Goal: Task Accomplishment & Management: Manage account settings

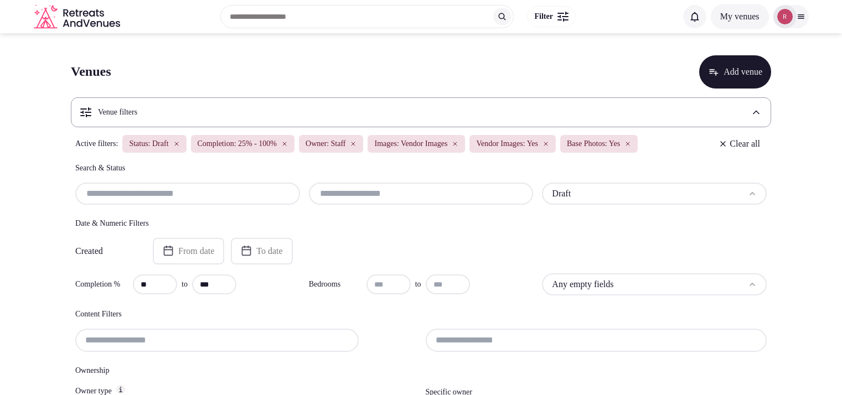
scroll to position [85, 0]
click at [359, 188] on input "text" at bounding box center [421, 193] width 216 height 13
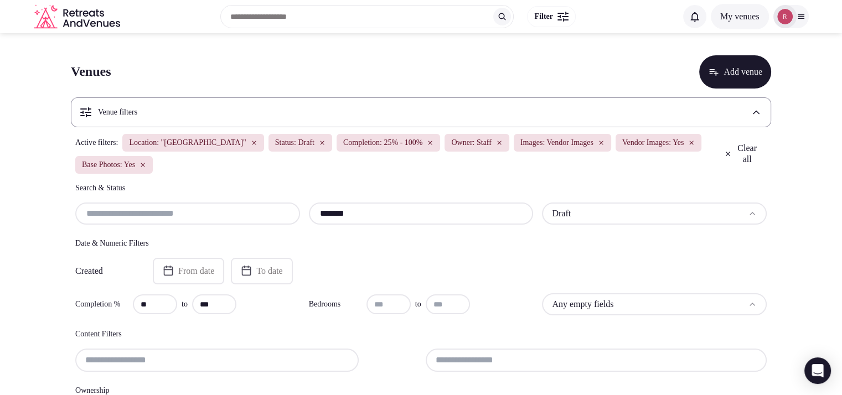
type input "*******"
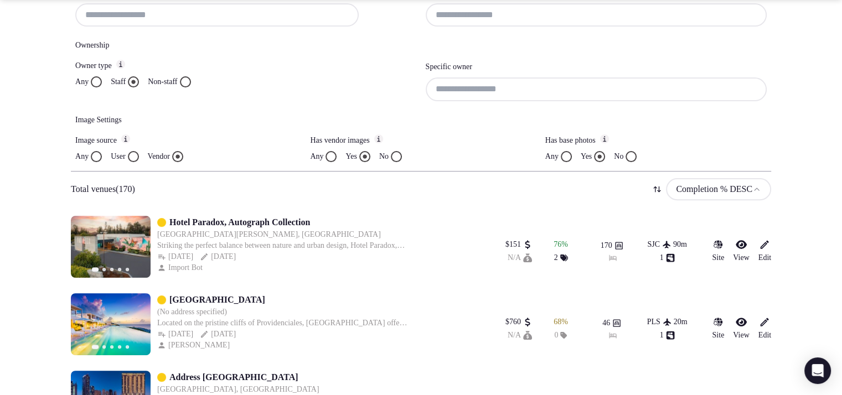
click at [485, 80] on input at bounding box center [597, 89] width 342 height 23
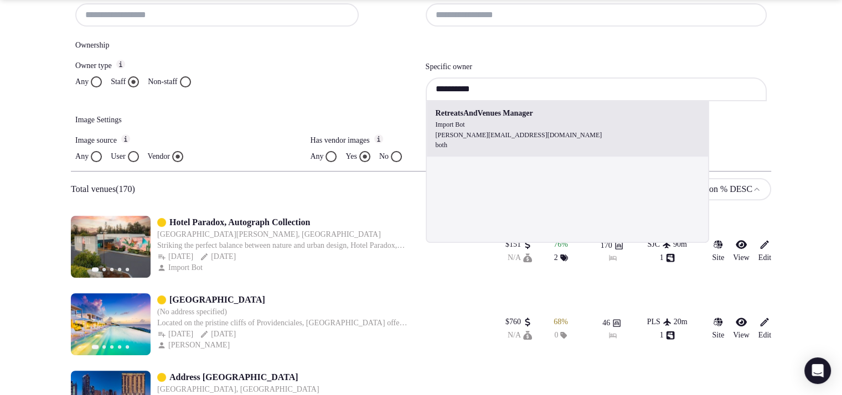
type input "**********"
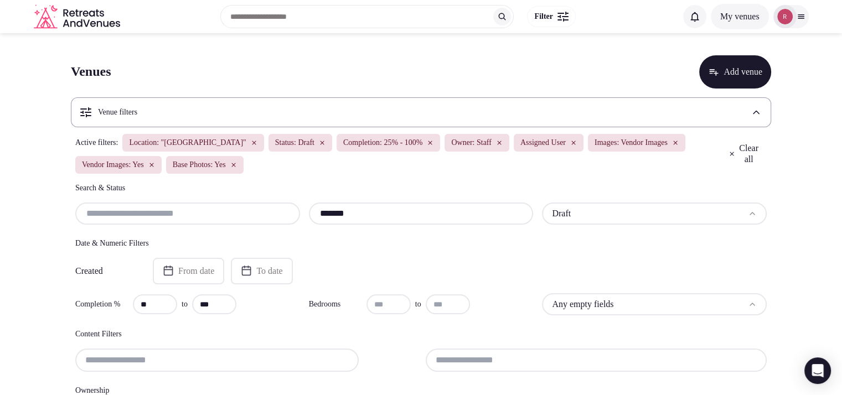
drag, startPoint x: 359, startPoint y: 208, endPoint x: 288, endPoint y: 212, distance: 71.0
click at [288, 212] on div "******* Draft" at bounding box center [421, 214] width 692 height 22
paste input "text"
click at [357, 214] on input "*******" at bounding box center [421, 213] width 216 height 13
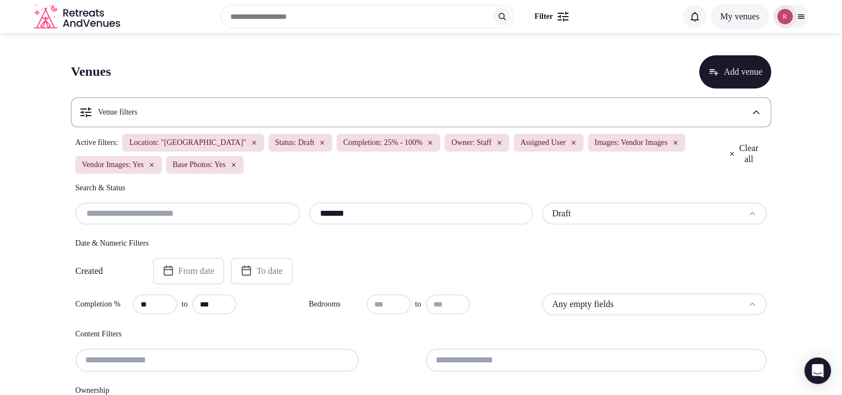
paste input "text"
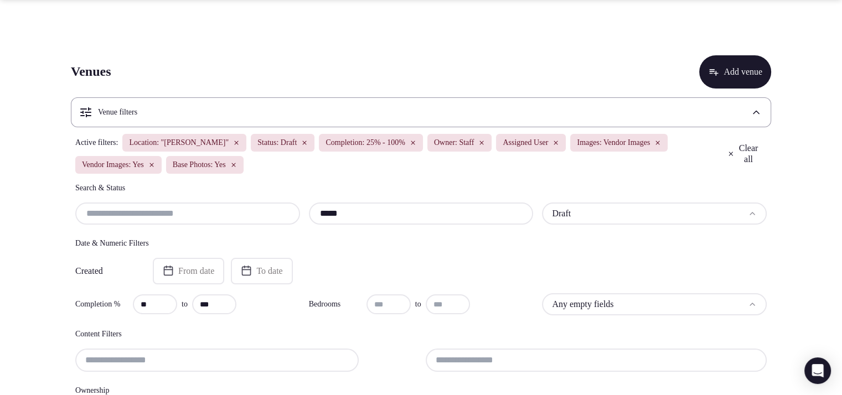
scroll to position [244, 0]
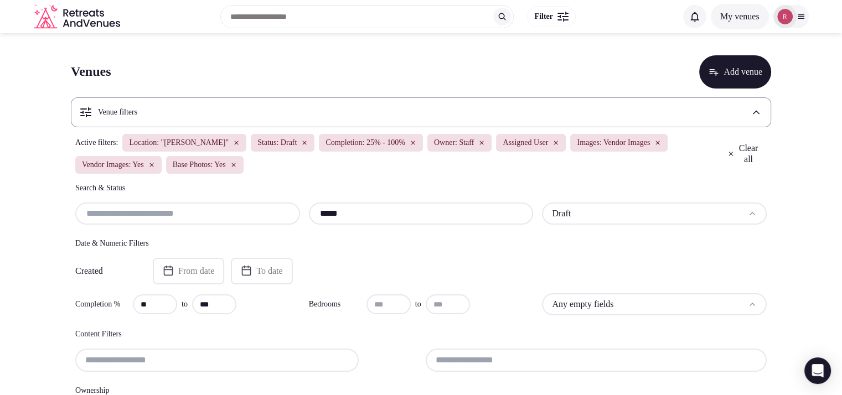
drag, startPoint x: 354, startPoint y: 214, endPoint x: 312, endPoint y: 213, distance: 42.1
click at [312, 213] on div "*****" at bounding box center [421, 214] width 225 height 22
paste input "**"
type input "*******"
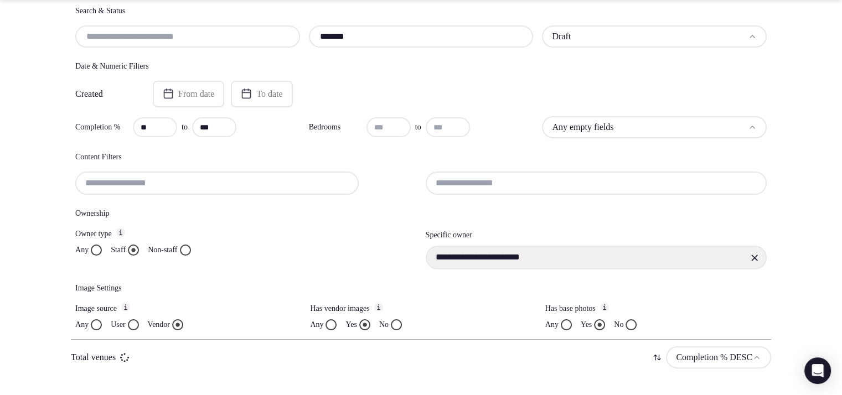
scroll to position [177, 0]
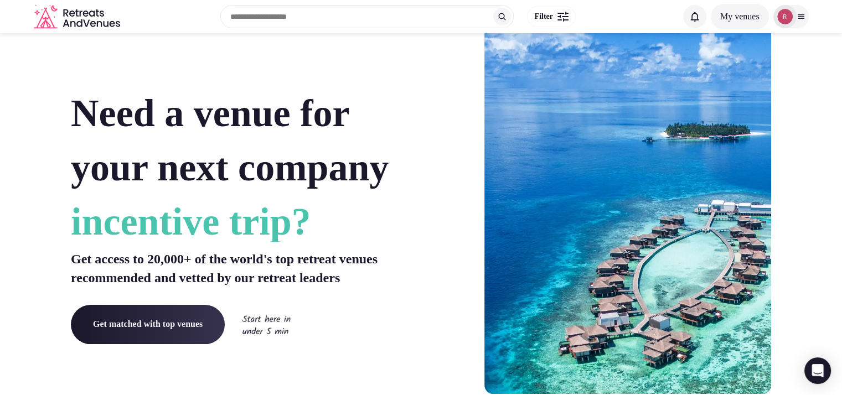
click at [788, 19] on img at bounding box center [786, 17] width 16 height 16
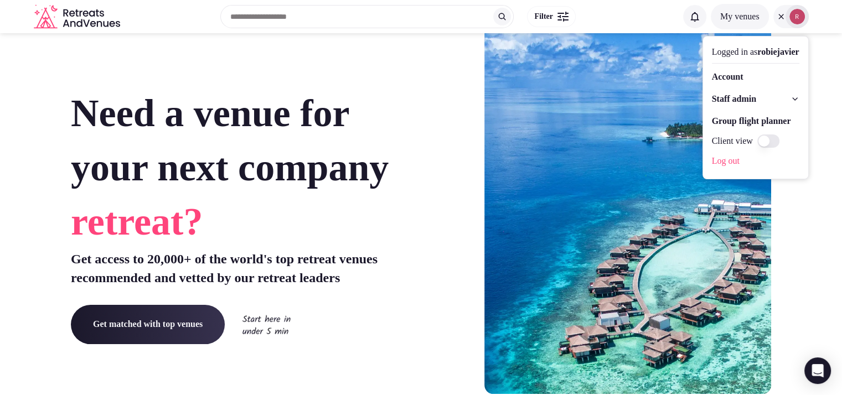
click at [742, 99] on span "Staff admin" at bounding box center [734, 98] width 44 height 13
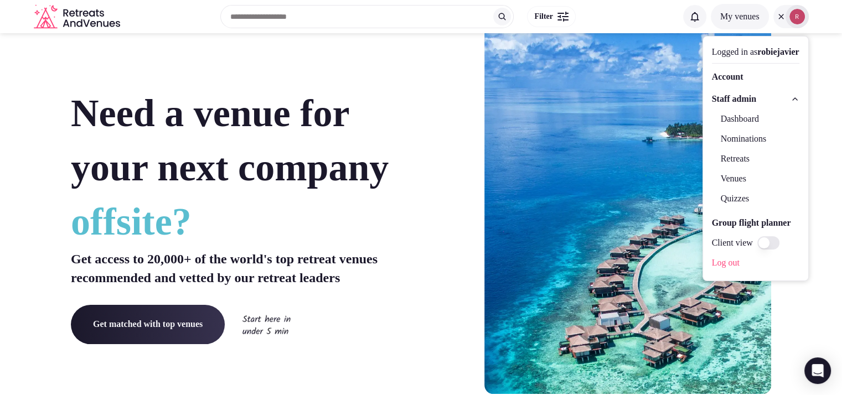
click at [722, 119] on link "Dashboard" at bounding box center [756, 119] width 88 height 18
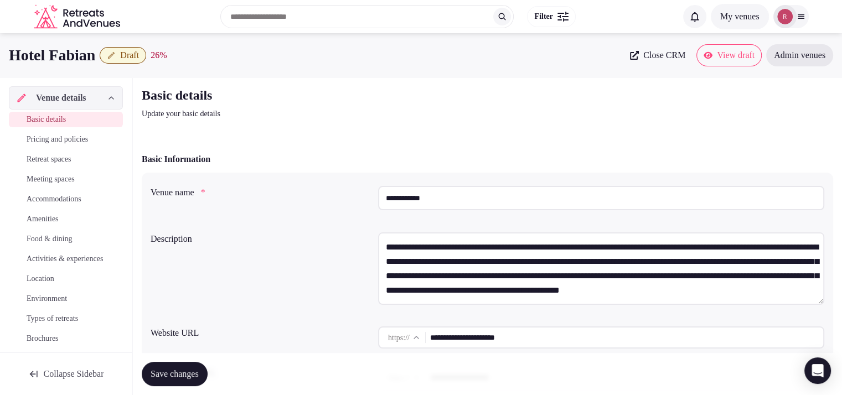
scroll to position [1077, 0]
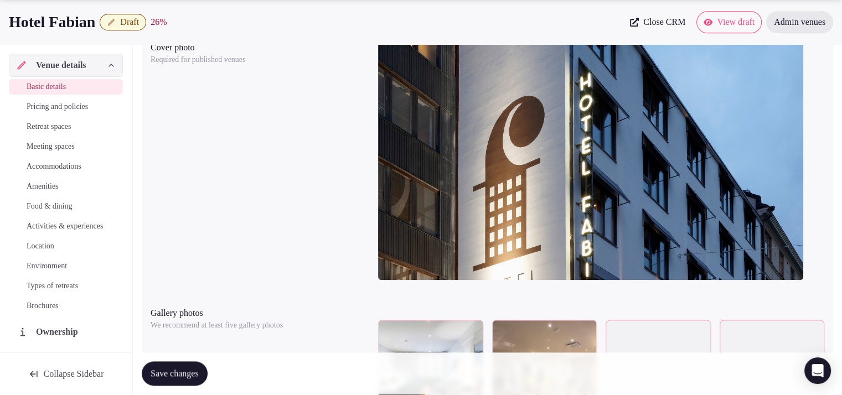
drag, startPoint x: 850, startPoint y: 55, endPoint x: 775, endPoint y: 210, distance: 172.4
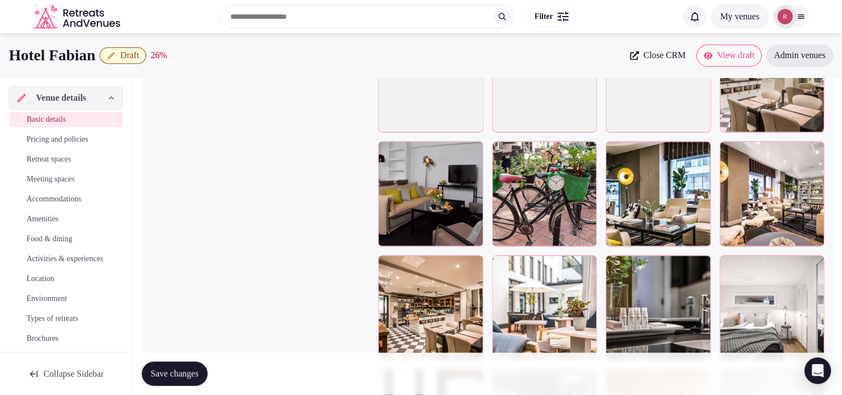
scroll to position [1979, 0]
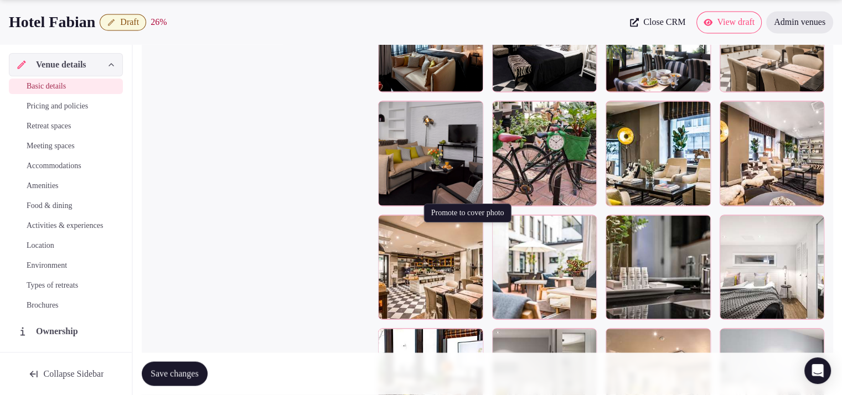
click at [471, 230] on icon "button" at bounding box center [472, 226] width 9 height 9
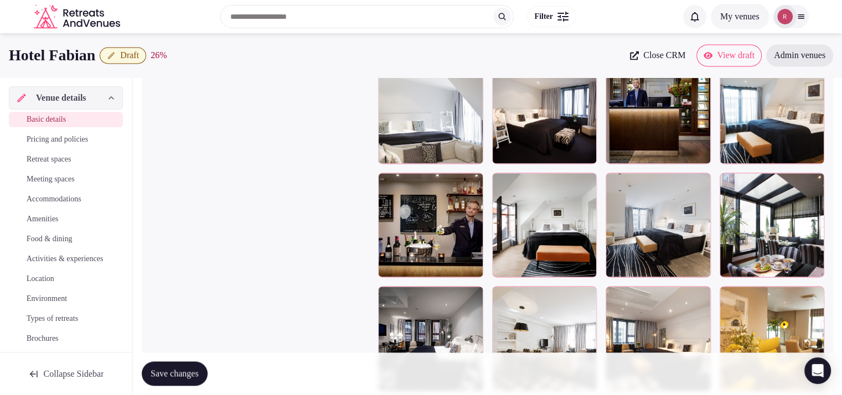
scroll to position [1529, 0]
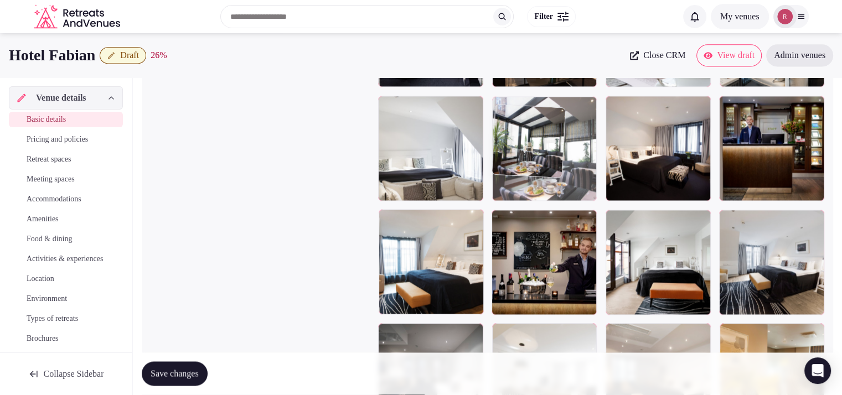
drag, startPoint x: 633, startPoint y: 169, endPoint x: 604, endPoint y: 163, distance: 29.4
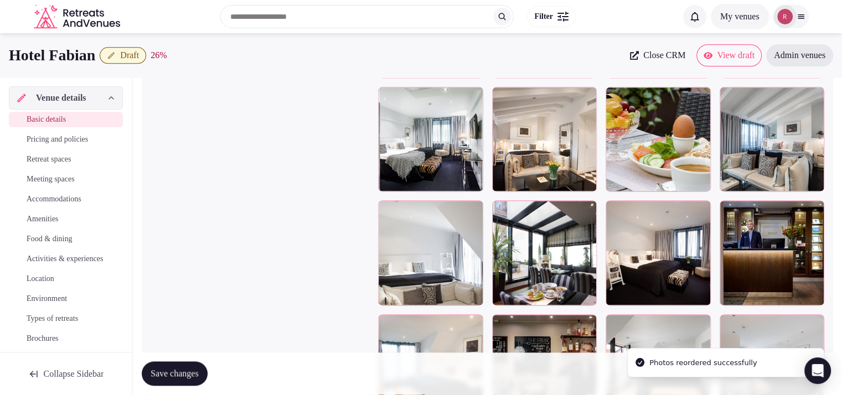
scroll to position [1385, 0]
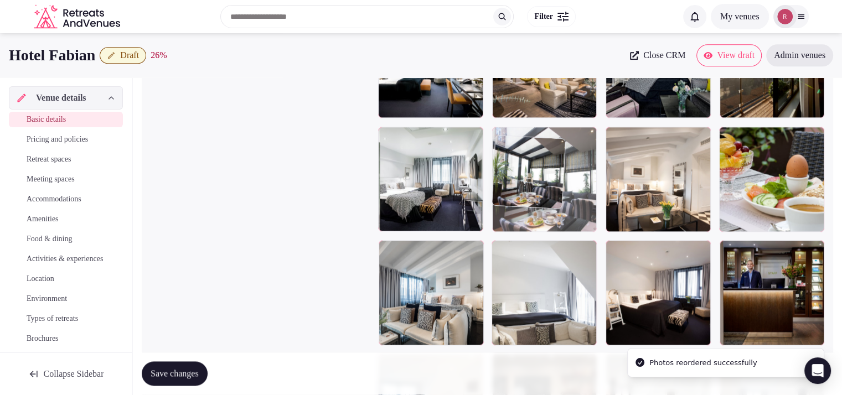
drag, startPoint x: 510, startPoint y: 274, endPoint x: 546, endPoint y: 202, distance: 80.2
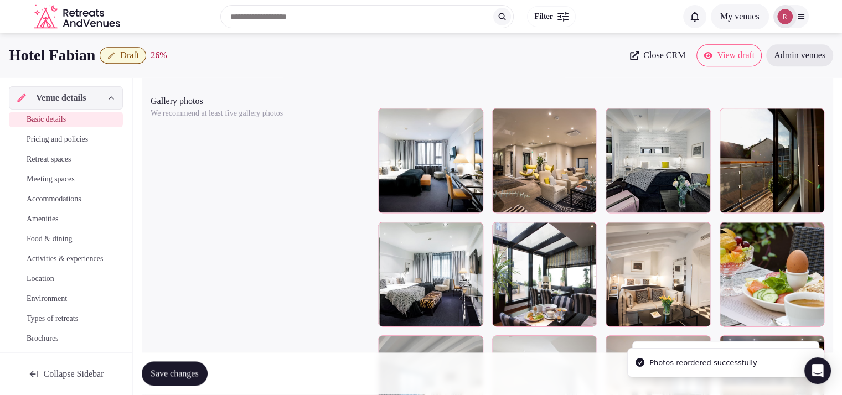
scroll to position [1277, 0]
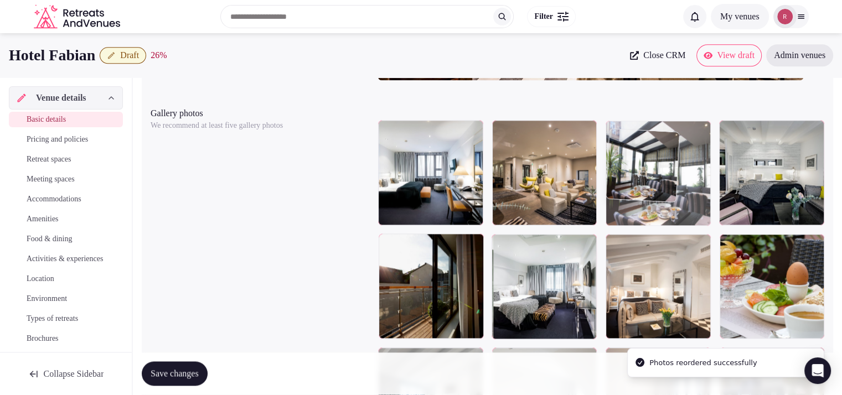
drag, startPoint x: 498, startPoint y: 290, endPoint x: 610, endPoint y: 214, distance: 134.9
click at [610, 214] on body "**********" at bounding box center [421, 27] width 842 height 2608
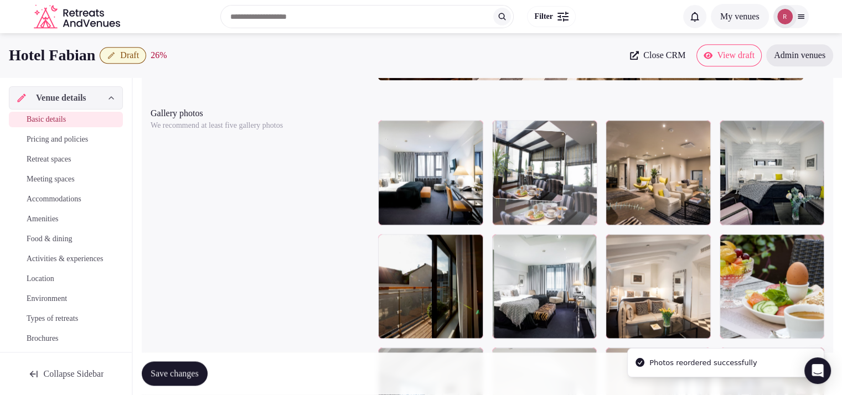
drag, startPoint x: 686, startPoint y: 221, endPoint x: 593, endPoint y: 207, distance: 93.6
click at [593, 207] on body "**********" at bounding box center [421, 27] width 842 height 2608
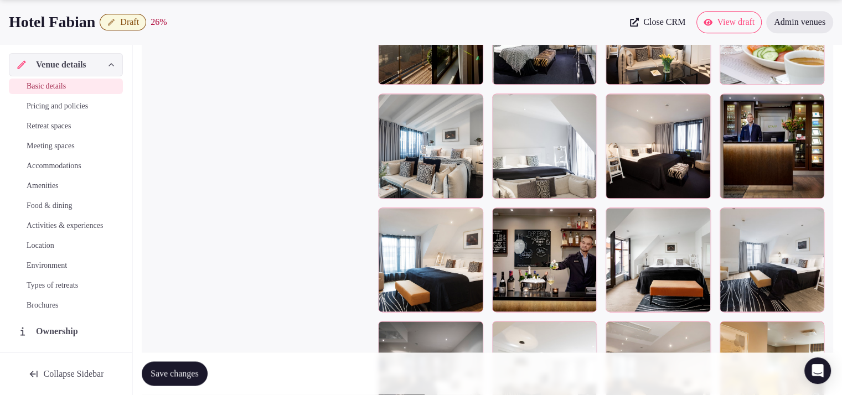
scroll to position [1736, 0]
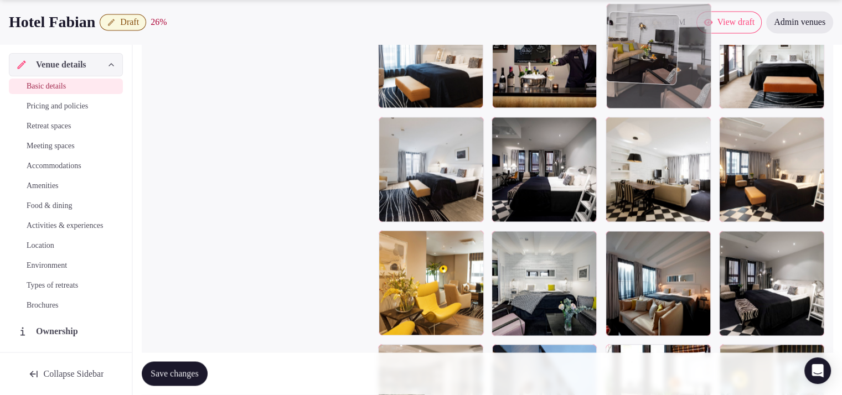
drag, startPoint x: 796, startPoint y: 304, endPoint x: 727, endPoint y: 147, distance: 171.8
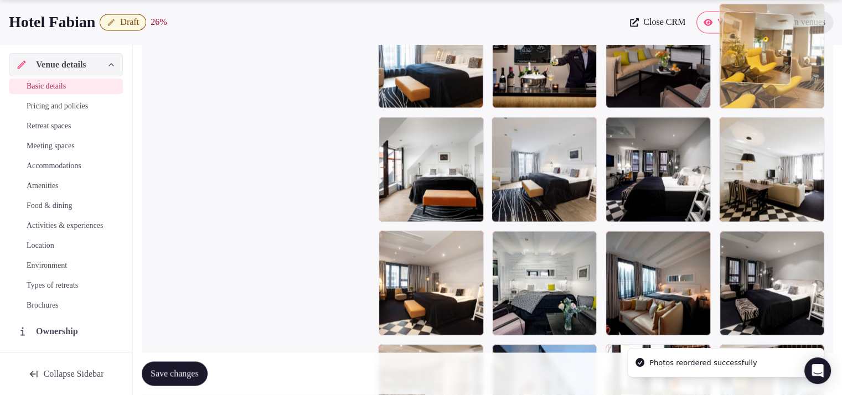
drag, startPoint x: 410, startPoint y: 318, endPoint x: 814, endPoint y: 79, distance: 469.8
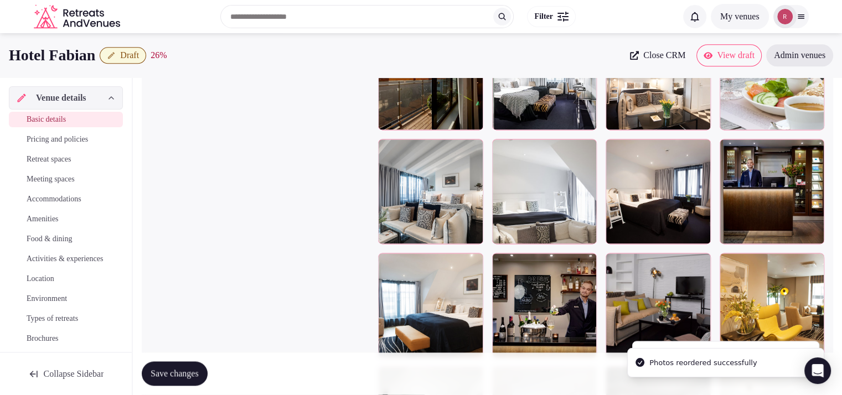
scroll to position [1442, 0]
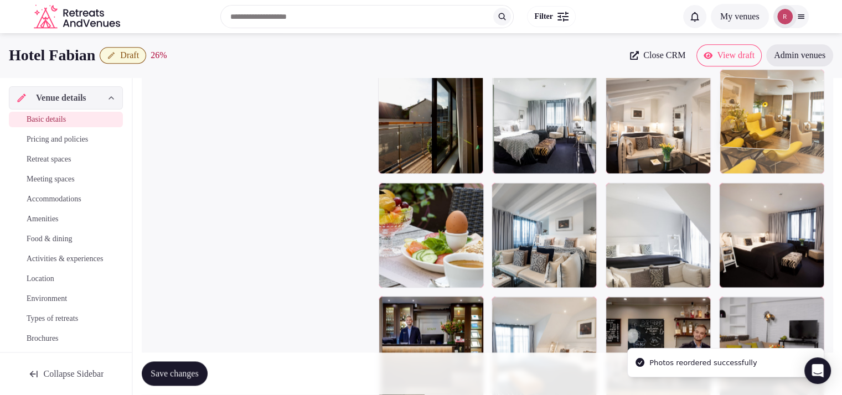
drag, startPoint x: 760, startPoint y: 322, endPoint x: 822, endPoint y: 138, distance: 194.0
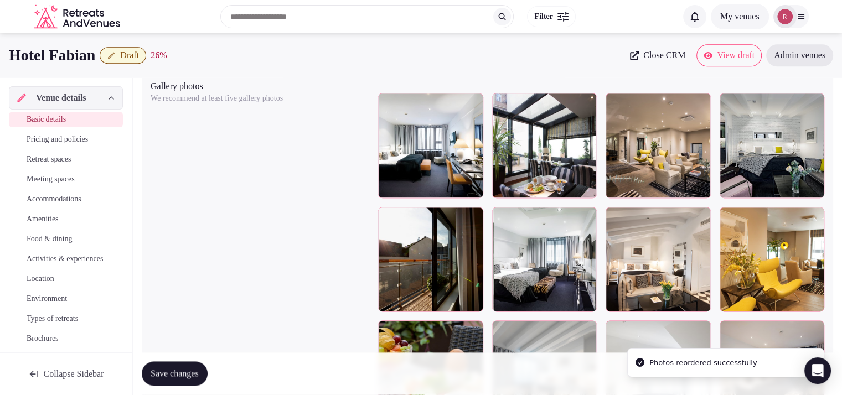
scroll to position [1301, 0]
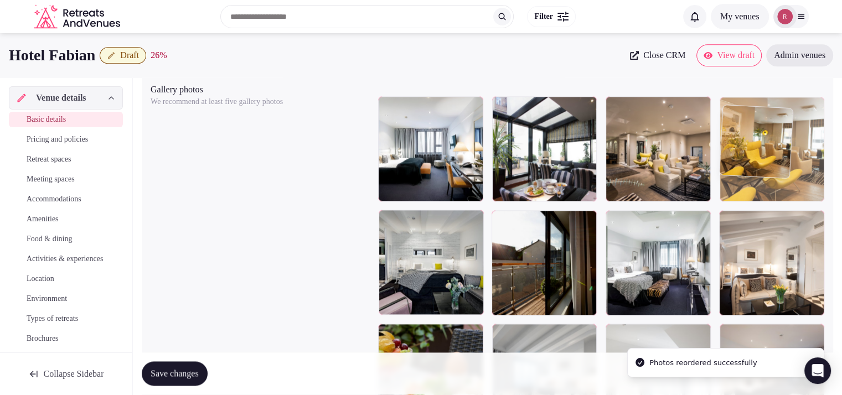
drag, startPoint x: 778, startPoint y: 242, endPoint x: 794, endPoint y: 187, distance: 57.3
click at [794, 187] on body "**********" at bounding box center [421, 3] width 842 height 2608
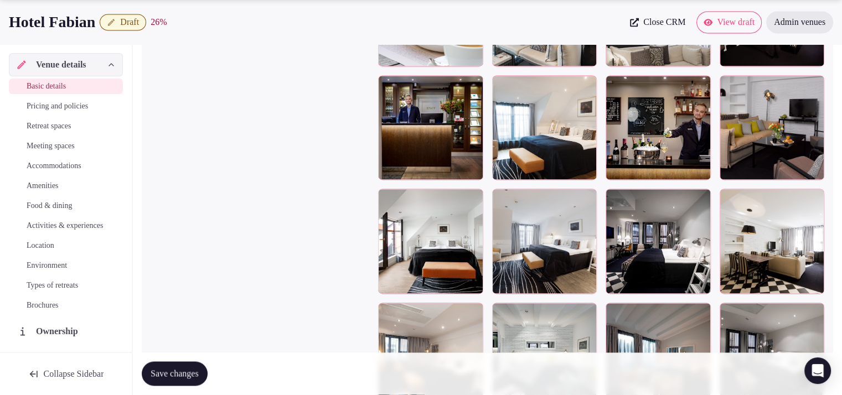
scroll to position [1695, 0]
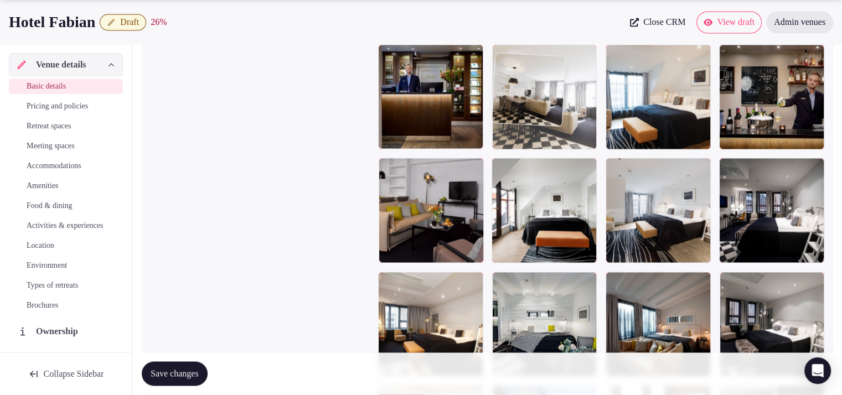
drag, startPoint x: 786, startPoint y: 256, endPoint x: 606, endPoint y: 135, distance: 217.3
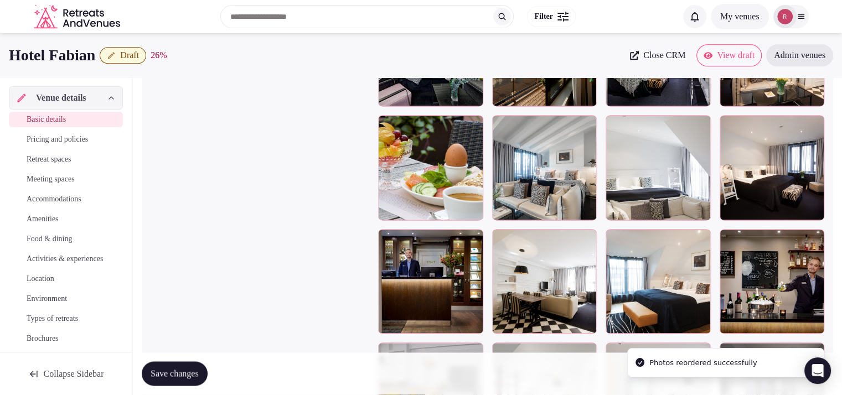
scroll to position [1494, 0]
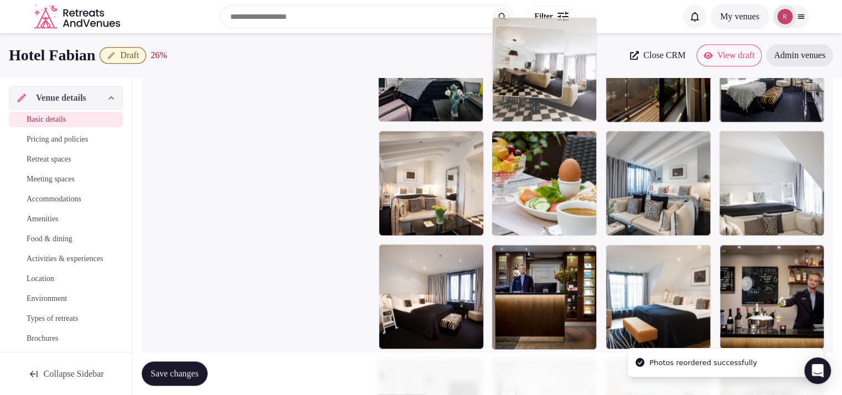
drag, startPoint x: 505, startPoint y: 287, endPoint x: 561, endPoint y: 127, distance: 169.7
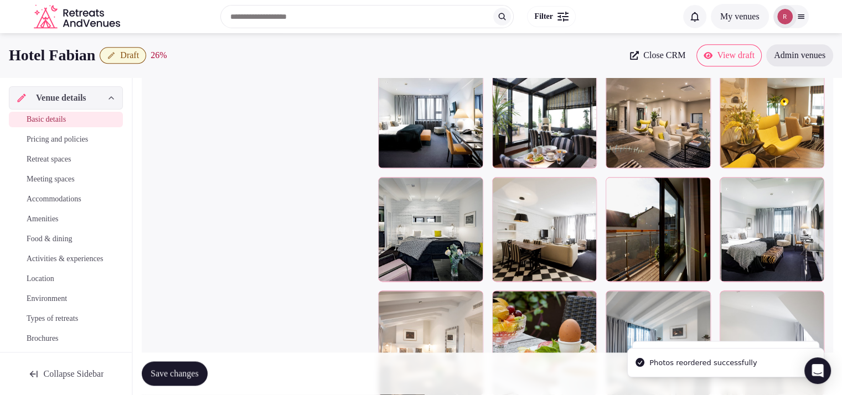
scroll to position [1322, 0]
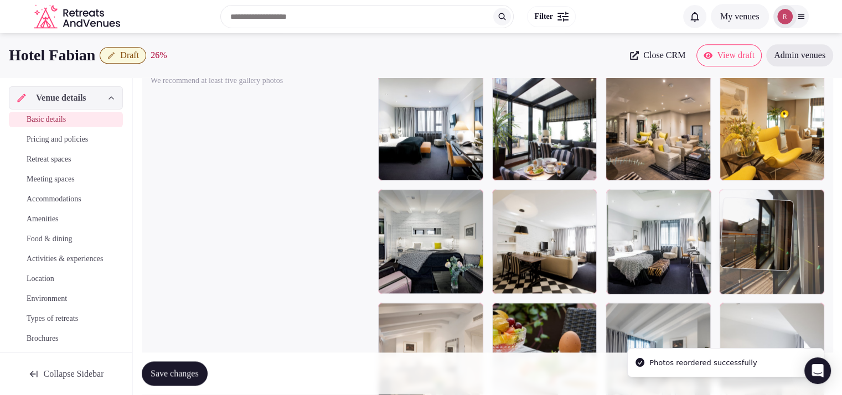
drag, startPoint x: 666, startPoint y: 255, endPoint x: 759, endPoint y: 272, distance: 94.6
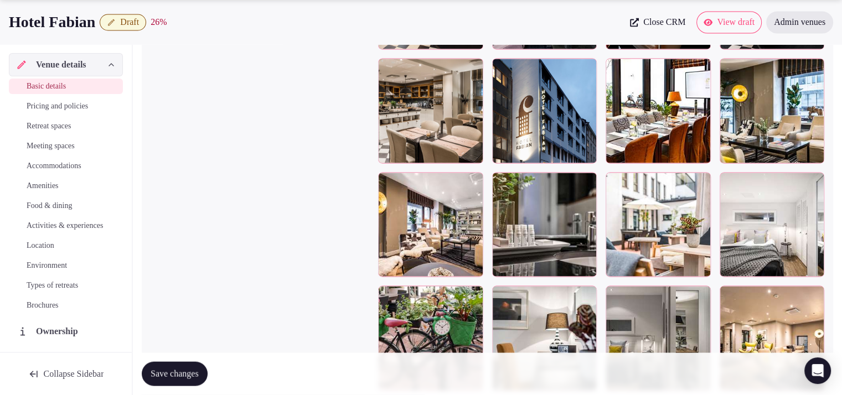
scroll to position [2028, 0]
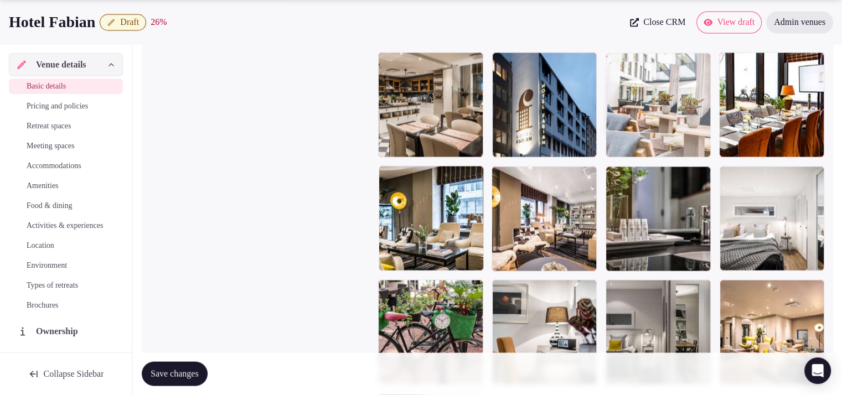
drag, startPoint x: 685, startPoint y: 263, endPoint x: 696, endPoint y: 128, distance: 135.6
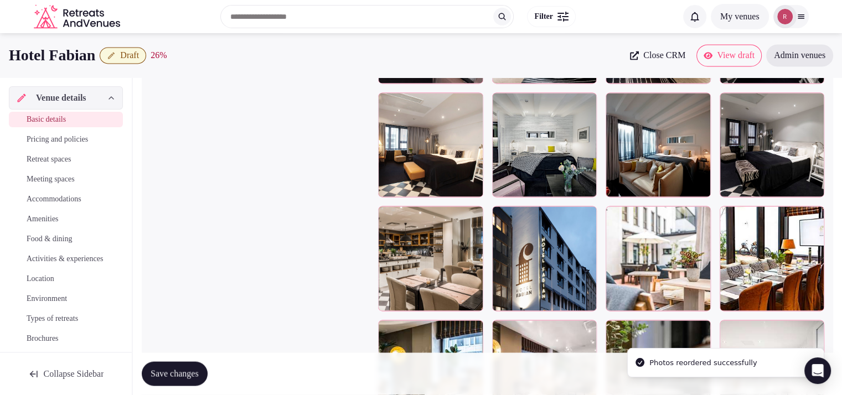
scroll to position [1825, 0]
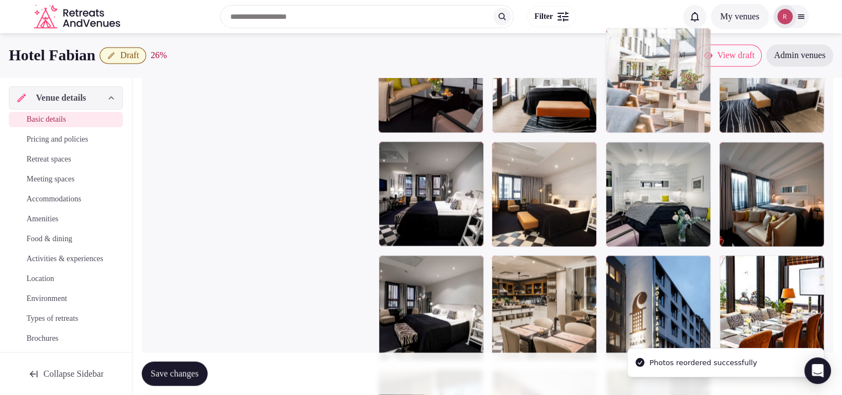
drag, startPoint x: 676, startPoint y: 308, endPoint x: 677, endPoint y: 104, distance: 204.4
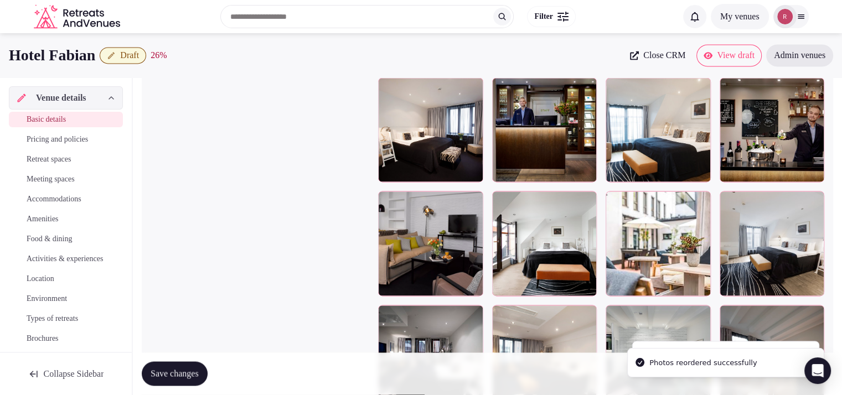
scroll to position [1627, 0]
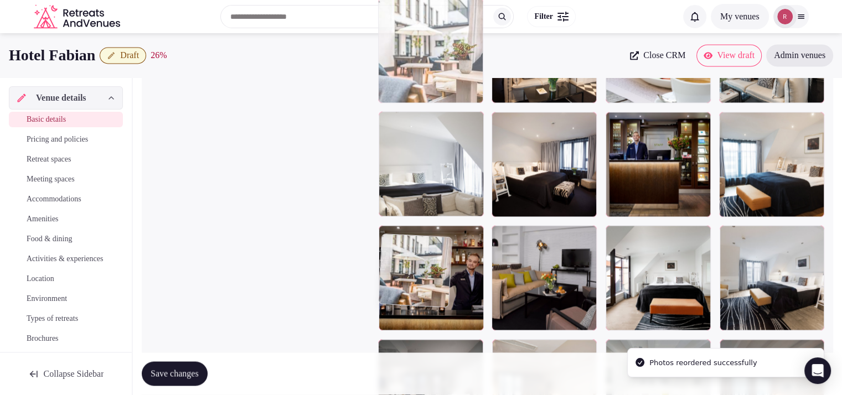
drag, startPoint x: 688, startPoint y: 306, endPoint x: 469, endPoint y: 135, distance: 278.3
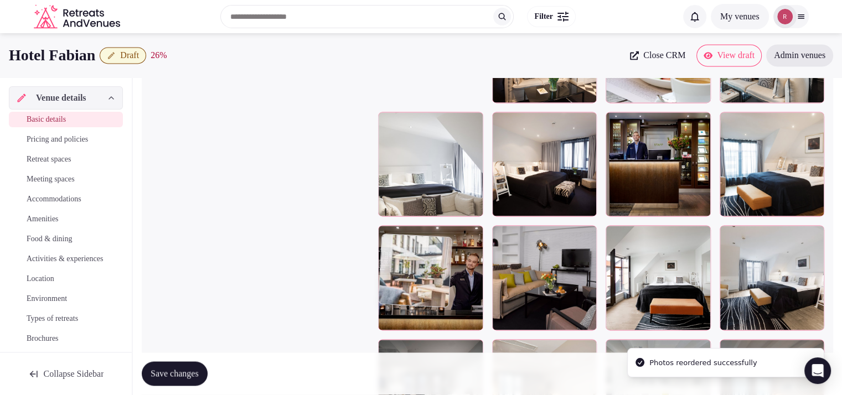
scroll to position [1399, 0]
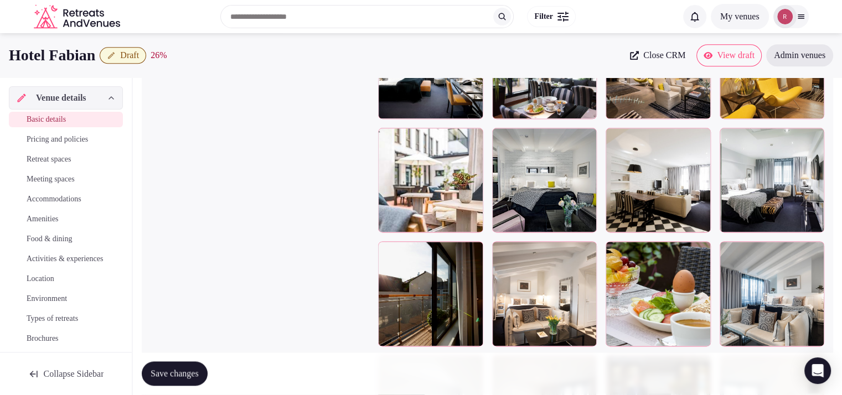
scroll to position [1408, 0]
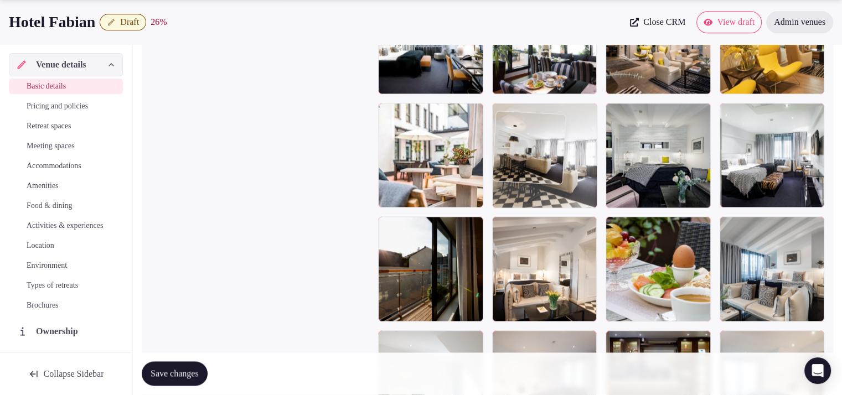
drag, startPoint x: 653, startPoint y: 162, endPoint x: 596, endPoint y: 172, distance: 57.9
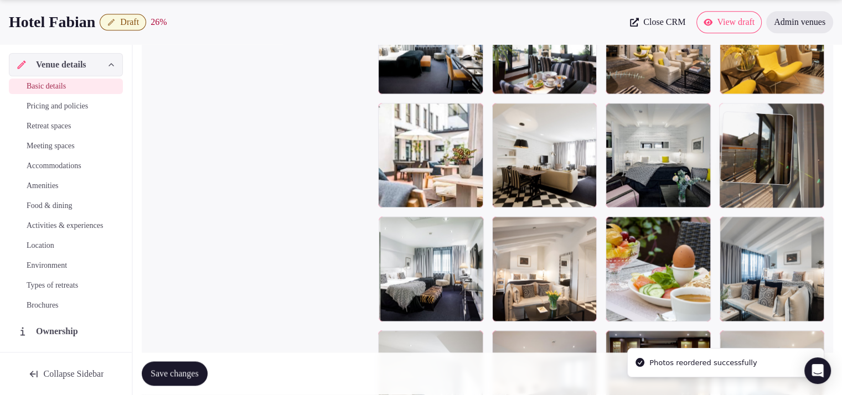
drag, startPoint x: 438, startPoint y: 299, endPoint x: 820, endPoint y: 229, distance: 387.9
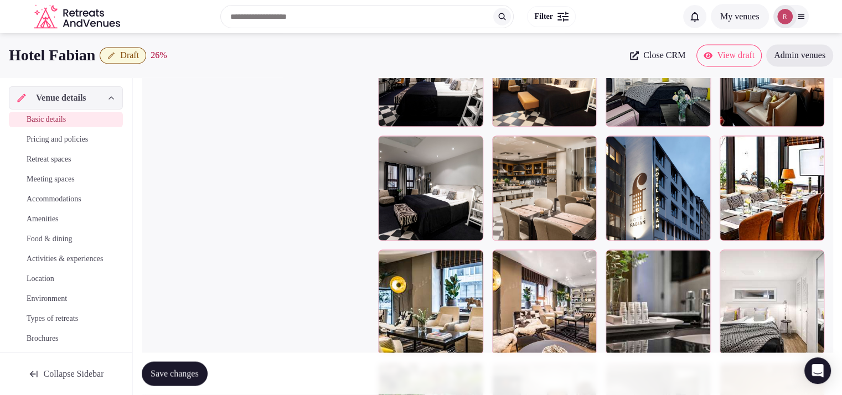
scroll to position [1882, 0]
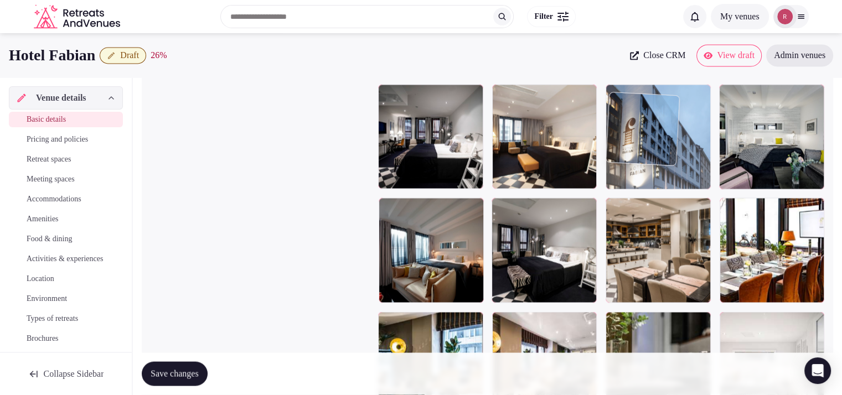
drag, startPoint x: 678, startPoint y: 287, endPoint x: 695, endPoint y: 196, distance: 92.3
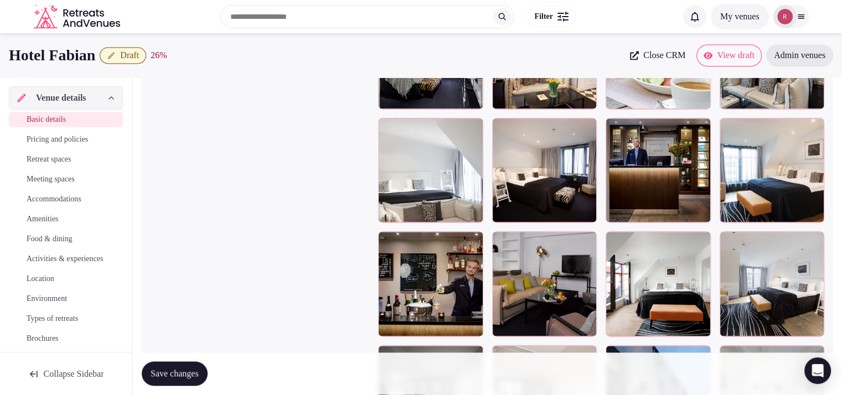
scroll to position [1658, 0]
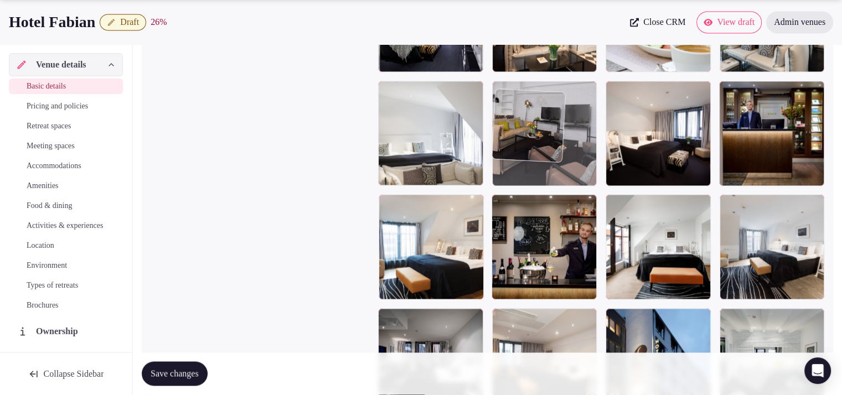
drag, startPoint x: 549, startPoint y: 254, endPoint x: 568, endPoint y: 181, distance: 74.8
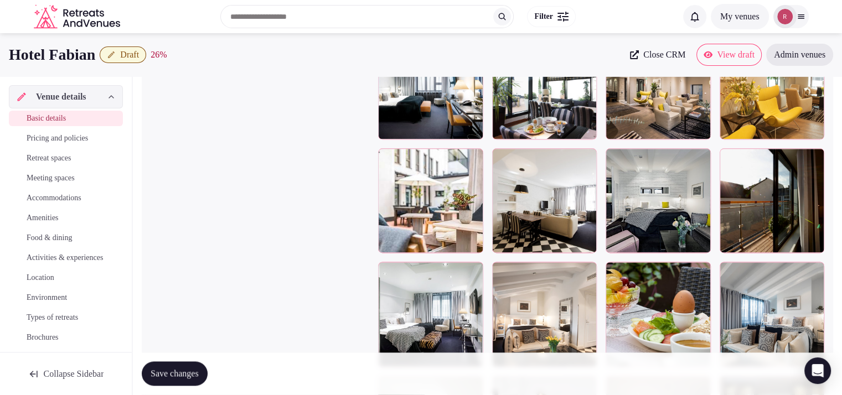
scroll to position [1312, 0]
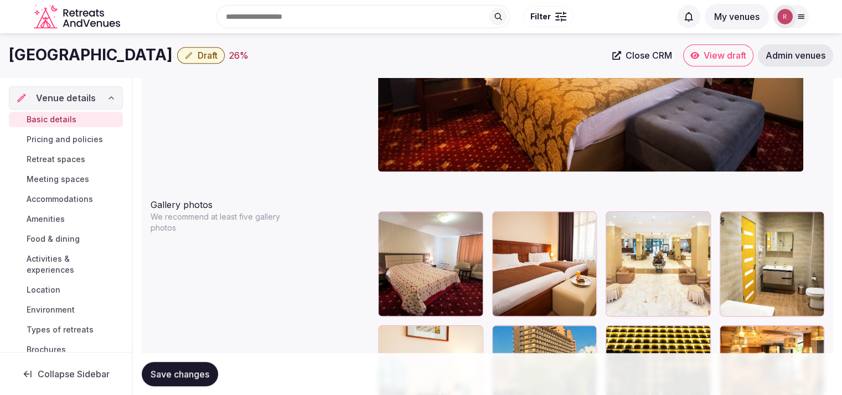
scroll to position [1085, 0]
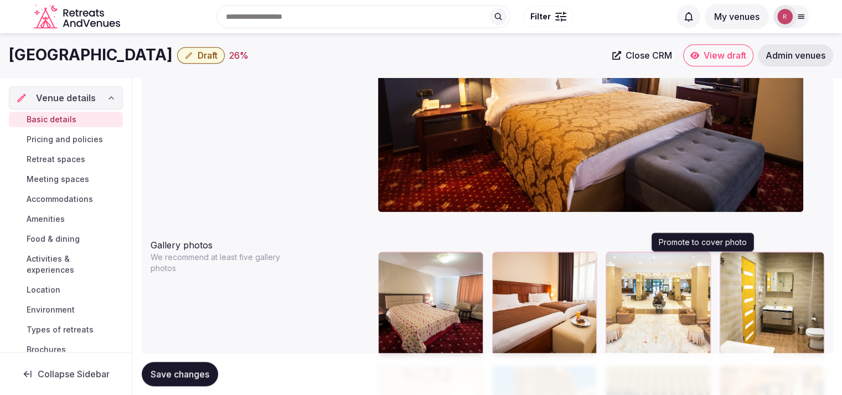
click at [699, 261] on icon "button" at bounding box center [700, 263] width 9 height 9
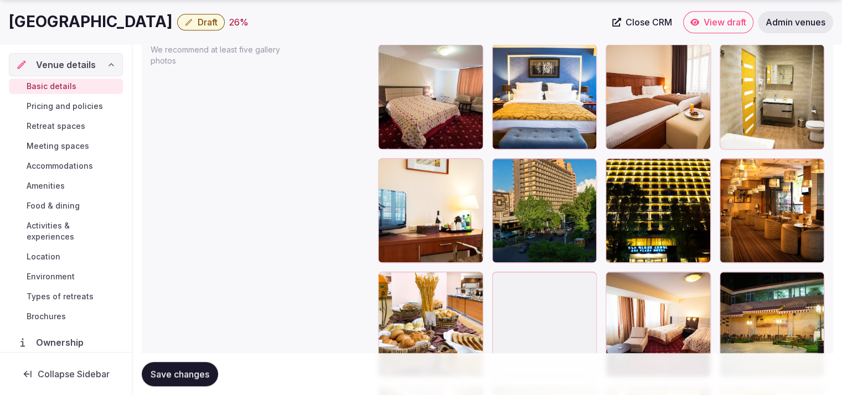
scroll to position [1313, 0]
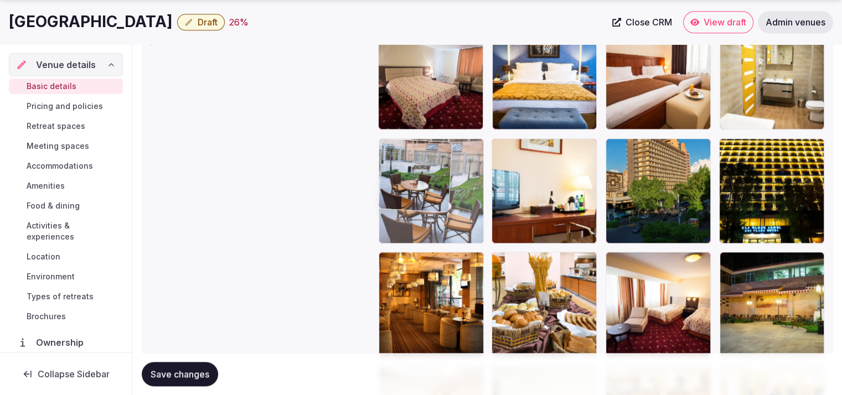
drag, startPoint x: 549, startPoint y: 323, endPoint x: 448, endPoint y: 205, distance: 155.5
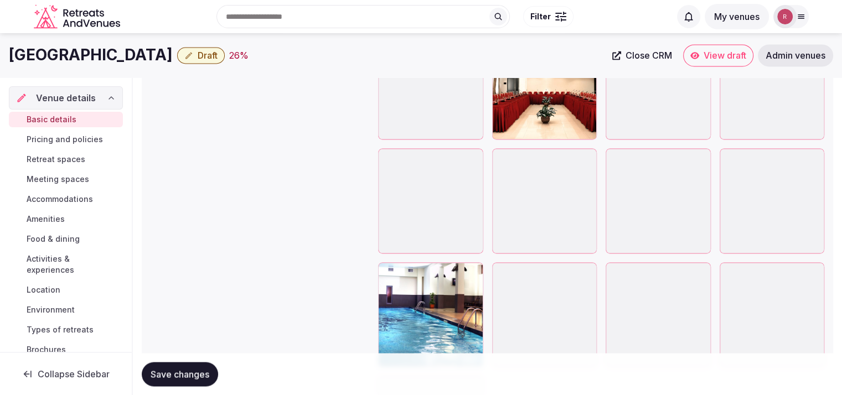
scroll to position [1845, 0]
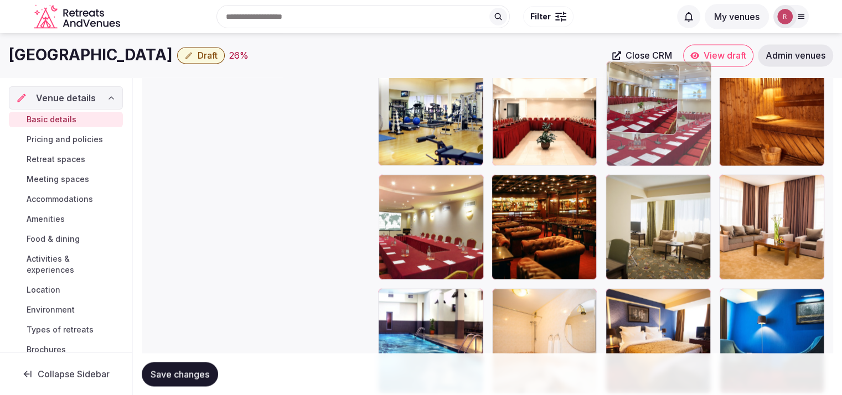
drag, startPoint x: 791, startPoint y: 248, endPoint x: 686, endPoint y: 169, distance: 130.9
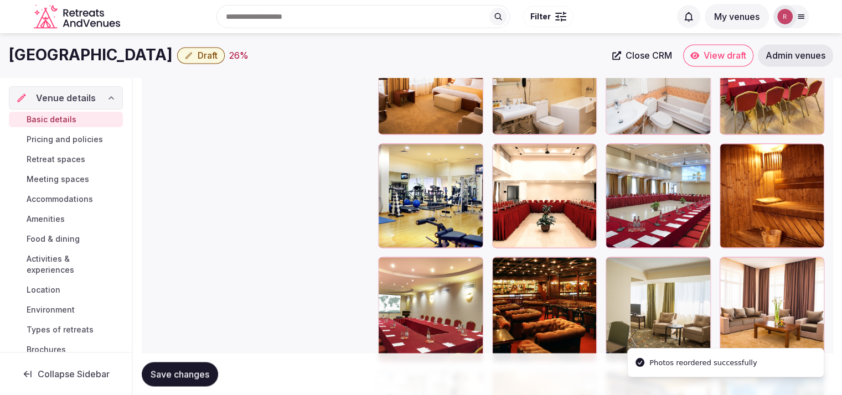
scroll to position [1641, 0]
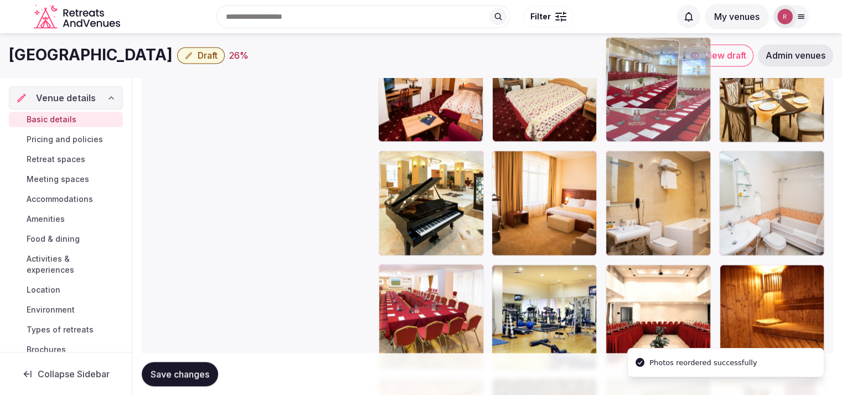
drag, startPoint x: 682, startPoint y: 290, endPoint x: 691, endPoint y: 115, distance: 175.2
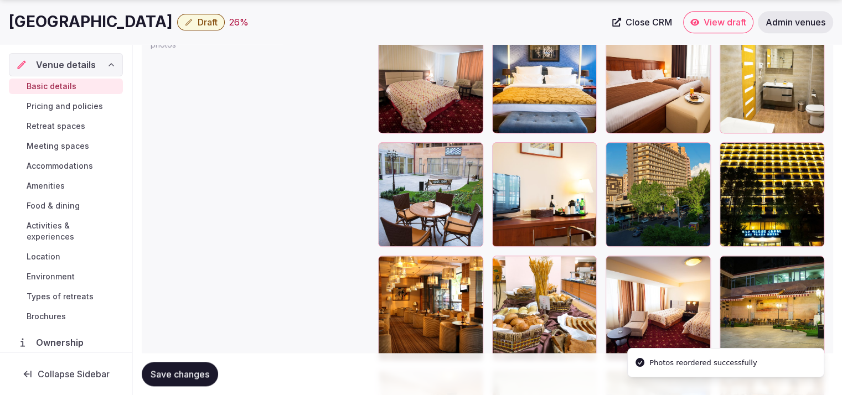
scroll to position [1496, 0]
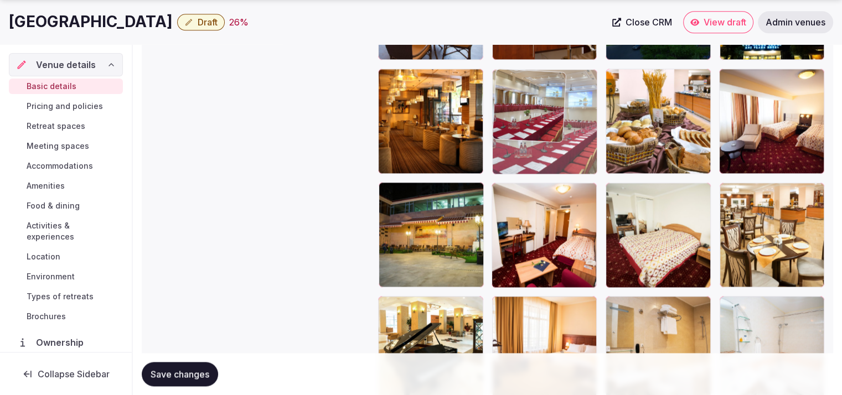
drag, startPoint x: 649, startPoint y: 214, endPoint x: 587, endPoint y: 141, distance: 96.3
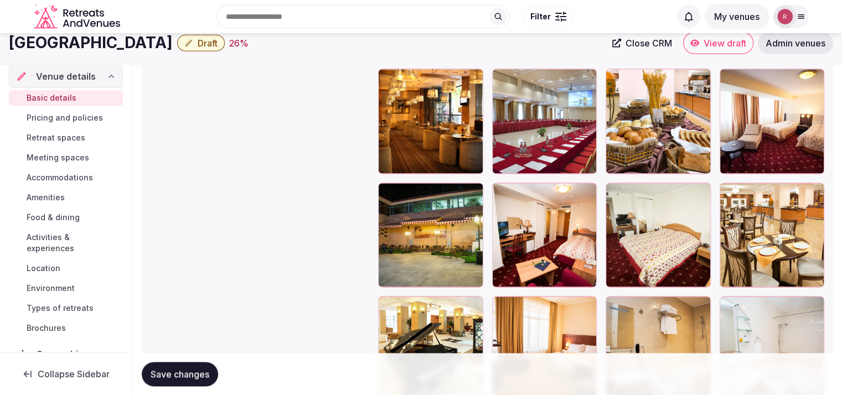
scroll to position [1350, 0]
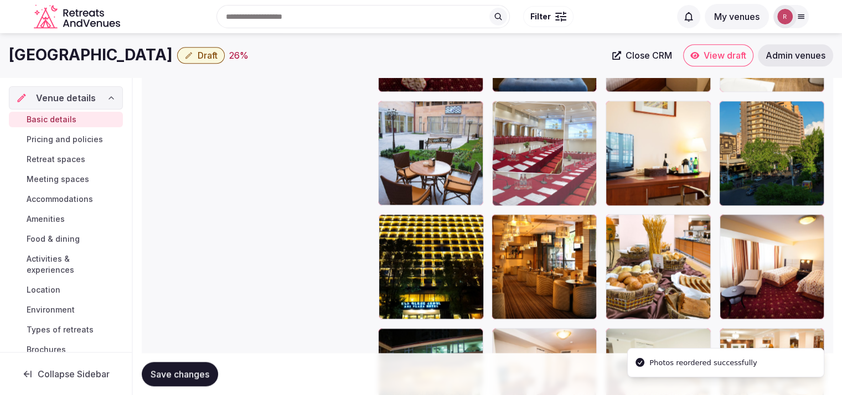
drag, startPoint x: 542, startPoint y: 262, endPoint x: 565, endPoint y: 178, distance: 87.5
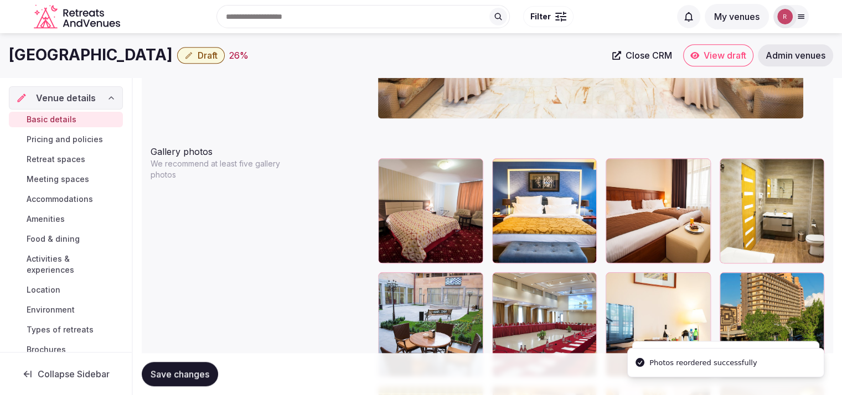
scroll to position [1161, 0]
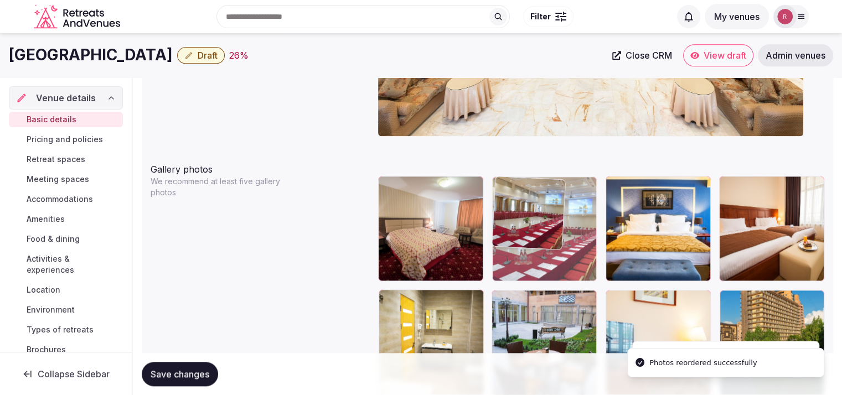
drag, startPoint x: 535, startPoint y: 328, endPoint x: 552, endPoint y: 276, distance: 55.2
click at [552, 267] on body "**********" at bounding box center [421, 56] width 842 height 2435
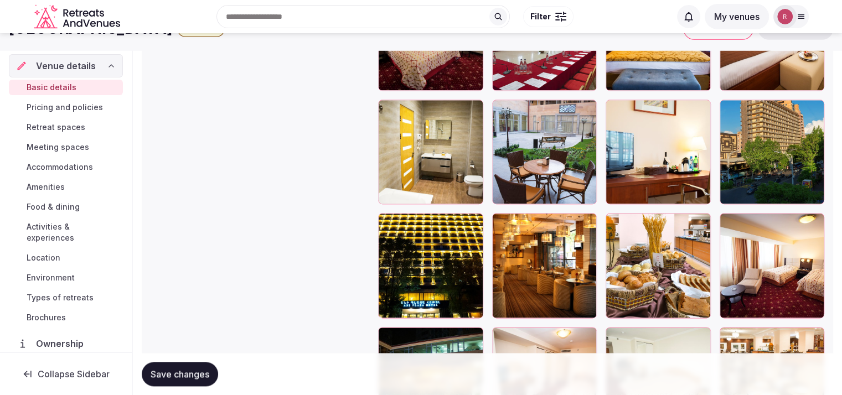
scroll to position [1326, 0]
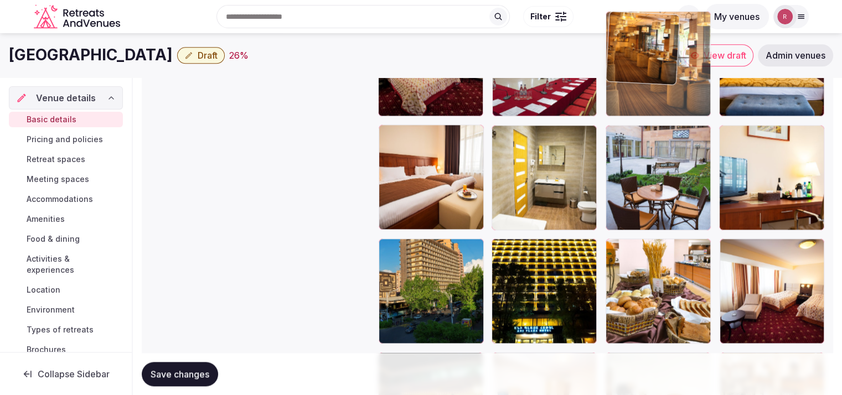
drag, startPoint x: 555, startPoint y: 272, endPoint x: 681, endPoint y: 110, distance: 204.8
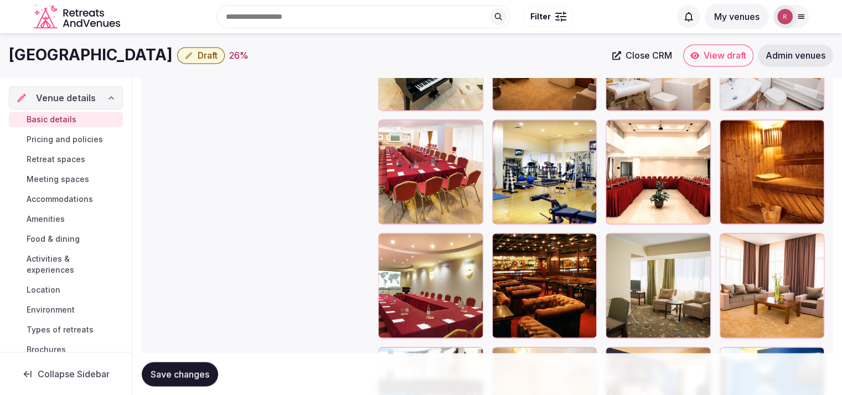
scroll to position [1778, 0]
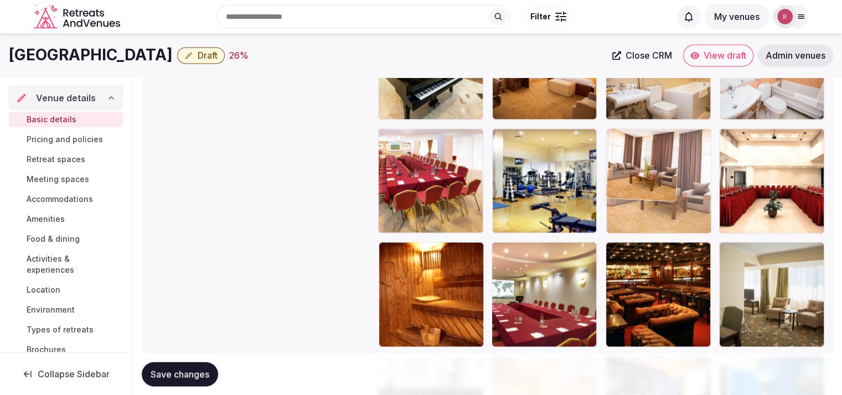
drag, startPoint x: 795, startPoint y: 284, endPoint x: 704, endPoint y: 161, distance: 152.7
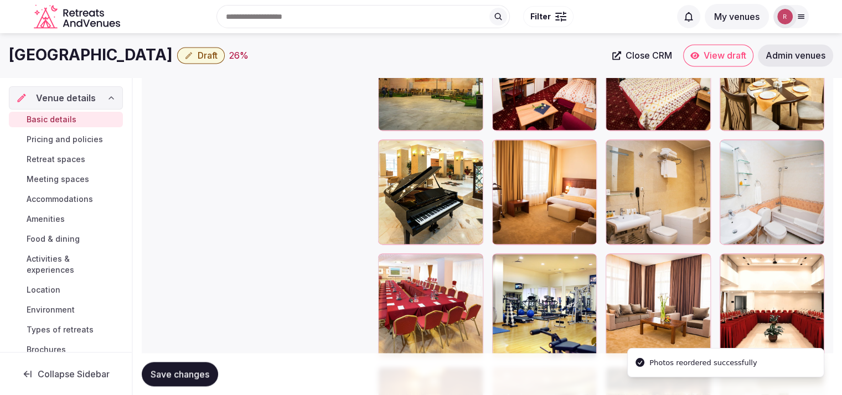
scroll to position [1644, 0]
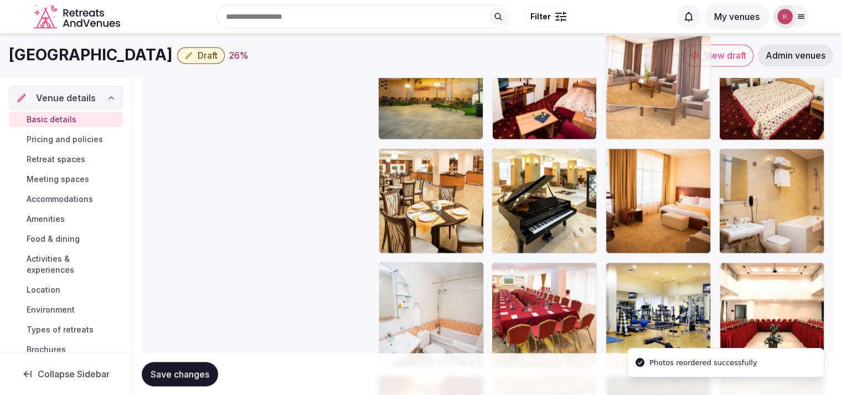
drag, startPoint x: 653, startPoint y: 295, endPoint x: 676, endPoint y: 116, distance: 180.2
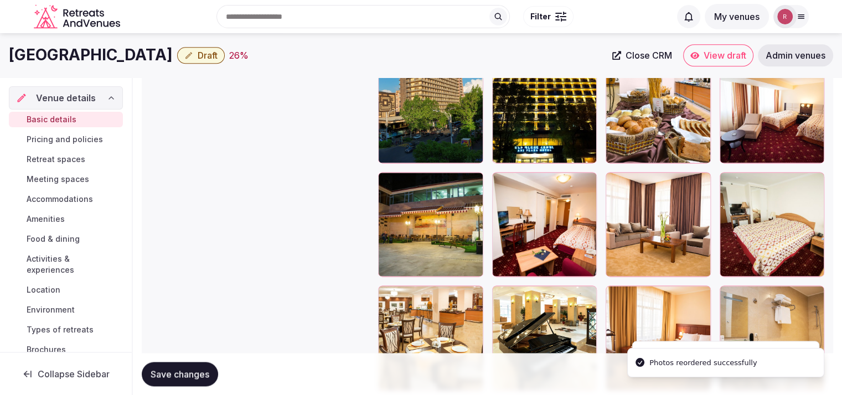
scroll to position [1406, 0]
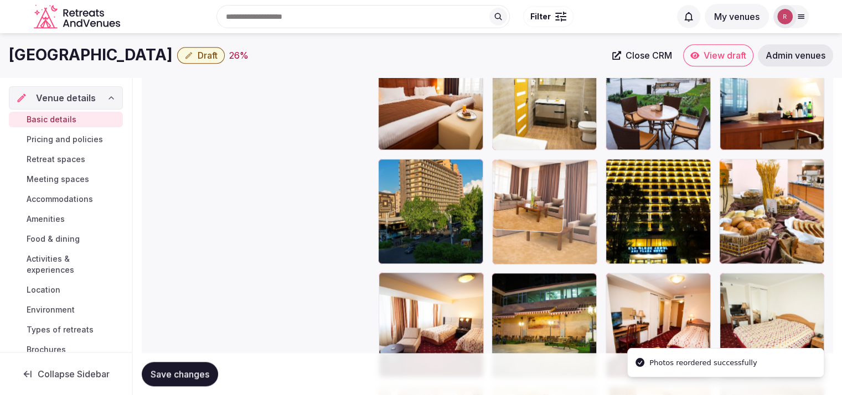
drag, startPoint x: 670, startPoint y: 325, endPoint x: 550, endPoint y: 208, distance: 167.6
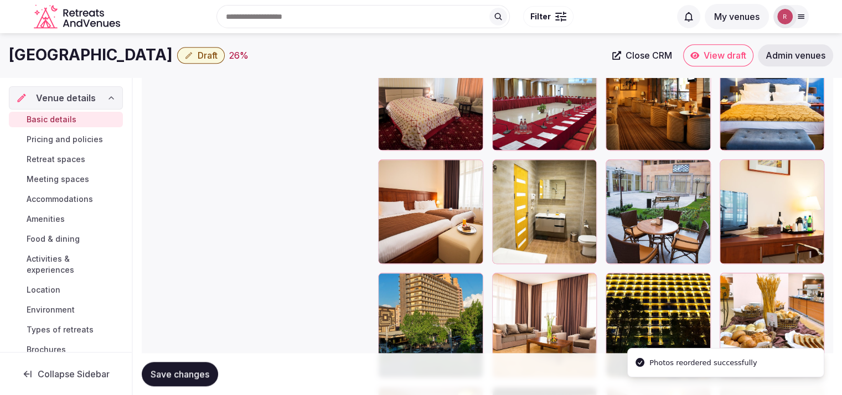
scroll to position [1277, 0]
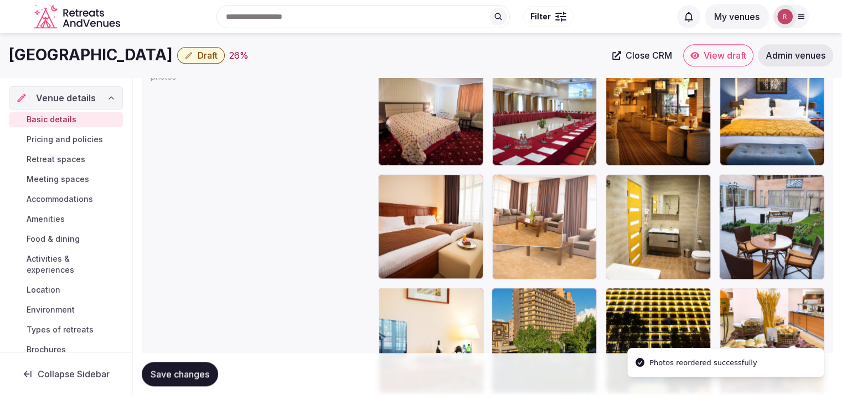
drag, startPoint x: 543, startPoint y: 331, endPoint x: 553, endPoint y: 220, distance: 111.2
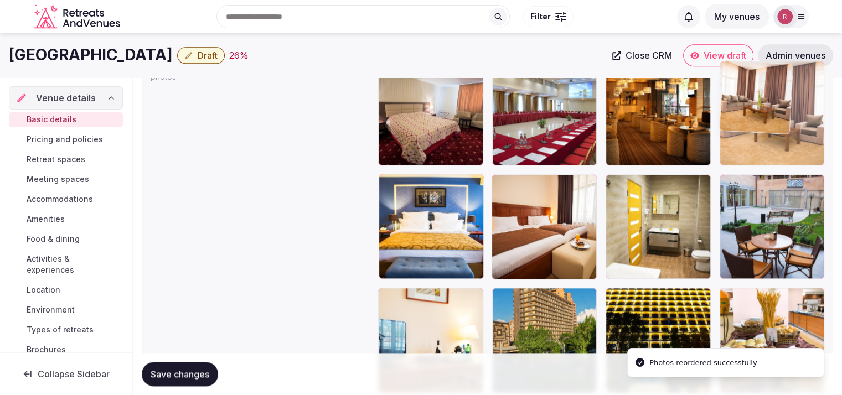
drag, startPoint x: 535, startPoint y: 234, endPoint x: 751, endPoint y: 170, distance: 225.3
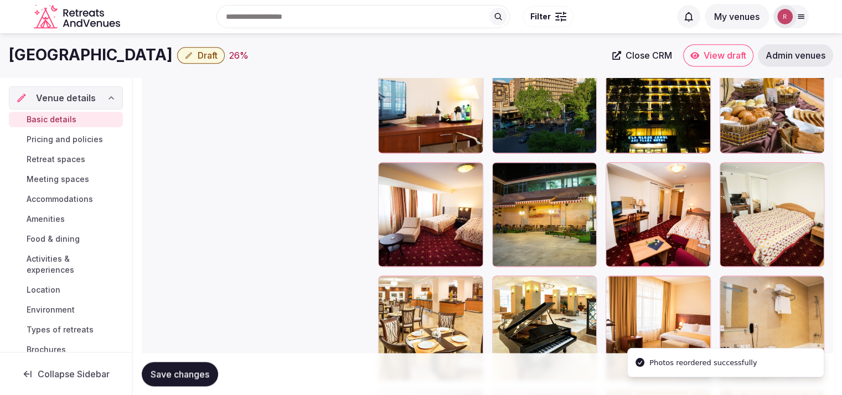
scroll to position [1482, 0]
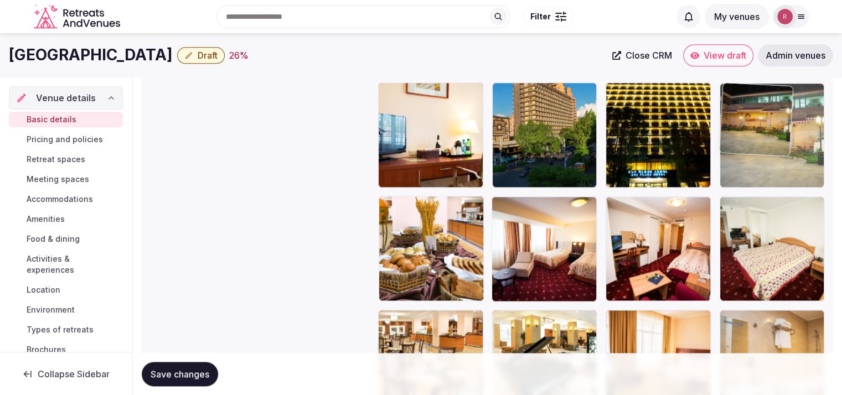
drag, startPoint x: 537, startPoint y: 286, endPoint x: 786, endPoint y: 210, distance: 261.0
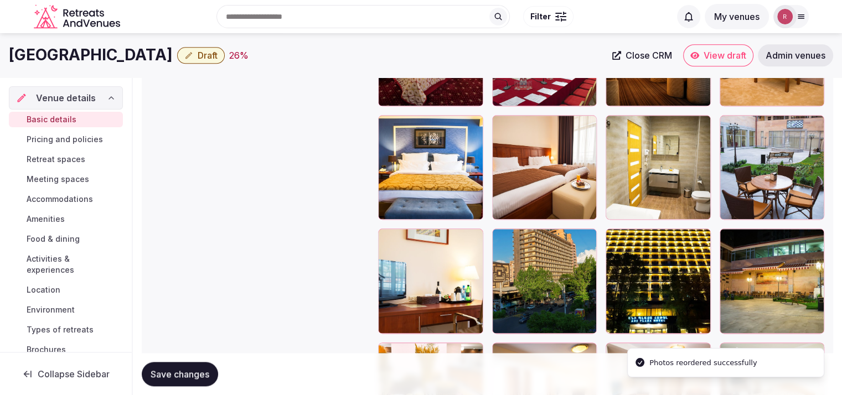
scroll to position [1325, 0]
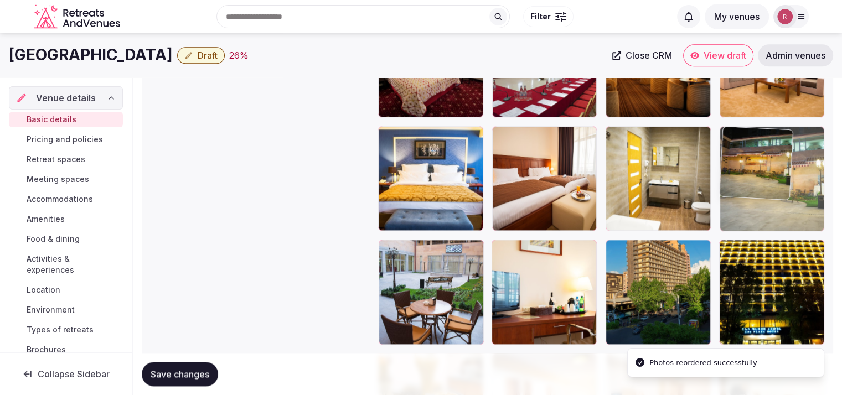
drag, startPoint x: 776, startPoint y: 294, endPoint x: 787, endPoint y: 184, distance: 109.7
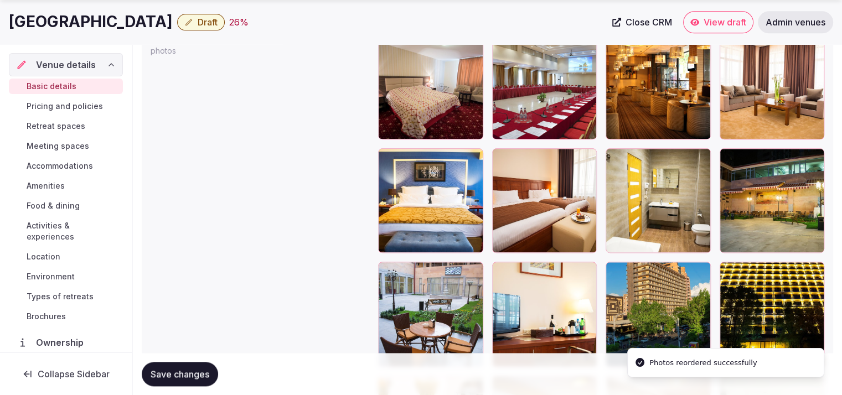
scroll to position [1305, 0]
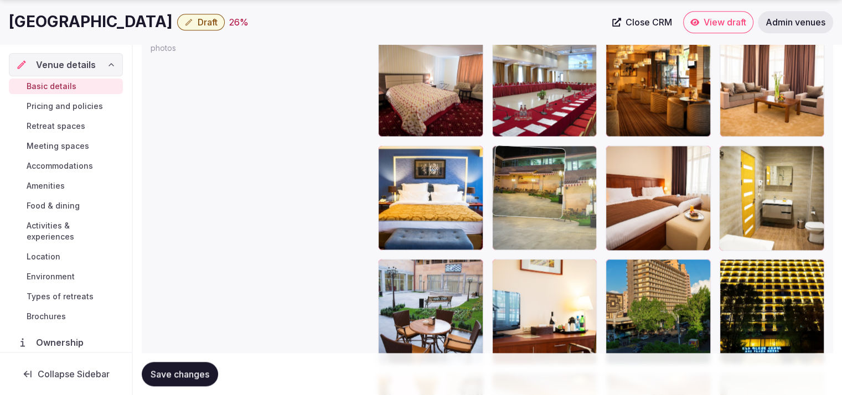
drag, startPoint x: 770, startPoint y: 229, endPoint x: 574, endPoint y: 241, distance: 196.4
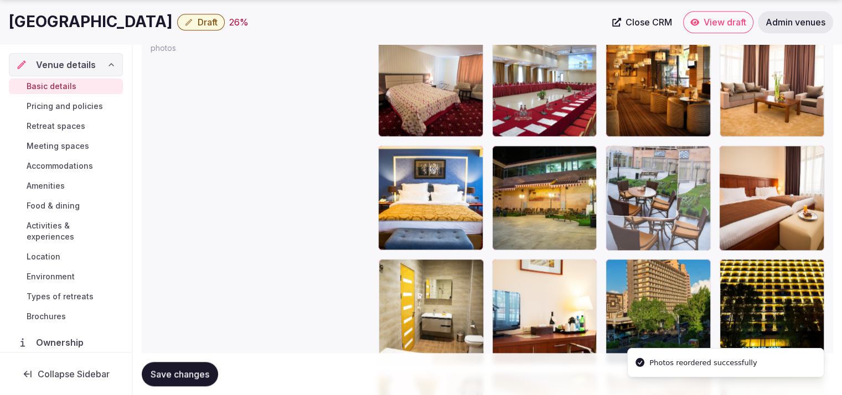
drag, startPoint x: 425, startPoint y: 306, endPoint x: 683, endPoint y: 219, distance: 271.8
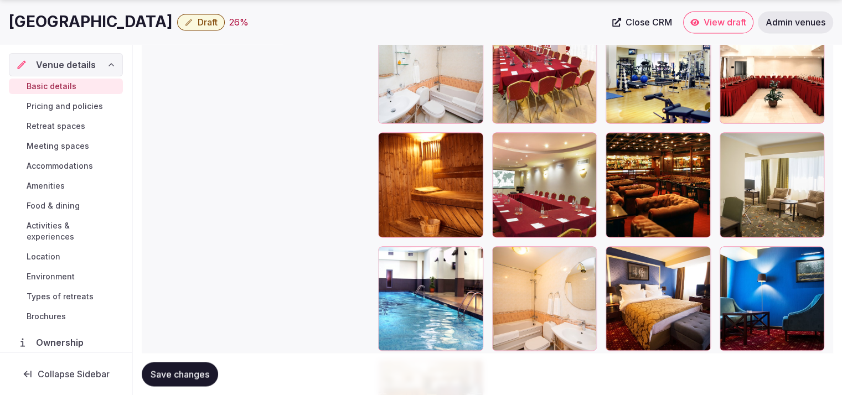
scroll to position [1970, 0]
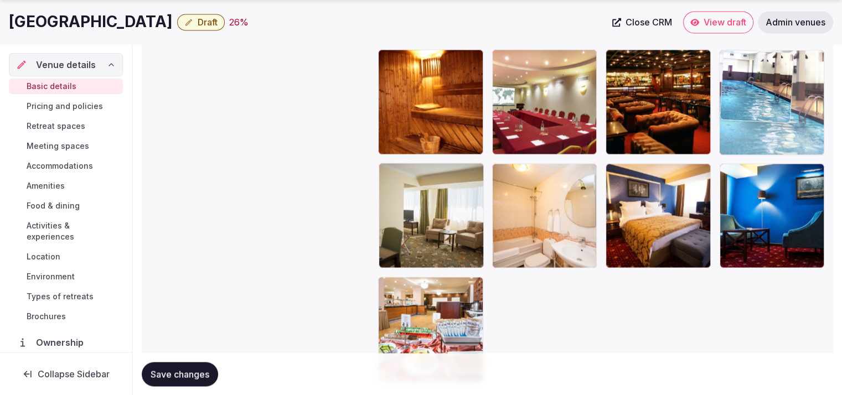
drag, startPoint x: 714, startPoint y: 200, endPoint x: 782, endPoint y: 157, distance: 80.5
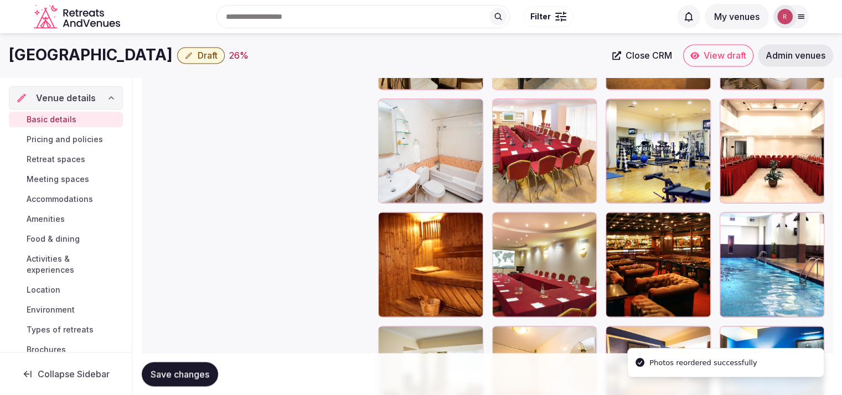
scroll to position [1802, 0]
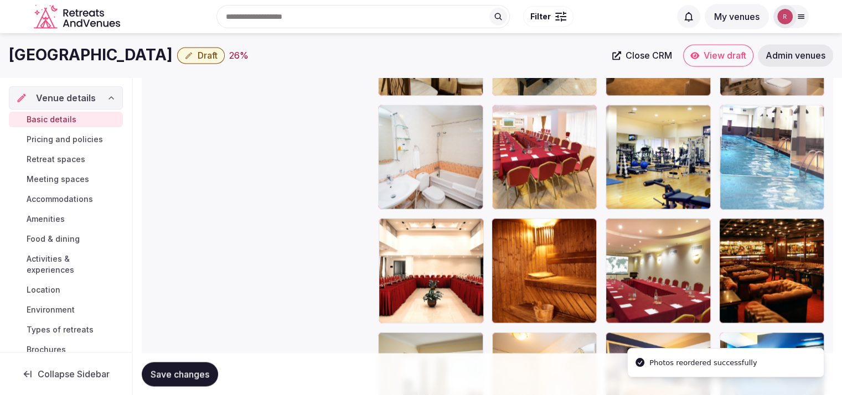
drag, startPoint x: 801, startPoint y: 296, endPoint x: 796, endPoint y: 174, distance: 121.4
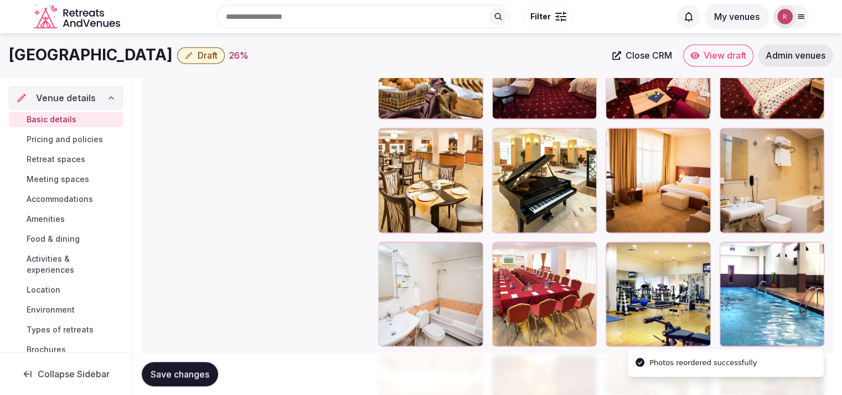
scroll to position [1661, 0]
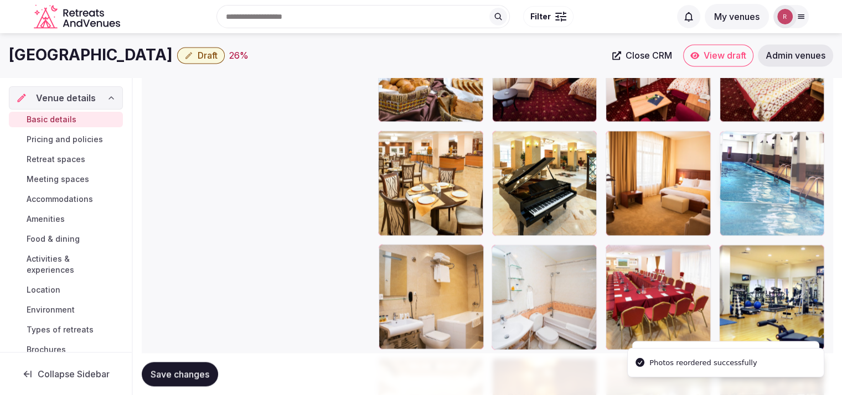
drag, startPoint x: 800, startPoint y: 310, endPoint x: 816, endPoint y: 223, distance: 87.9
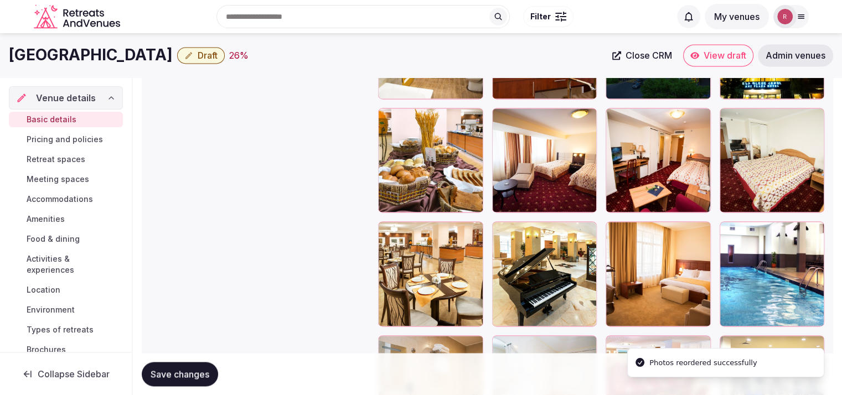
scroll to position [1559, 0]
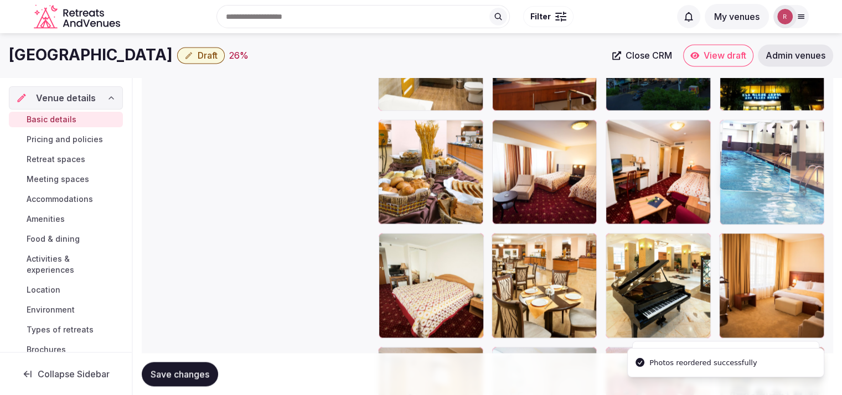
drag, startPoint x: 785, startPoint y: 294, endPoint x: 804, endPoint y: 220, distance: 75.5
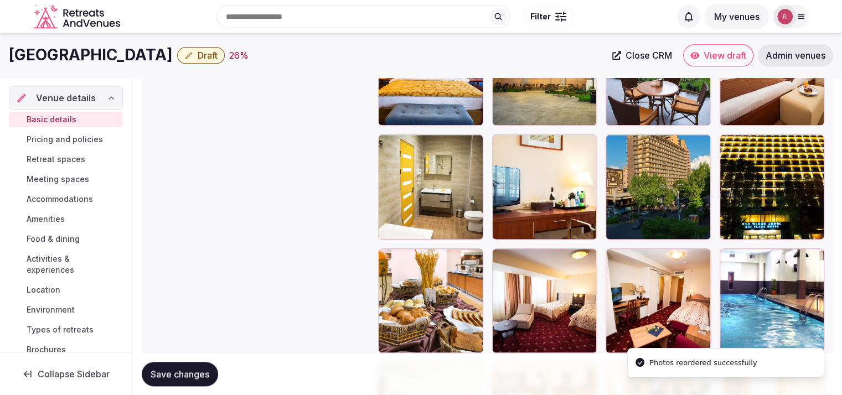
scroll to position [1427, 0]
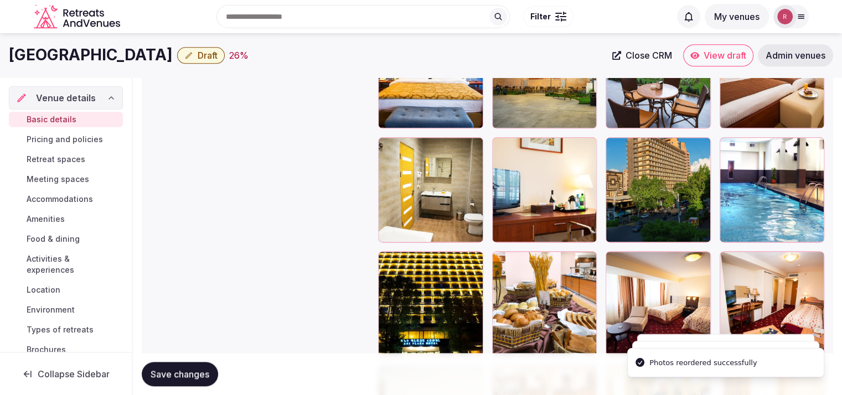
scroll to position [1307, 0]
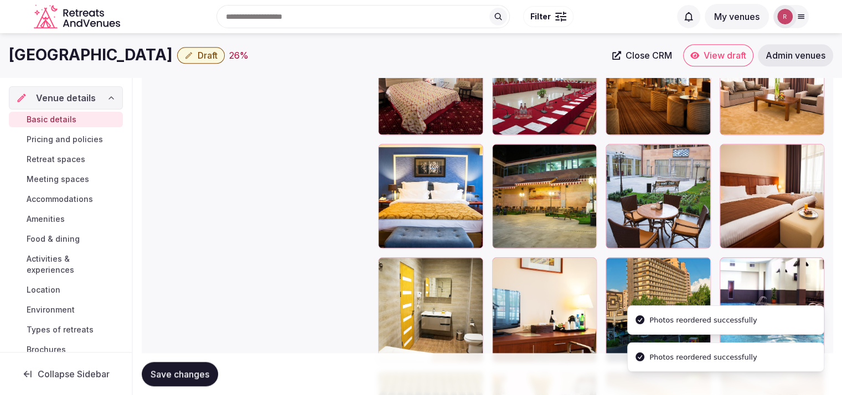
drag, startPoint x: 755, startPoint y: 318, endPoint x: 783, endPoint y: 223, distance: 99.7
click at [783, 306] on li "Photos reordered successfully" at bounding box center [725, 320] width 197 height 29
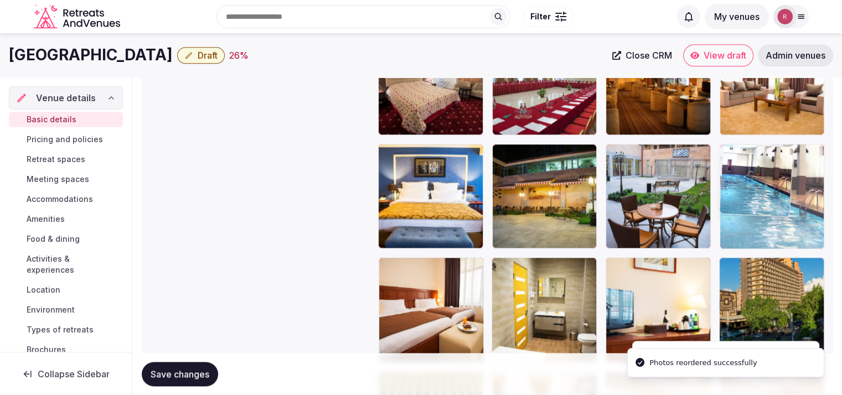
drag, startPoint x: 754, startPoint y: 294, endPoint x: 784, endPoint y: 237, distance: 63.9
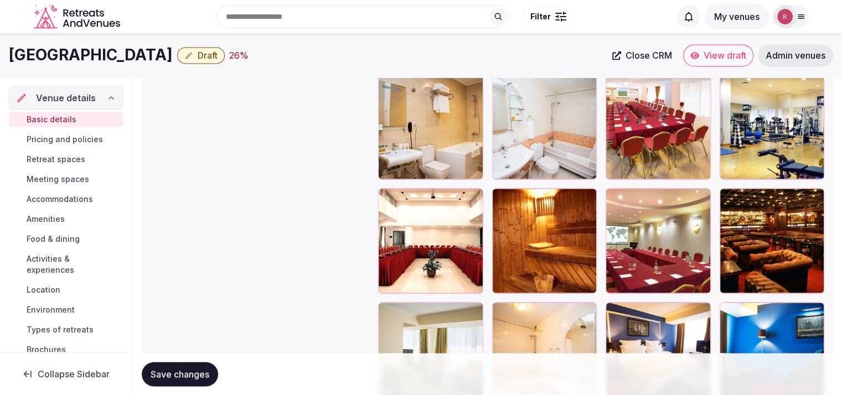
scroll to position [1757, 0]
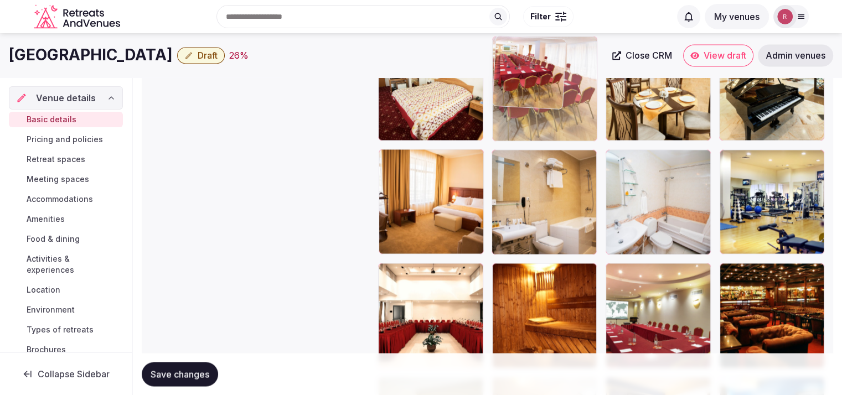
drag, startPoint x: 649, startPoint y: 196, endPoint x: 571, endPoint y: 136, distance: 98.4
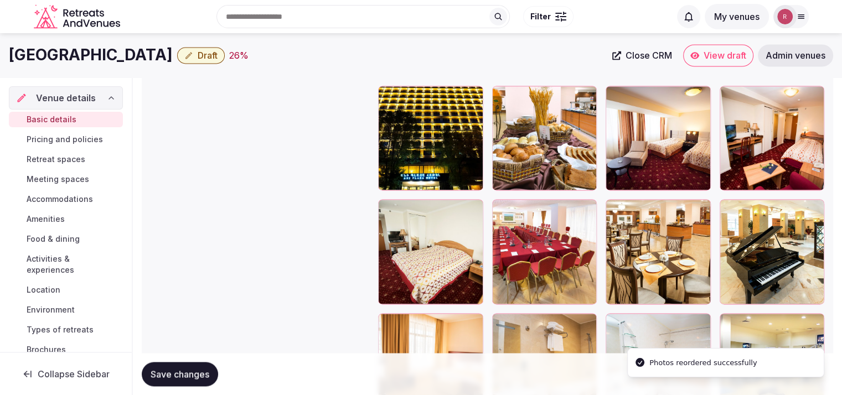
scroll to position [1495, 0]
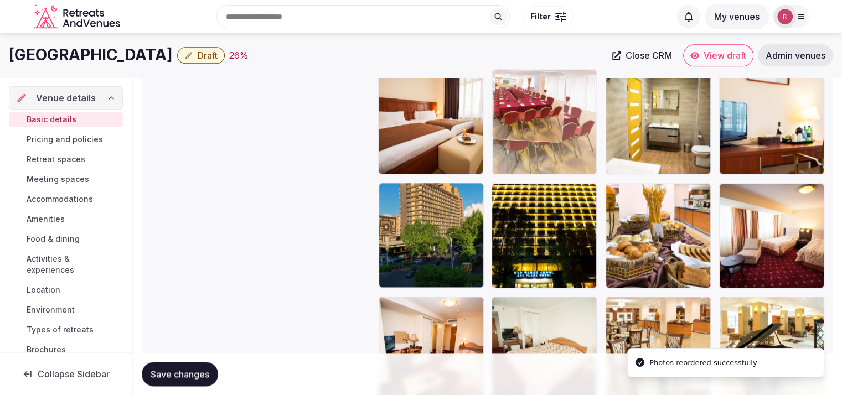
drag, startPoint x: 547, startPoint y: 320, endPoint x: 554, endPoint y: 122, distance: 197.8
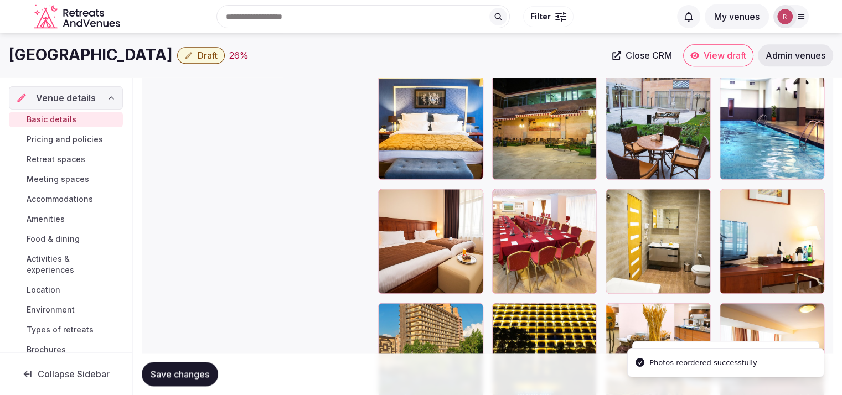
scroll to position [1326, 0]
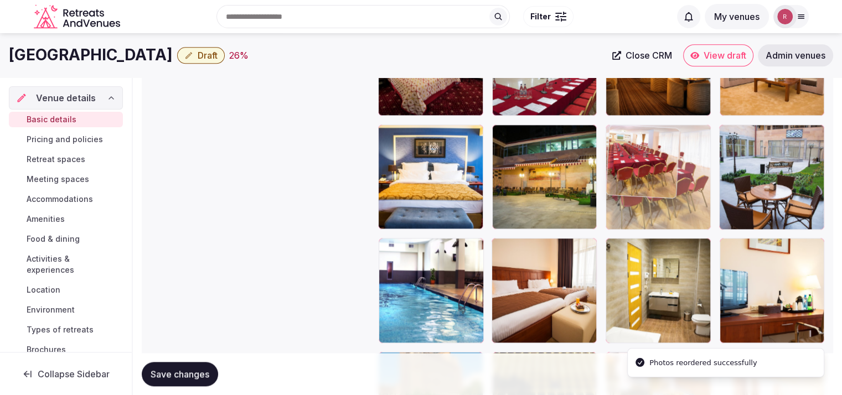
drag, startPoint x: 524, startPoint y: 307, endPoint x: 649, endPoint y: 217, distance: 153.5
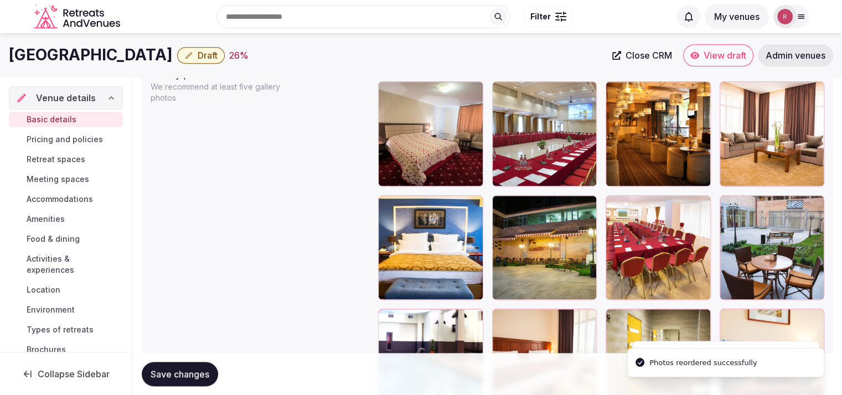
scroll to position [1223, 0]
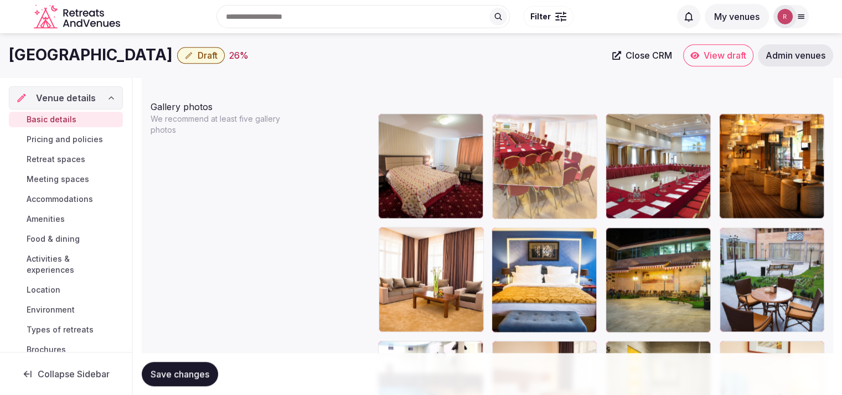
drag, startPoint x: 668, startPoint y: 254, endPoint x: 584, endPoint y: 187, distance: 107.5
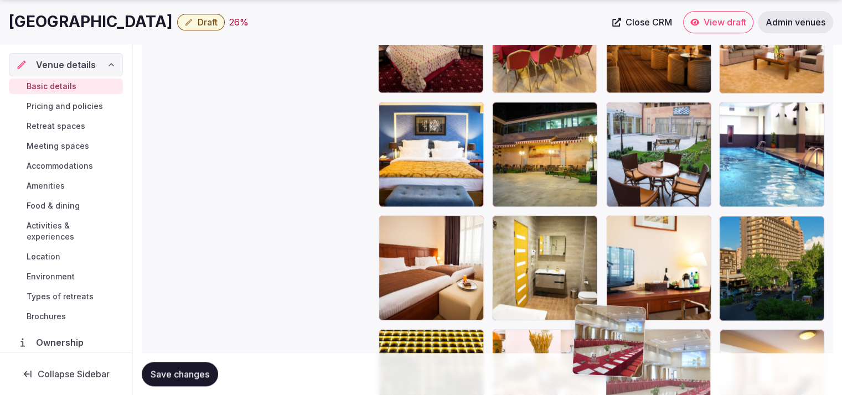
scroll to position [1424, 0]
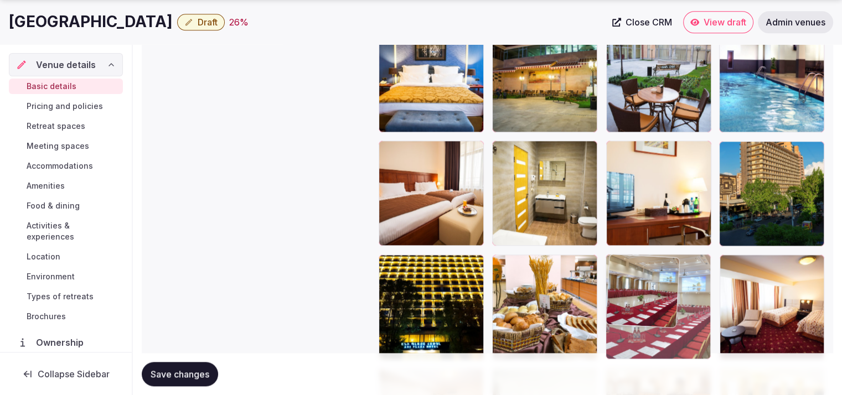
drag, startPoint x: 652, startPoint y: 233, endPoint x: 636, endPoint y: 334, distance: 102.5
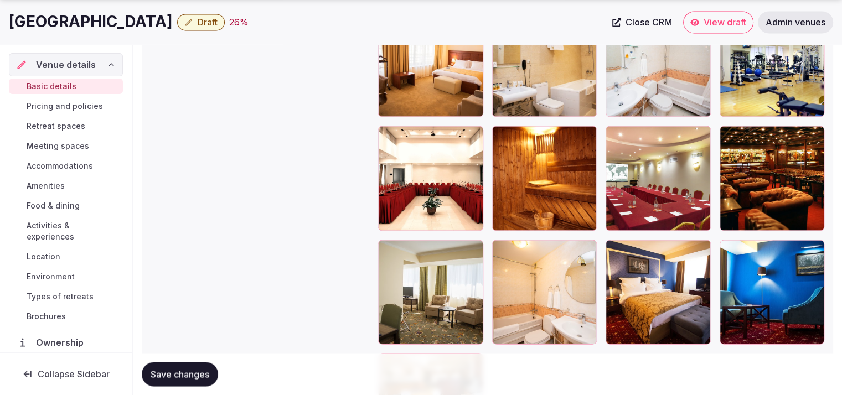
scroll to position [1831, 0]
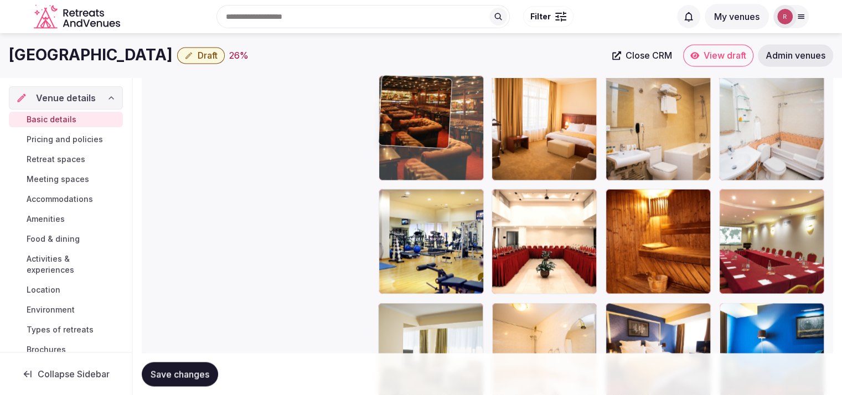
drag, startPoint x: 773, startPoint y: 260, endPoint x: 467, endPoint y: 128, distance: 332.2
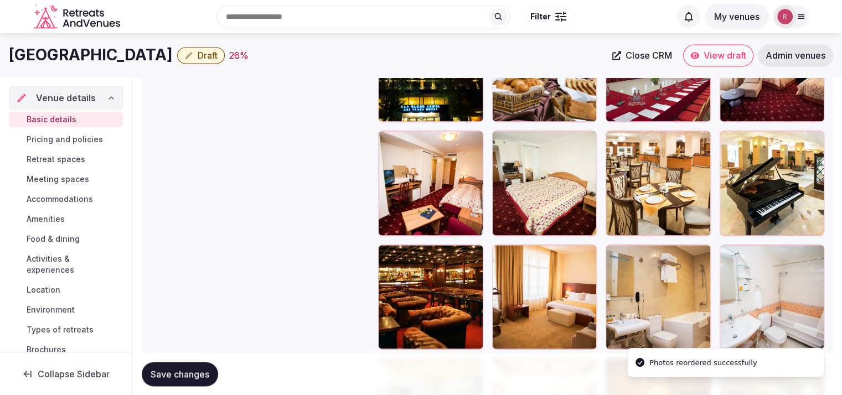
scroll to position [1584, 0]
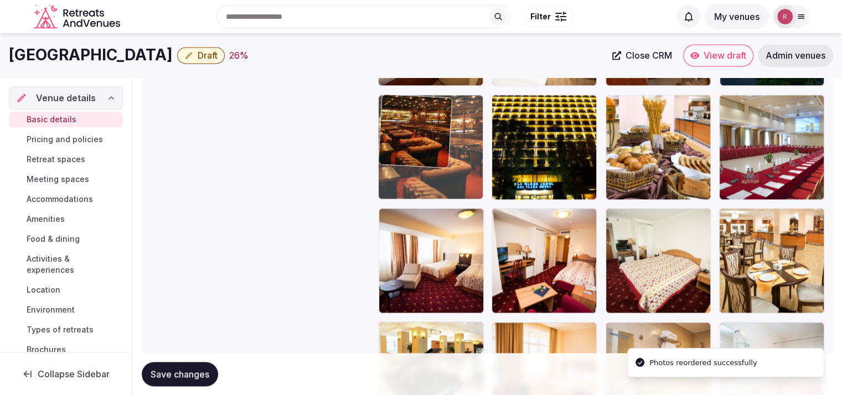
drag, startPoint x: 449, startPoint y: 345, endPoint x: 452, endPoint y: 139, distance: 206.0
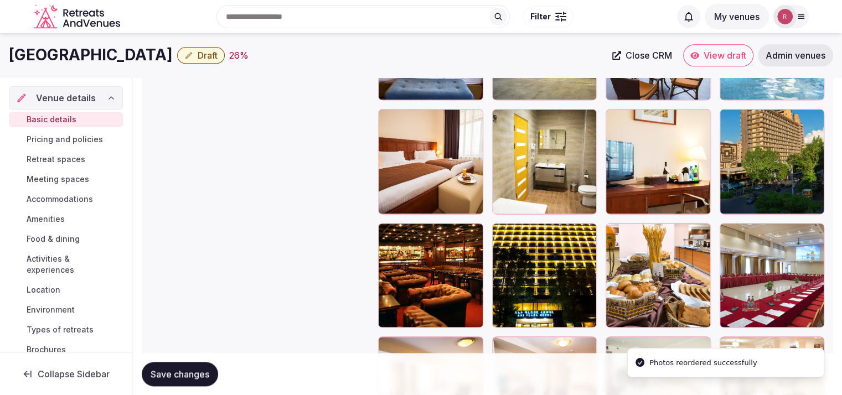
scroll to position [1358, 0]
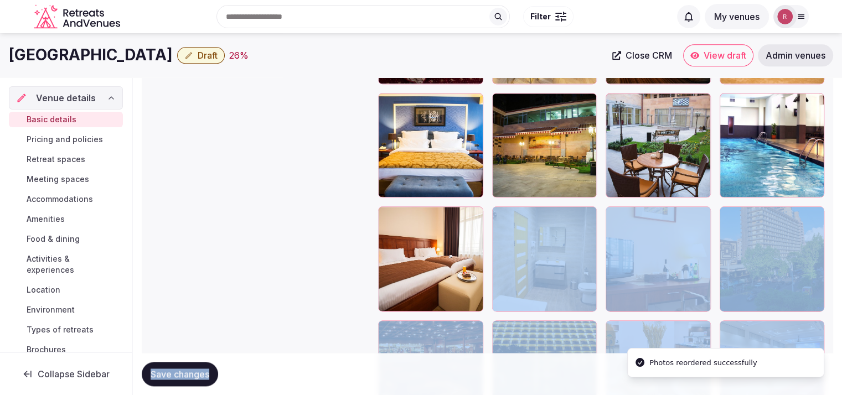
drag, startPoint x: 436, startPoint y: 354, endPoint x: 450, endPoint y: 236, distance: 118.8
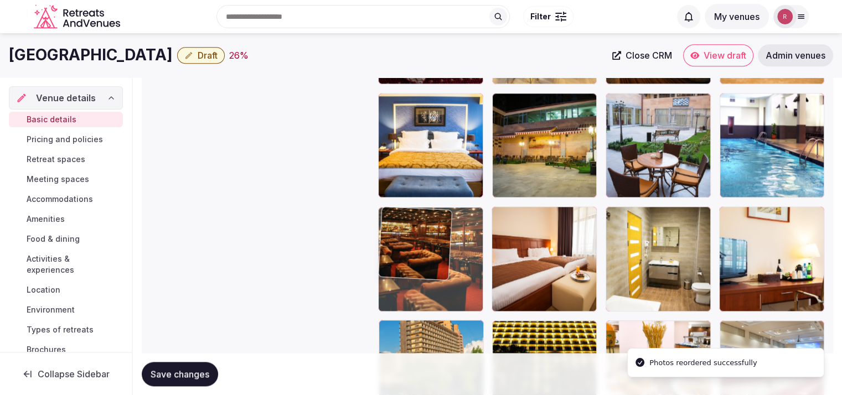
drag, startPoint x: 413, startPoint y: 333, endPoint x: 436, endPoint y: 260, distance: 77.2
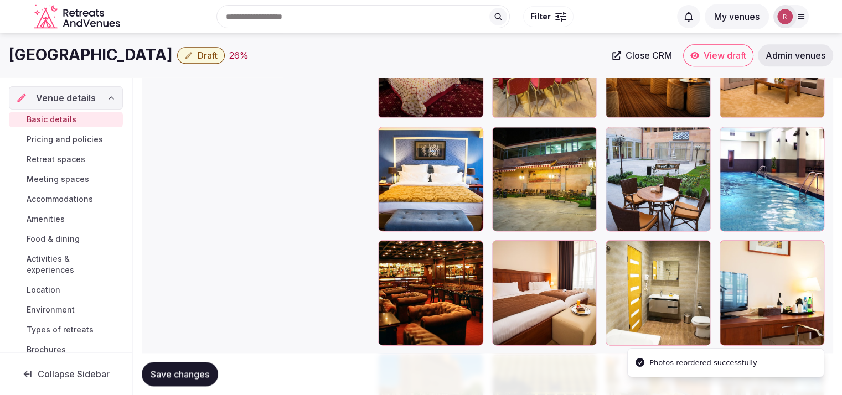
scroll to position [1307, 0]
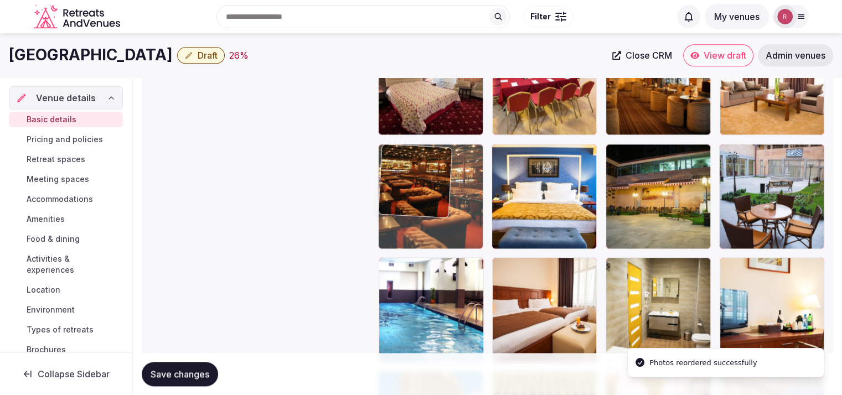
drag, startPoint x: 456, startPoint y: 322, endPoint x: 472, endPoint y: 231, distance: 92.1
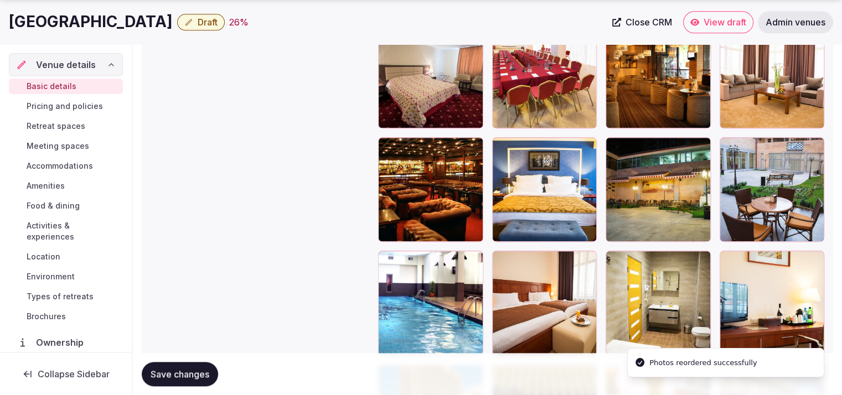
scroll to position [1340, 0]
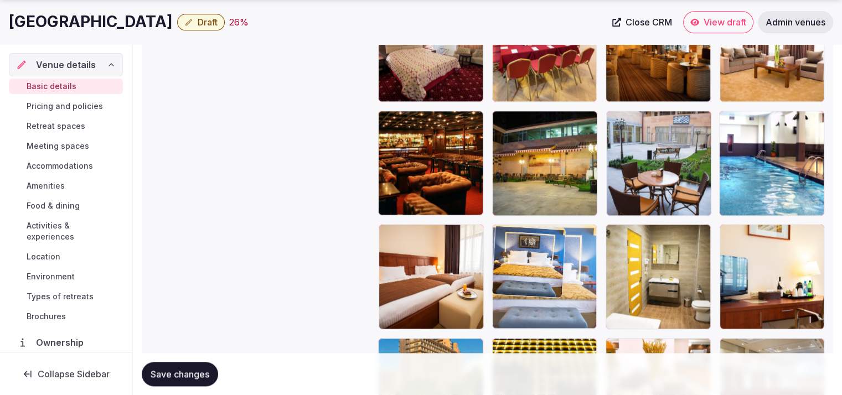
drag, startPoint x: 527, startPoint y: 240, endPoint x: 528, endPoint y: 292, distance: 52.1
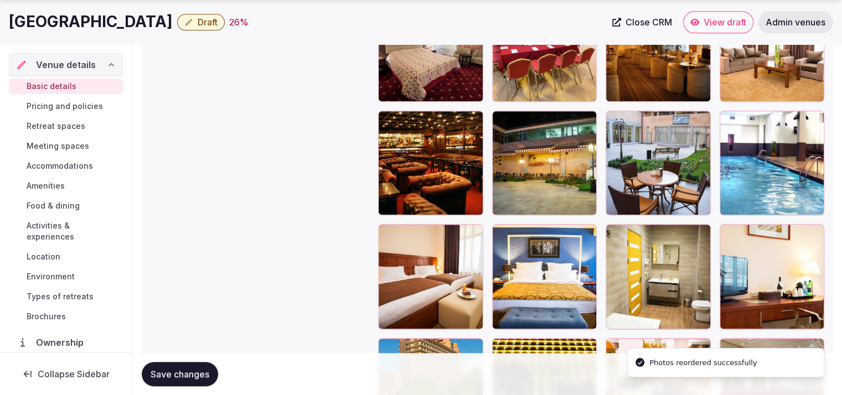
scroll to position [994, 0]
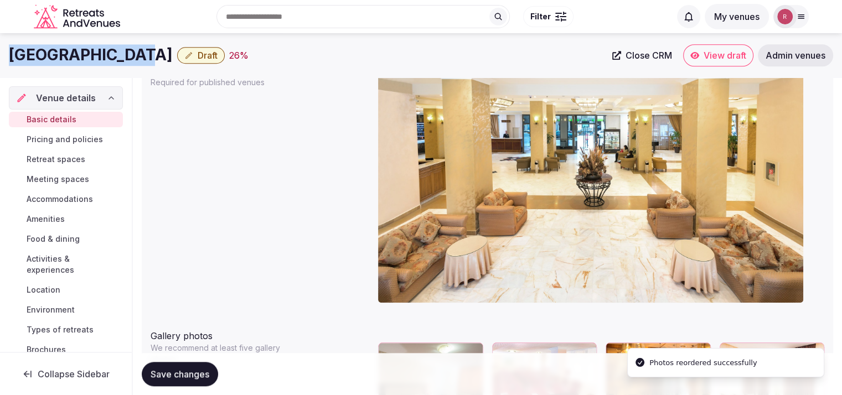
drag, startPoint x: 122, startPoint y: 55, endPoint x: 0, endPoint y: 45, distance: 122.8
click at [0, 45] on div "Ani Plaza Hotel Draft 26 % Close CRM View draft Admin venues" at bounding box center [421, 55] width 842 height 22
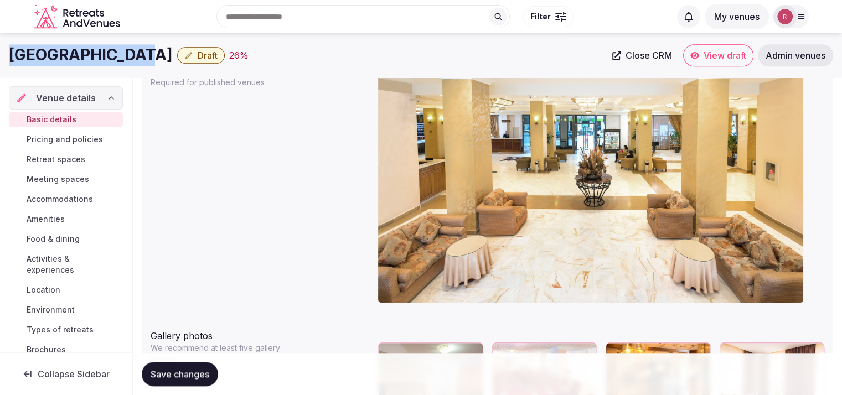
copy h1 "Ani Plaza Hotel"
click at [173, 370] on span "Save changes" at bounding box center [180, 374] width 59 height 11
click at [333, 53] on div "Ani Plaza Hotel Draft 26 %" at bounding box center [307, 55] width 597 height 22
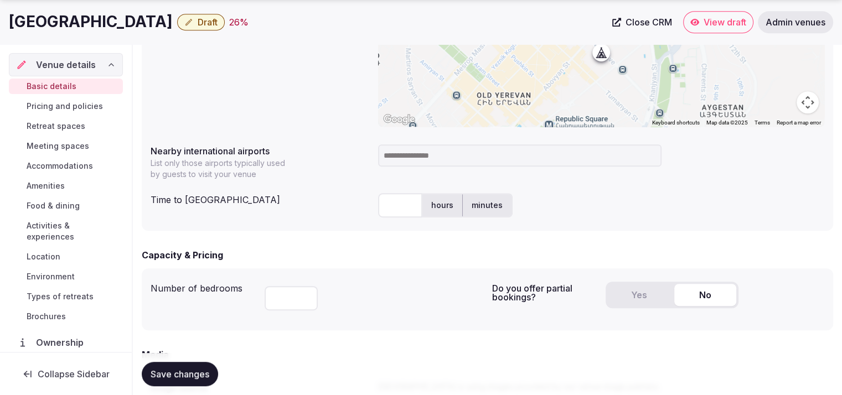
scroll to position [534, 0]
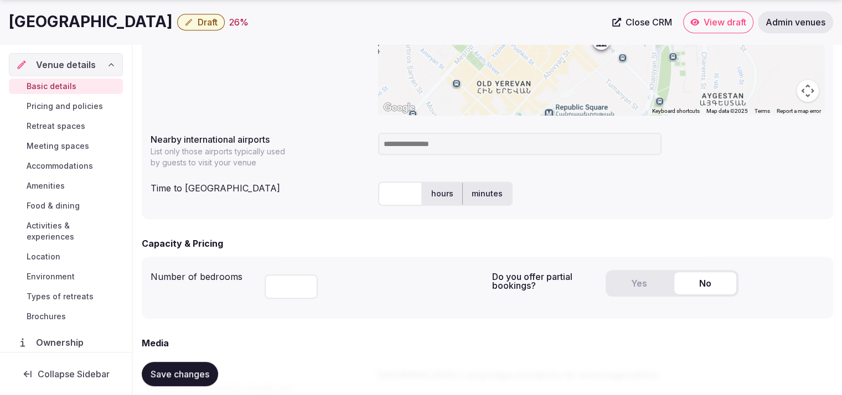
click at [441, 132] on div at bounding box center [601, 143] width 446 height 31
click at [437, 138] on input at bounding box center [520, 144] width 284 height 22
type input "***"
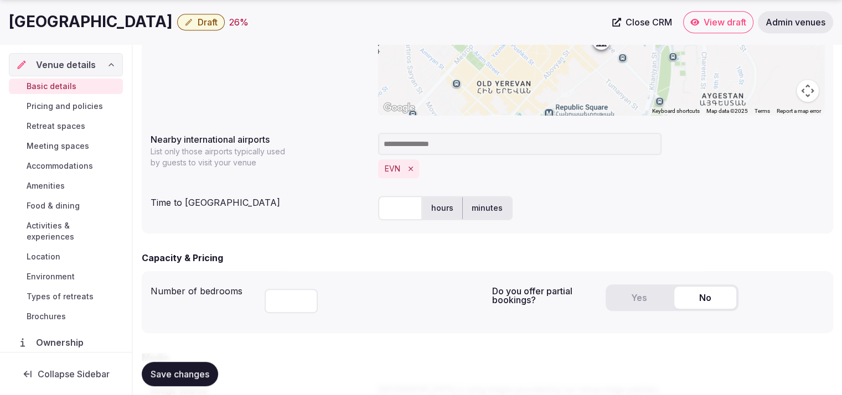
click at [399, 203] on input "text" at bounding box center [400, 208] width 44 height 24
type input "**"
click at [370, 256] on div "Capacity & Pricing" at bounding box center [488, 257] width 692 height 13
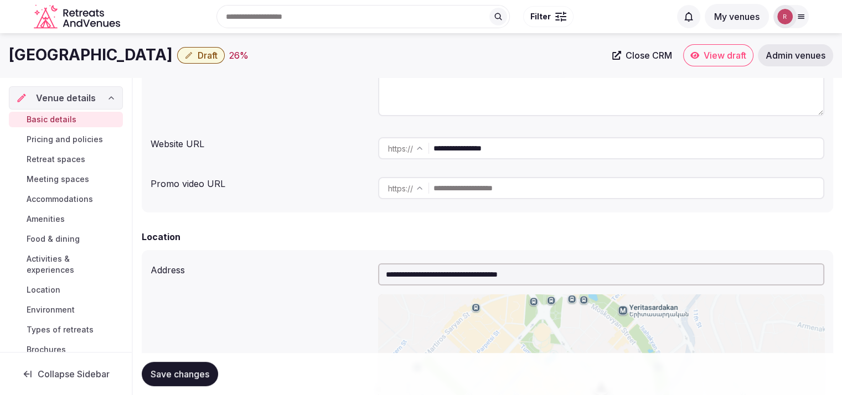
click at [511, 148] on input "**********" at bounding box center [629, 148] width 390 height 22
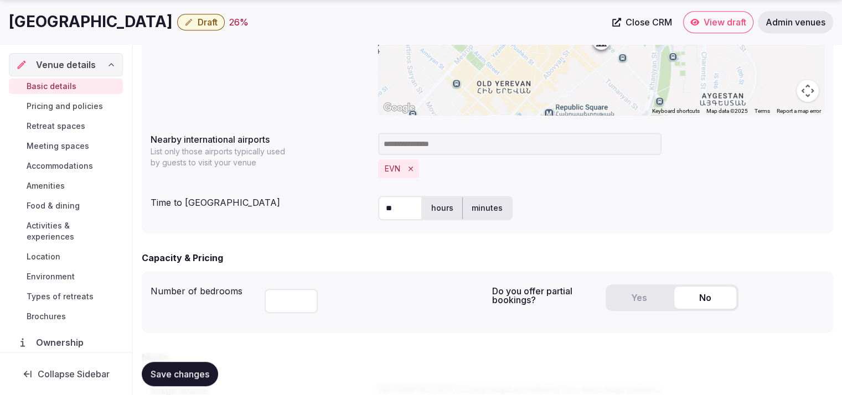
click at [187, 365] on button "Save changes" at bounding box center [180, 374] width 76 height 24
click at [626, 301] on button "Yes" at bounding box center [639, 298] width 62 height 22
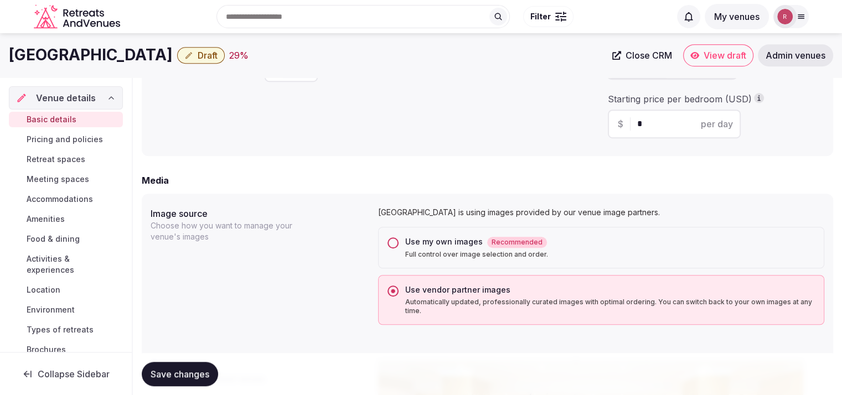
scroll to position [745, 0]
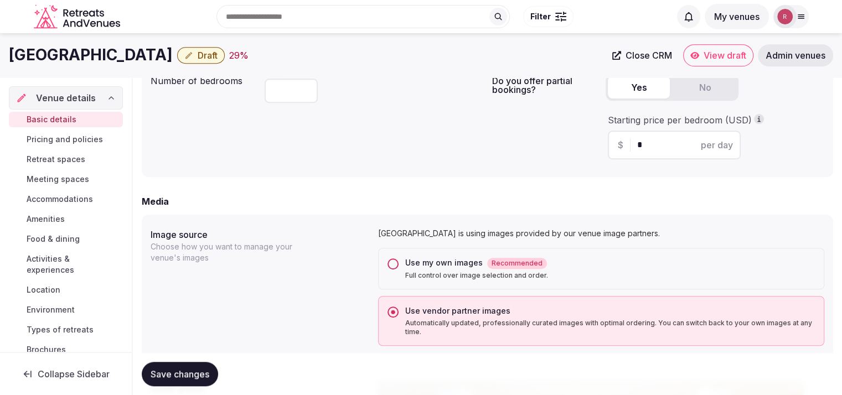
click at [695, 146] on input "*" at bounding box center [684, 144] width 94 height 13
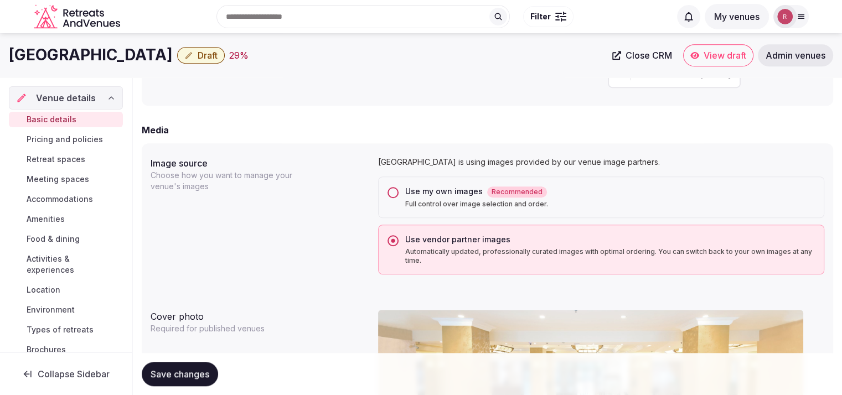
scroll to position [1090, 0]
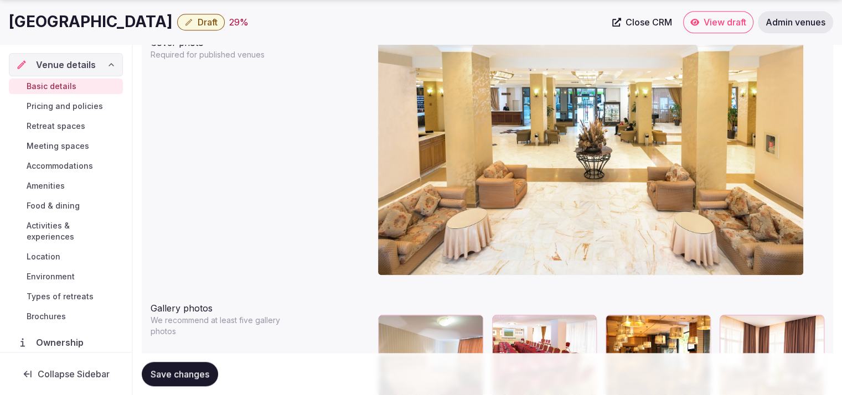
type input "***"
click at [205, 374] on span "Save changes" at bounding box center [180, 374] width 59 height 11
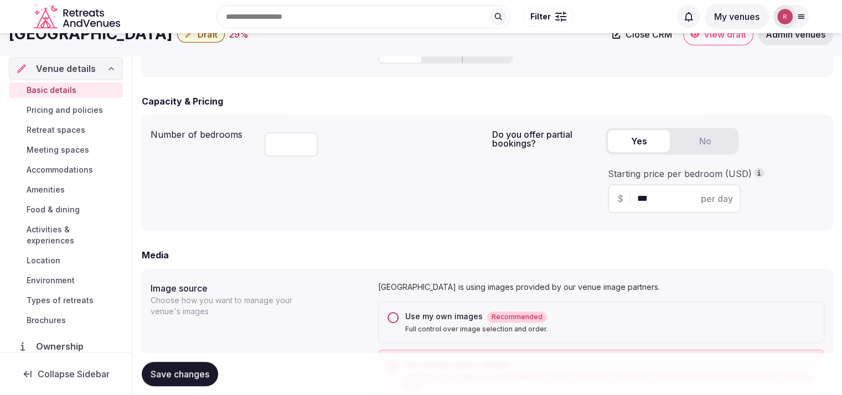
scroll to position [0, 0]
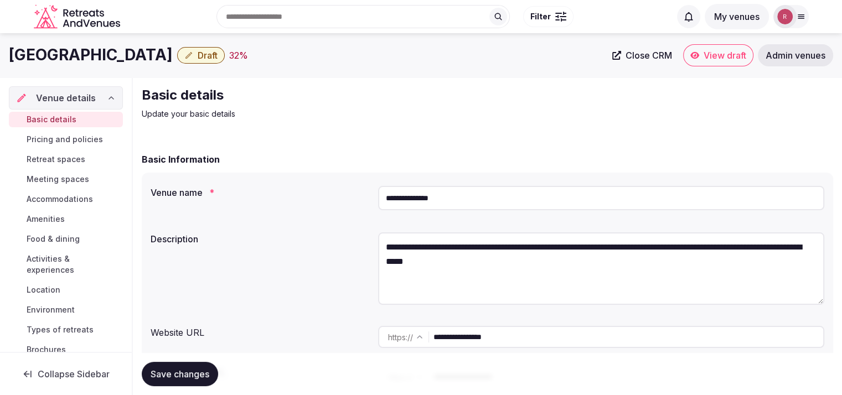
click at [198, 57] on span "Draft" at bounding box center [208, 55] width 20 height 11
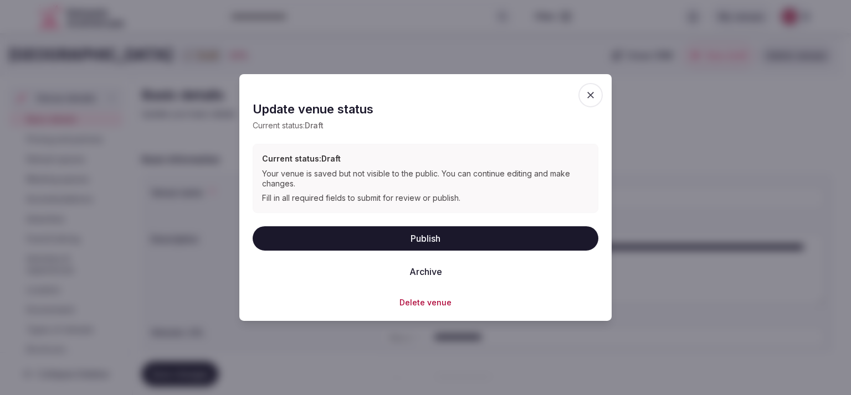
click at [433, 233] on button "Publish" at bounding box center [426, 238] width 346 height 24
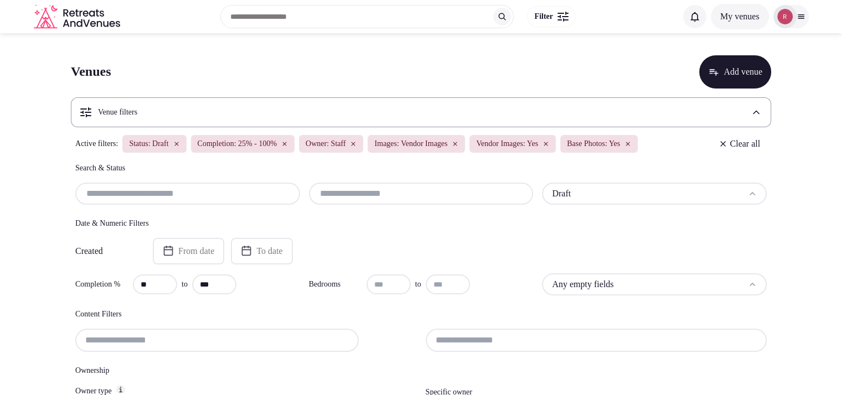
click at [462, 334] on input at bounding box center [597, 340] width 342 height 23
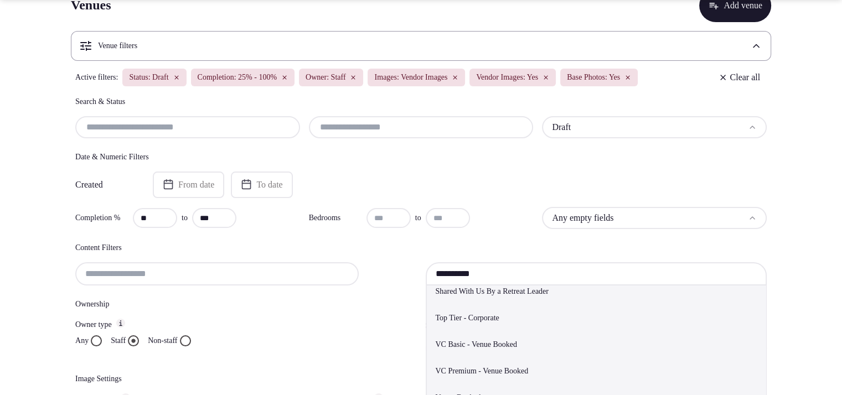
scroll to position [355, 0]
type input "**********"
click at [518, 228] on div "Bedrooms to" at bounding box center [421, 218] width 225 height 22
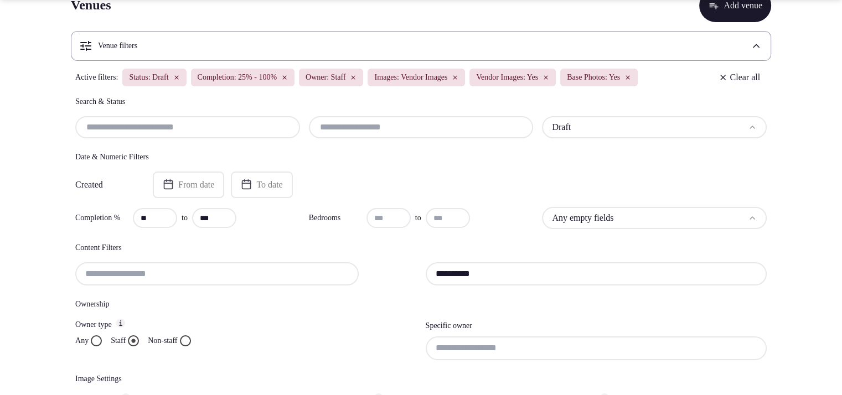
click at [506, 233] on div "**********" at bounding box center [421, 258] width 701 height 325
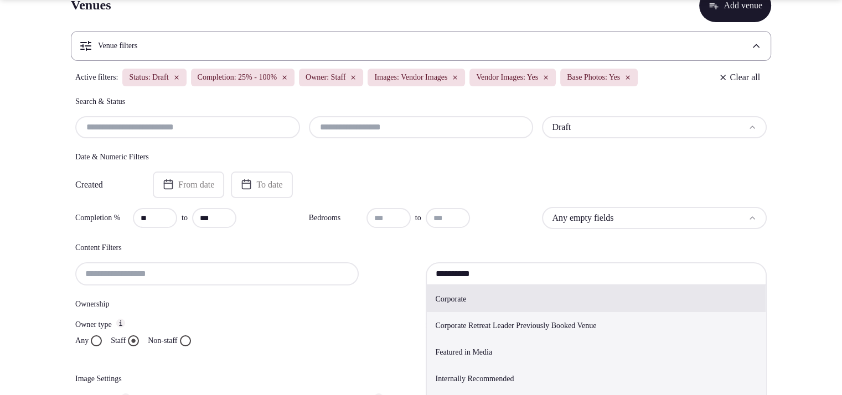
drag, startPoint x: 487, startPoint y: 277, endPoint x: 383, endPoint y: 259, distance: 105.8
click at [383, 259] on div "**********" at bounding box center [421, 264] width 692 height 43
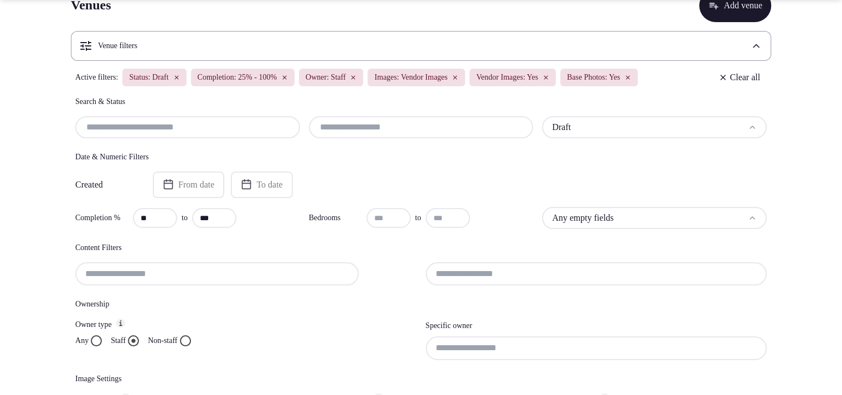
click at [840, 226] on section "Venues Add venue Venue filters Active filters: Status: Draft Completion: 25% - …" at bounding box center [421, 228] width 842 height 522
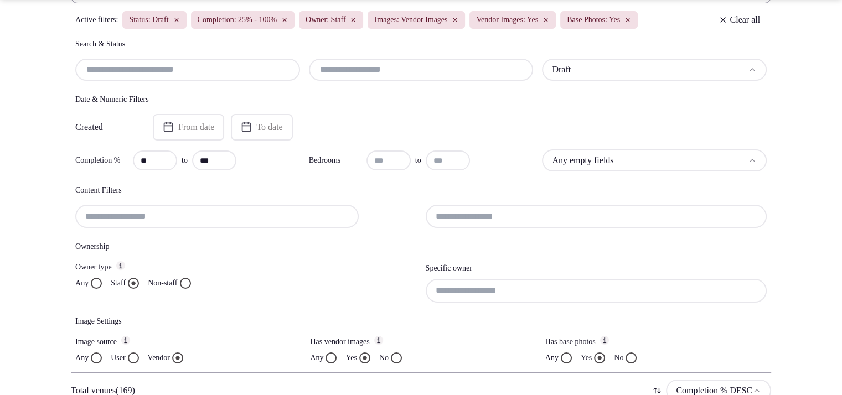
click at [568, 295] on input at bounding box center [597, 290] width 342 height 23
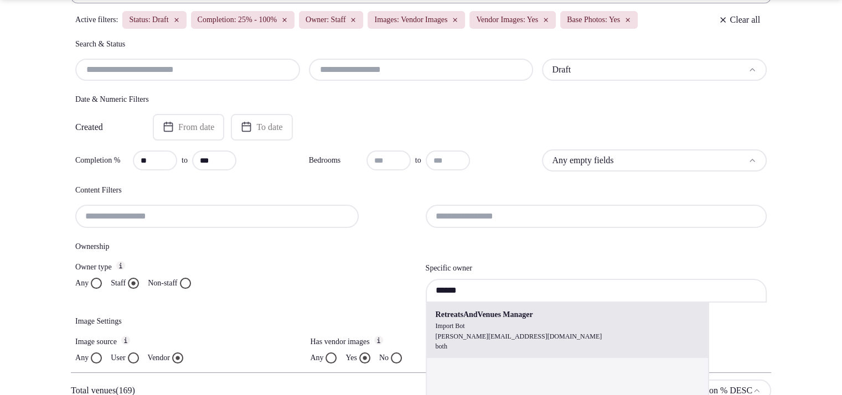
type input "**********"
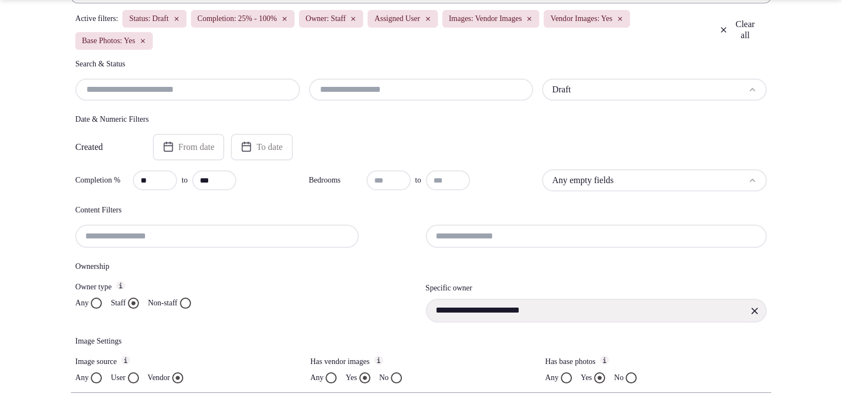
click at [385, 93] on input "text" at bounding box center [421, 89] width 216 height 13
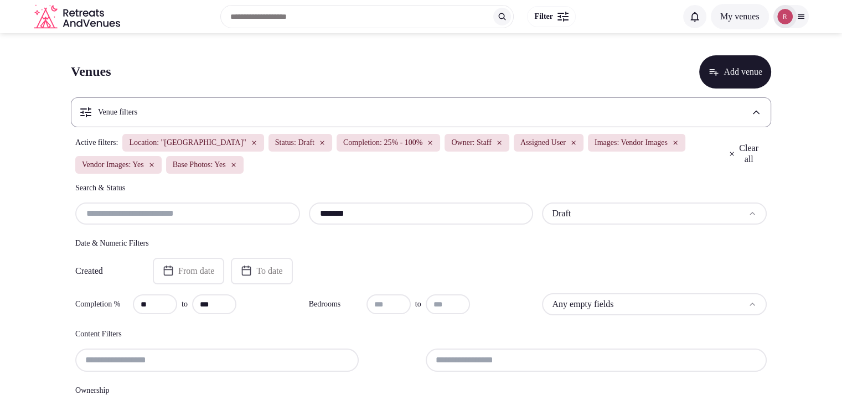
type input "*******"
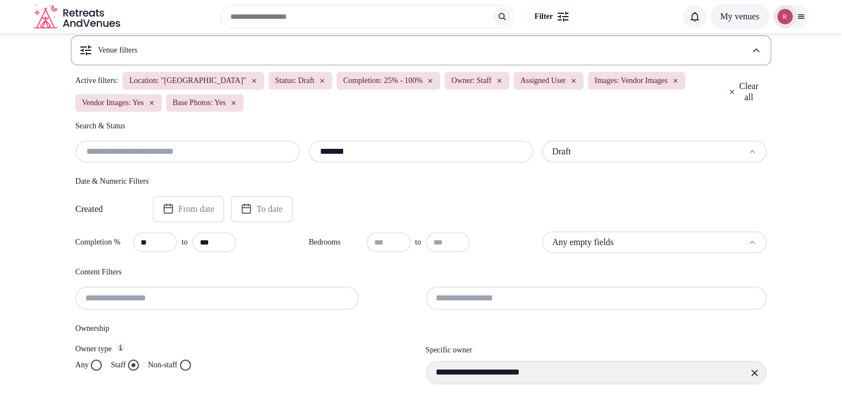
scroll to position [16, 0]
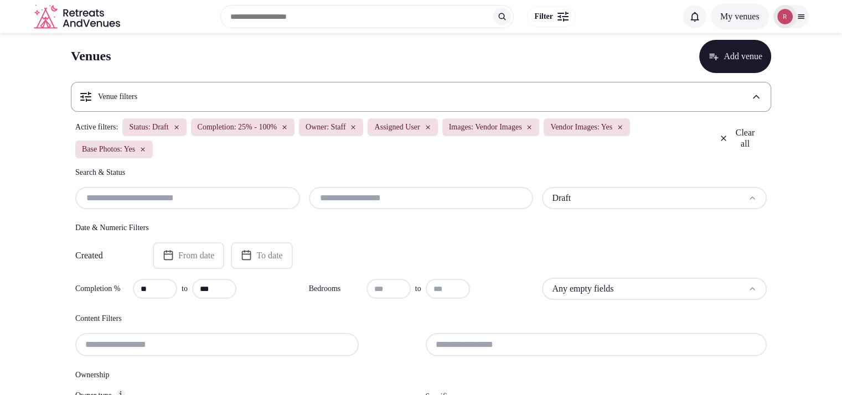
type input "*******"
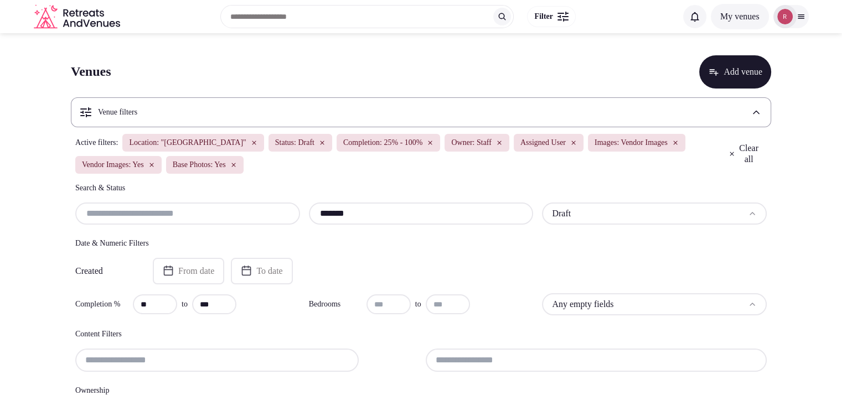
scroll to position [321, 0]
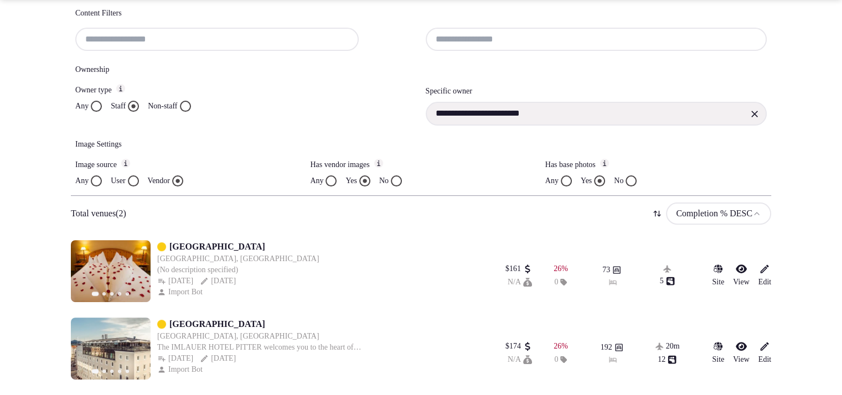
drag, startPoint x: 257, startPoint y: 243, endPoint x: 19, endPoint y: 231, distance: 237.9
click at [19, 231] on section "**********" at bounding box center [421, 55] width 842 height 686
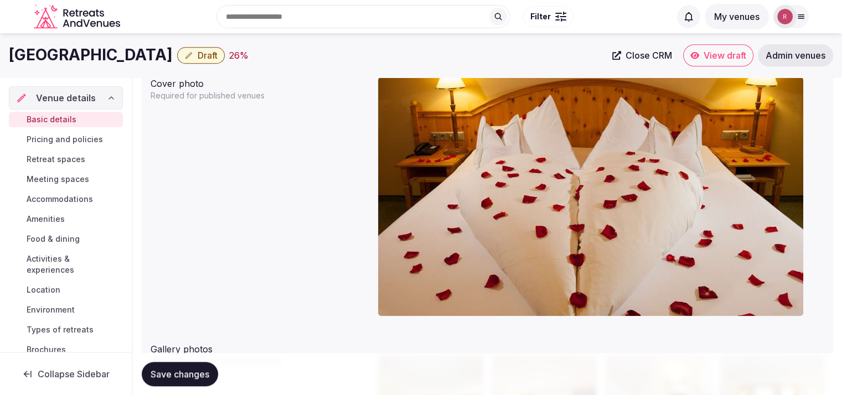
scroll to position [750, 0]
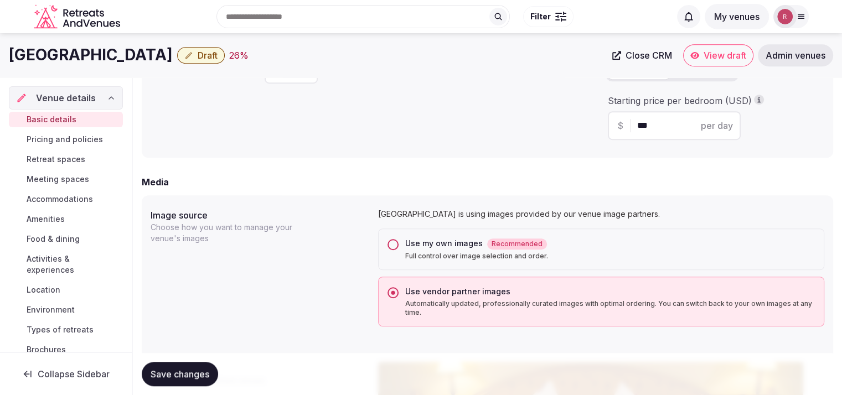
drag, startPoint x: 203, startPoint y: 55, endPoint x: 0, endPoint y: 60, distance: 202.8
click at [0, 60] on div "Hotel Kaiserhof Kitzbuehl Draft 26 % Close CRM View draft Admin venues" at bounding box center [421, 55] width 842 height 22
copy h1 "[GEOGRAPHIC_DATA]"
click at [381, 115] on div "Number of bedrooms **" at bounding box center [317, 99] width 333 height 99
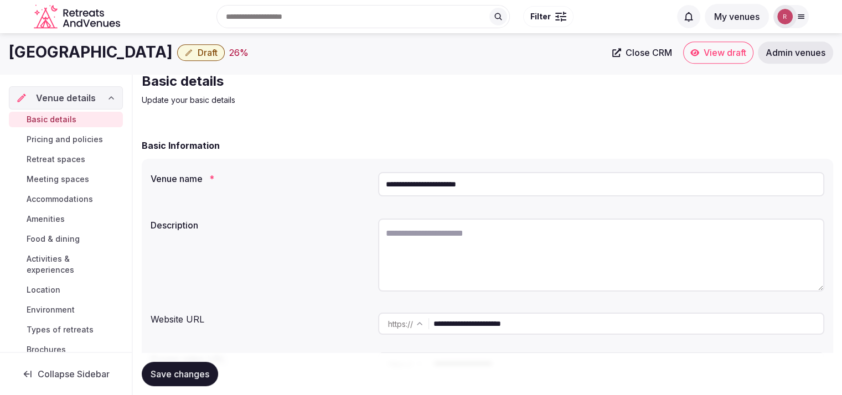
scroll to position [0, 0]
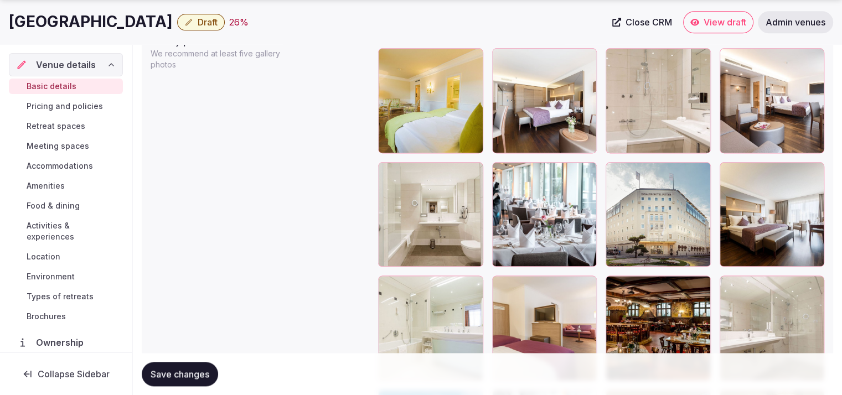
scroll to position [1349, 0]
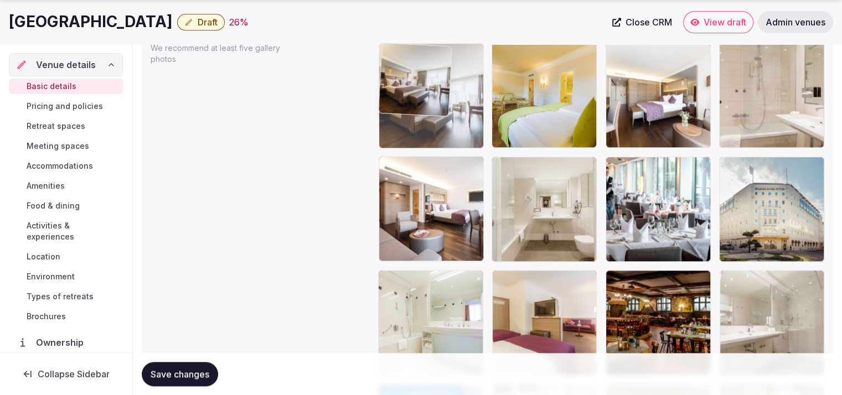
drag, startPoint x: 767, startPoint y: 234, endPoint x: 474, endPoint y: 150, distance: 304.7
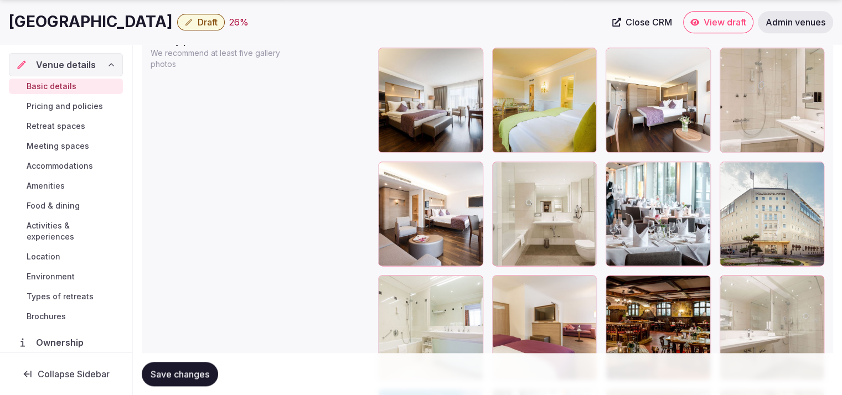
scroll to position [1392, 0]
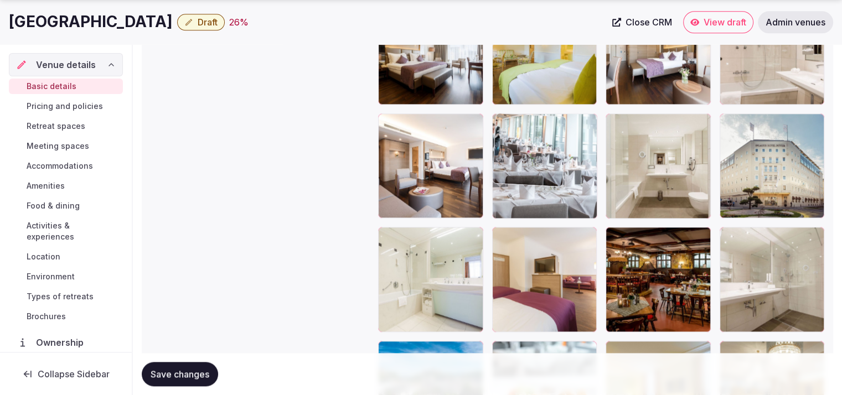
drag, startPoint x: 671, startPoint y: 182, endPoint x: 547, endPoint y: 179, distance: 124.1
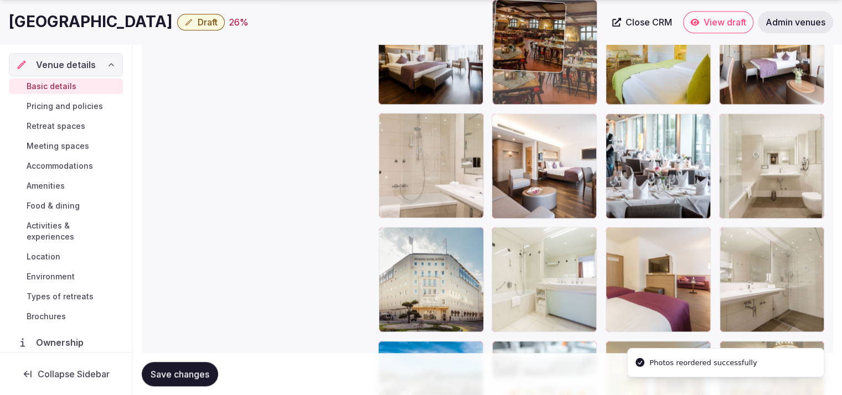
drag, startPoint x: 677, startPoint y: 280, endPoint x: 596, endPoint y: 97, distance: 199.8
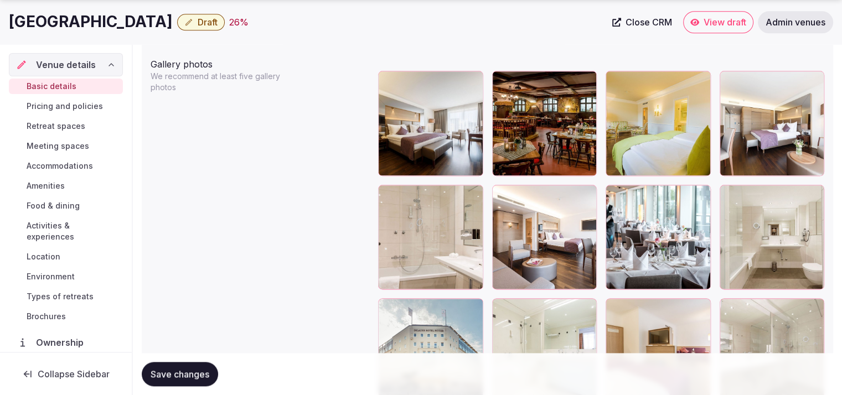
scroll to position [1336, 0]
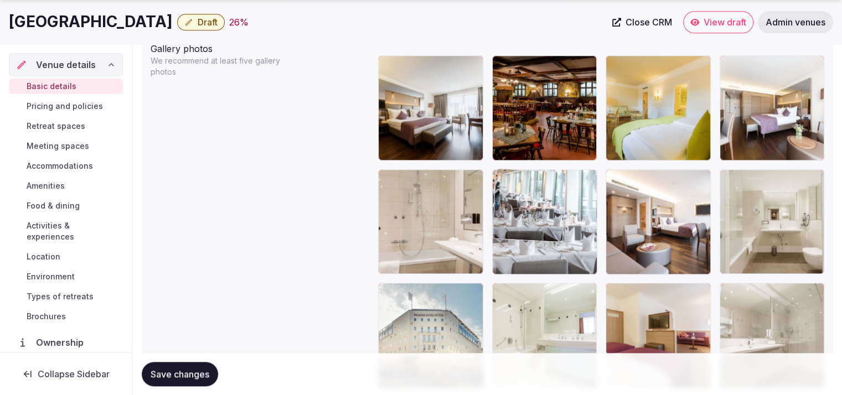
drag, startPoint x: 669, startPoint y: 243, endPoint x: 570, endPoint y: 244, distance: 98.6
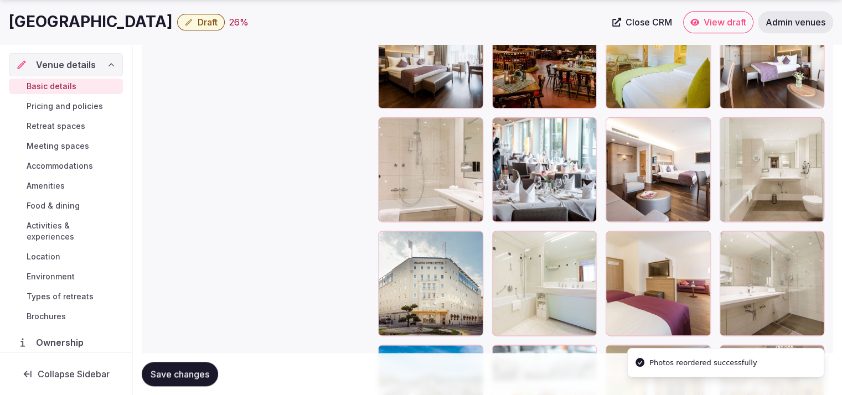
scroll to position [1396, 0]
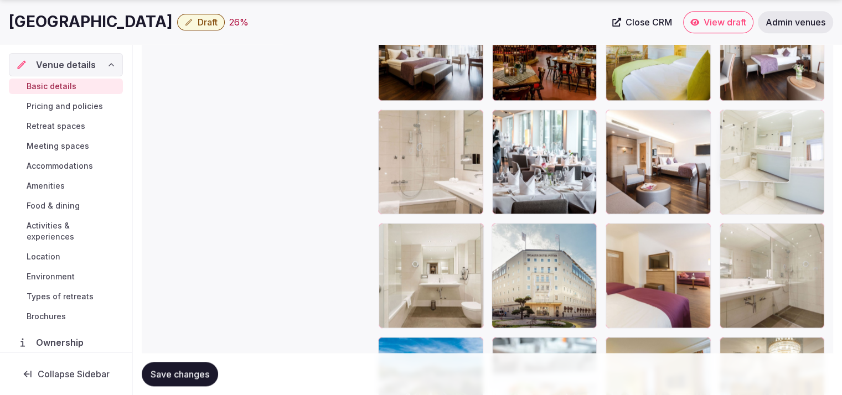
drag, startPoint x: 546, startPoint y: 267, endPoint x: 808, endPoint y: 195, distance: 271.8
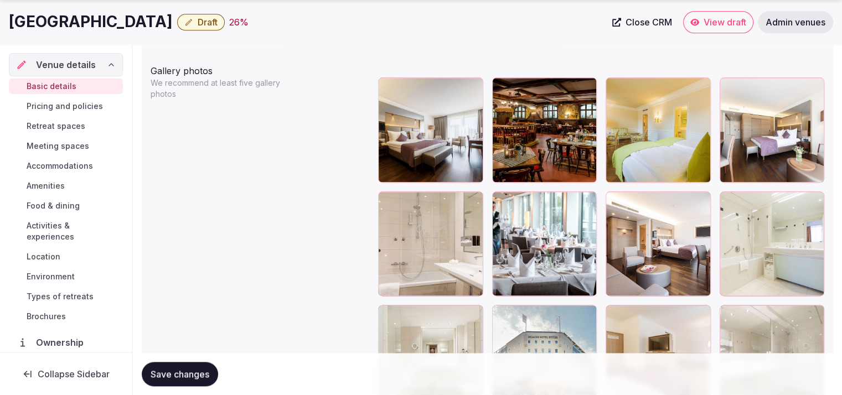
scroll to position [1372, 0]
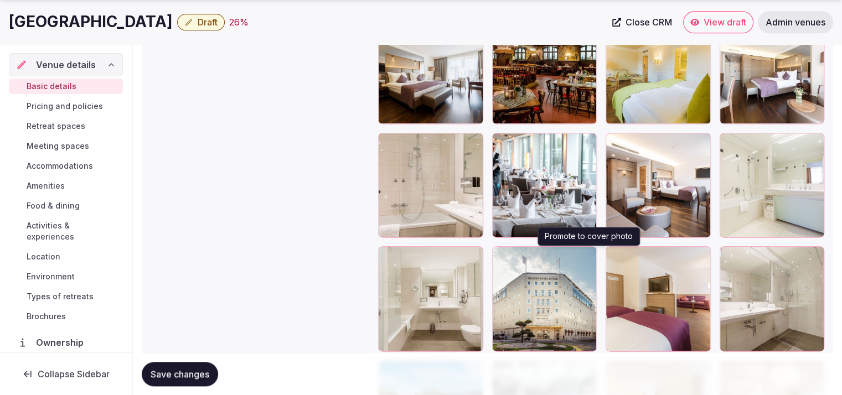
click at [590, 255] on icon "button" at bounding box center [586, 257] width 9 height 9
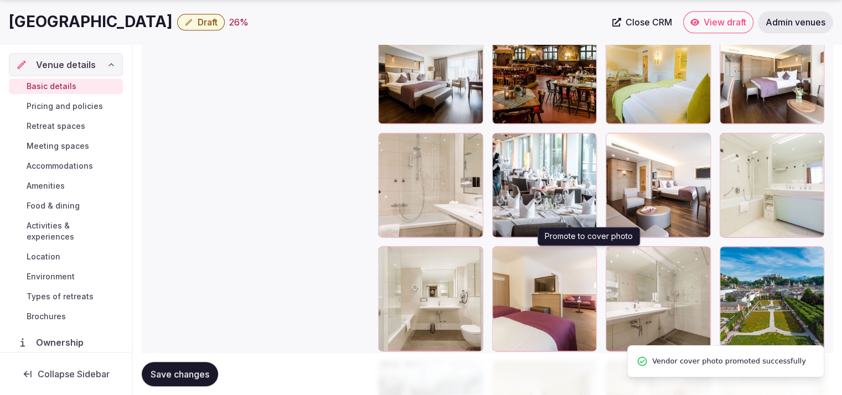
scroll to position [1026, 0]
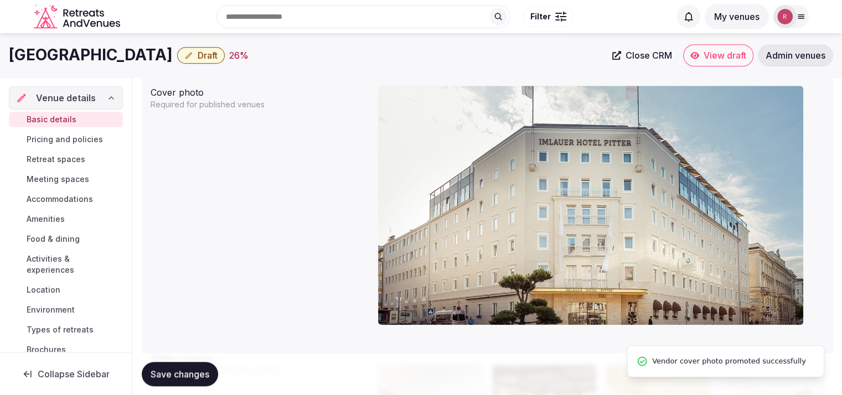
click at [191, 370] on span "Save changes" at bounding box center [180, 374] width 59 height 11
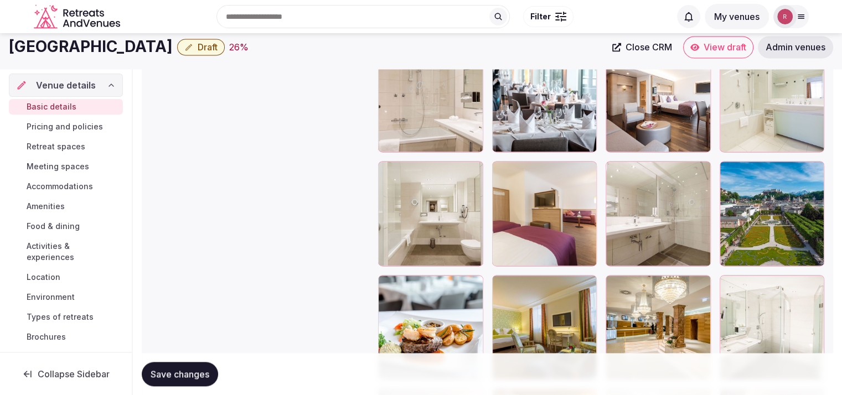
scroll to position [1452, 0]
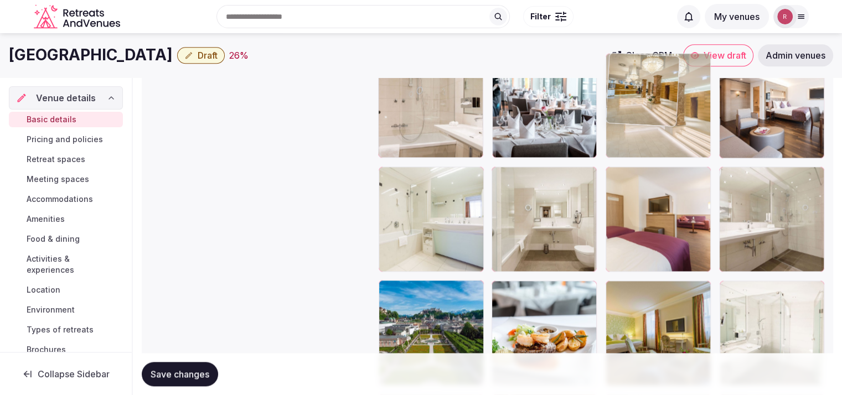
drag, startPoint x: 679, startPoint y: 264, endPoint x: 683, endPoint y: 133, distance: 130.8
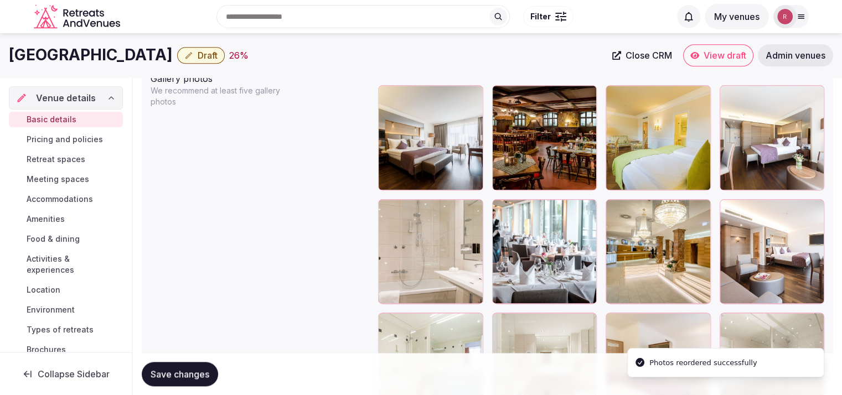
scroll to position [1265, 0]
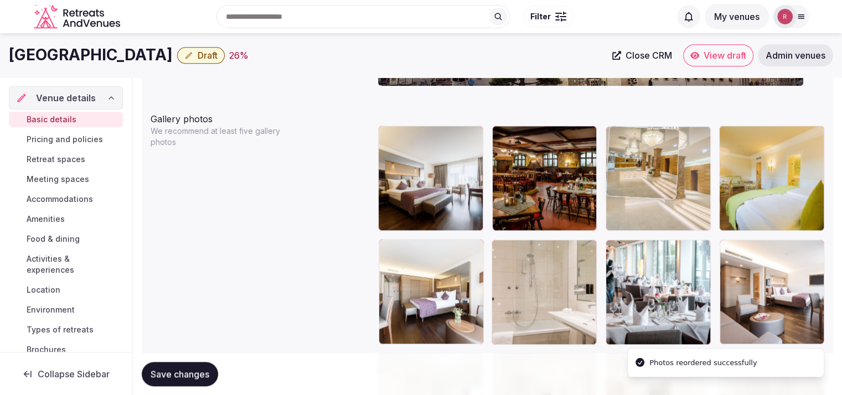
drag, startPoint x: 662, startPoint y: 285, endPoint x: 682, endPoint y: 186, distance: 101.8
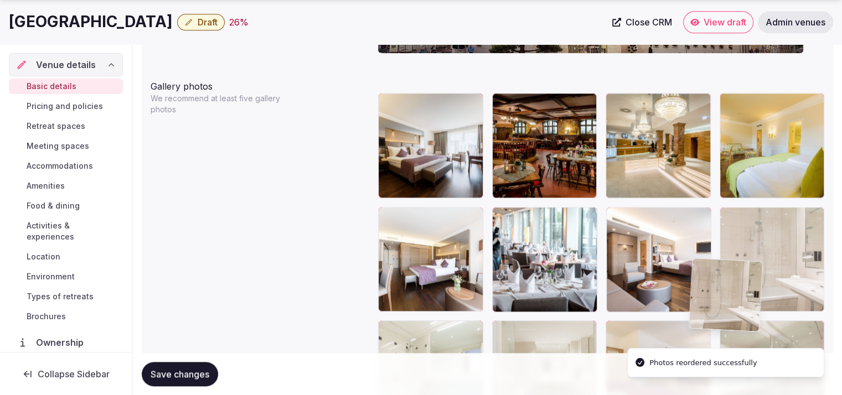
scroll to position [1301, 0]
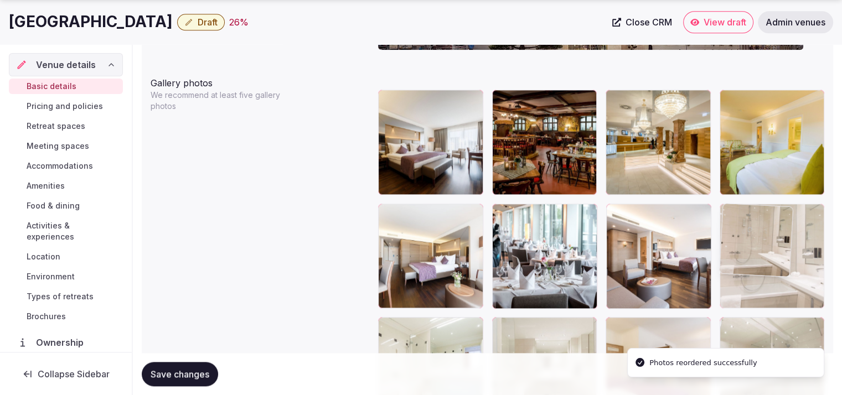
drag, startPoint x: 568, startPoint y: 306, endPoint x: 801, endPoint y: 295, distance: 233.4
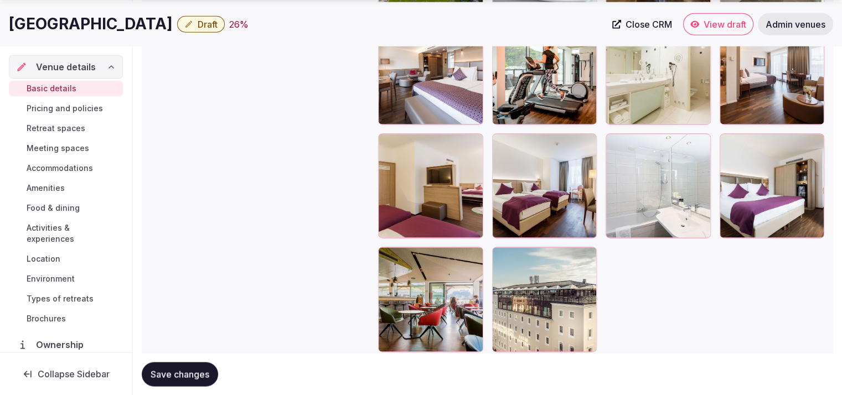
scroll to position [1865, 0]
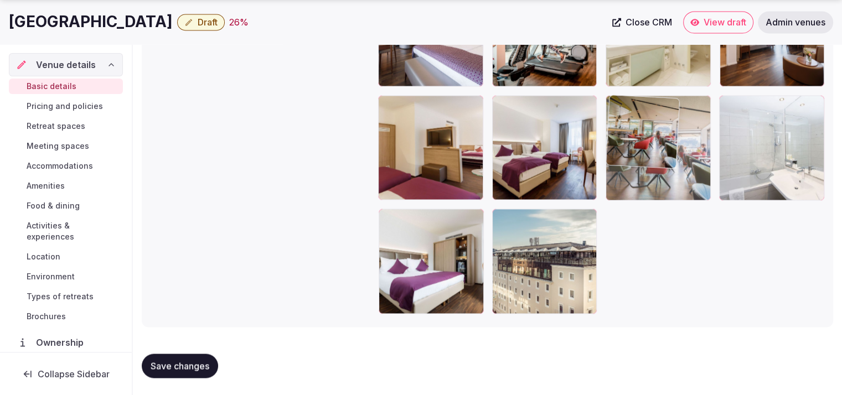
drag, startPoint x: 438, startPoint y: 258, endPoint x: 643, endPoint y: 133, distance: 240.3
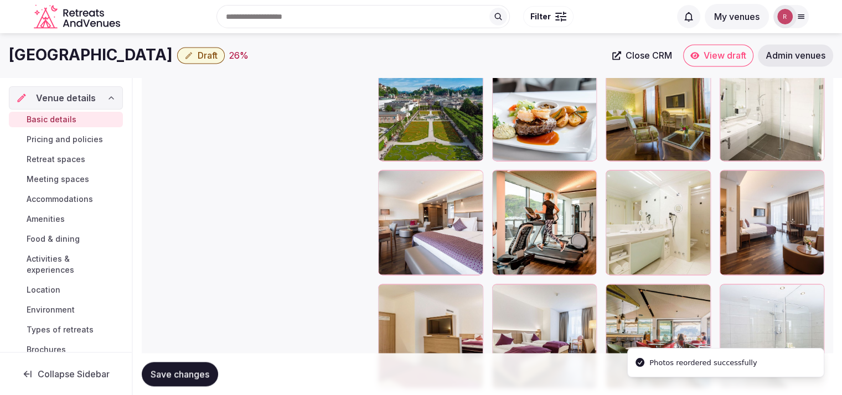
scroll to position [1674, 0]
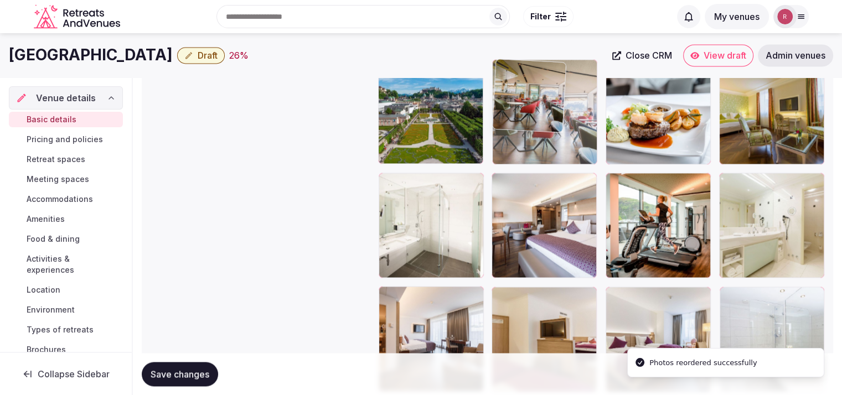
drag, startPoint x: 662, startPoint y: 333, endPoint x: 583, endPoint y: 127, distance: 220.9
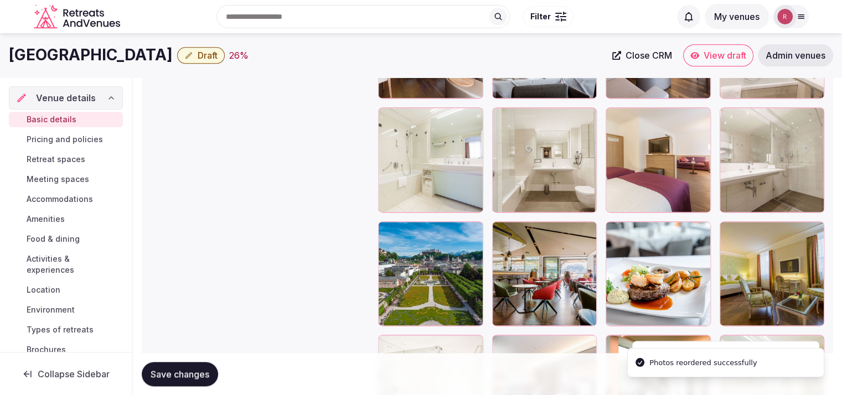
scroll to position [1509, 0]
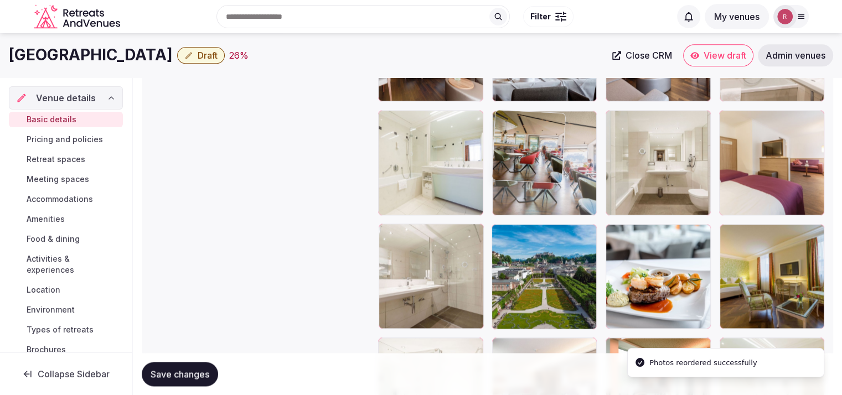
drag, startPoint x: 554, startPoint y: 290, endPoint x: 576, endPoint y: 193, distance: 99.3
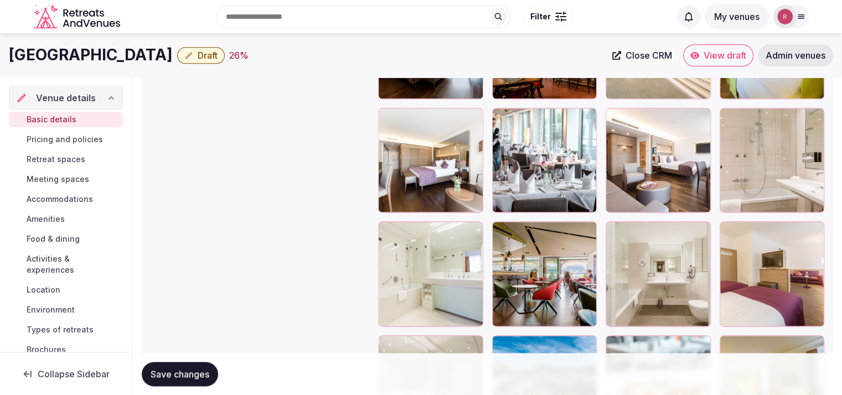
scroll to position [1373, 0]
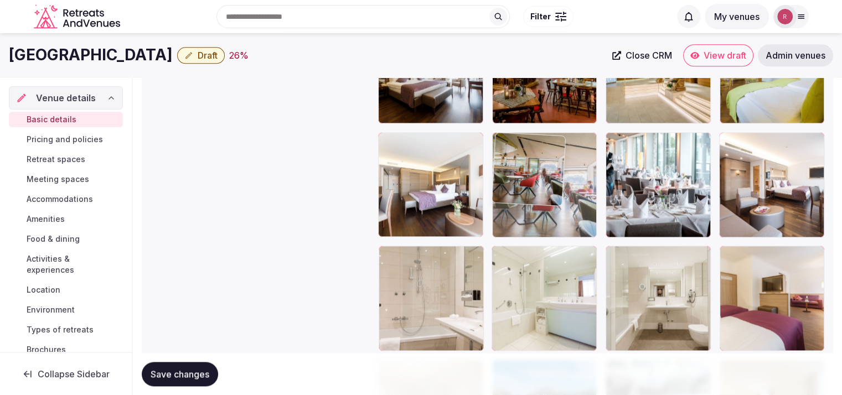
drag, startPoint x: 548, startPoint y: 315, endPoint x: 560, endPoint y: 214, distance: 102.1
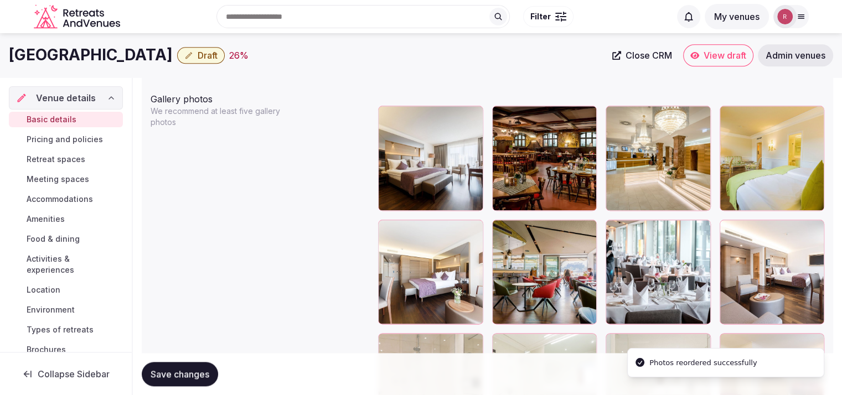
scroll to position [1312, 0]
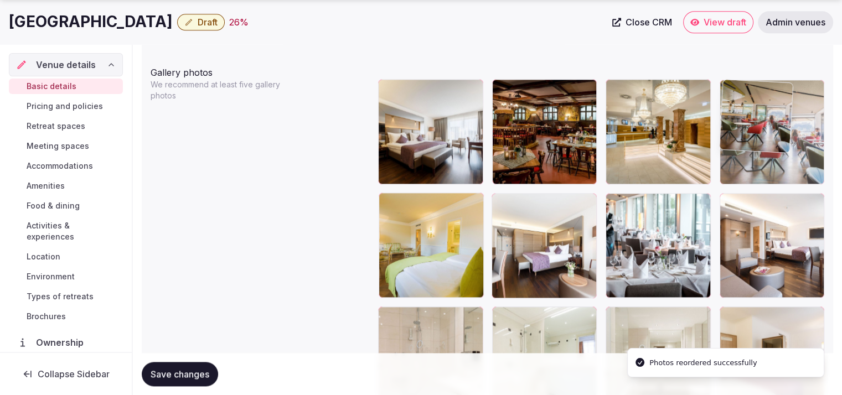
drag, startPoint x: 519, startPoint y: 262, endPoint x: 768, endPoint y: 161, distance: 268.3
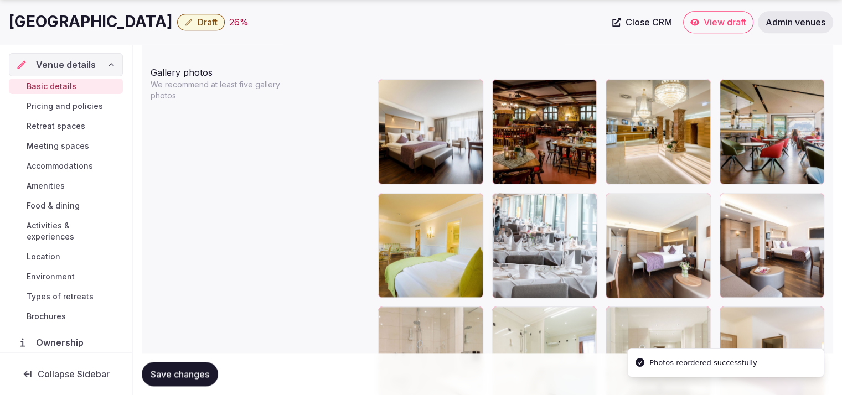
drag, startPoint x: 641, startPoint y: 251, endPoint x: 583, endPoint y: 259, distance: 59.2
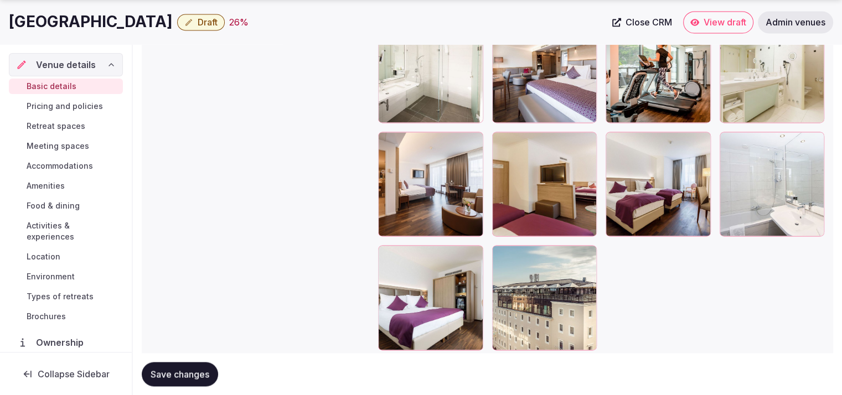
scroll to position [1865, 0]
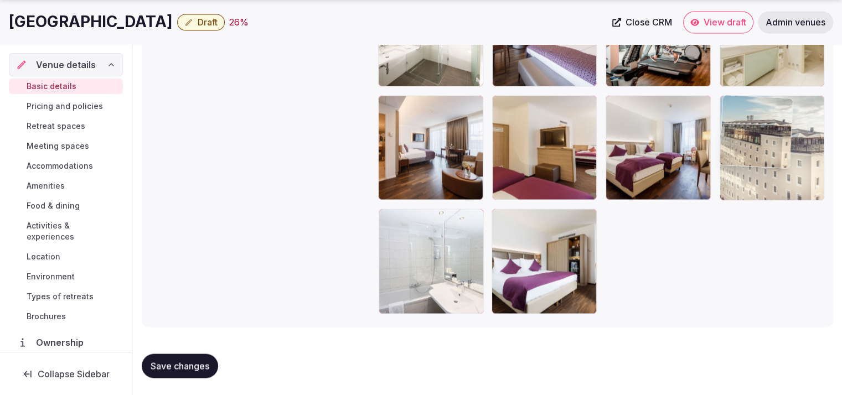
drag, startPoint x: 547, startPoint y: 291, endPoint x: 767, endPoint y: 208, distance: 235.6
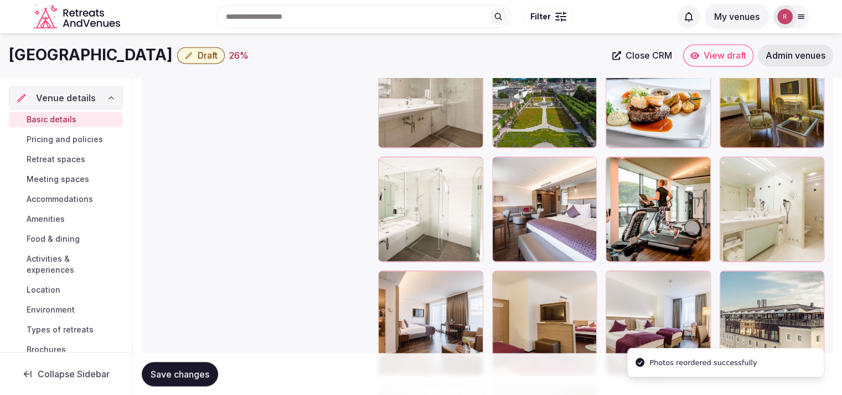
scroll to position [1671, 0]
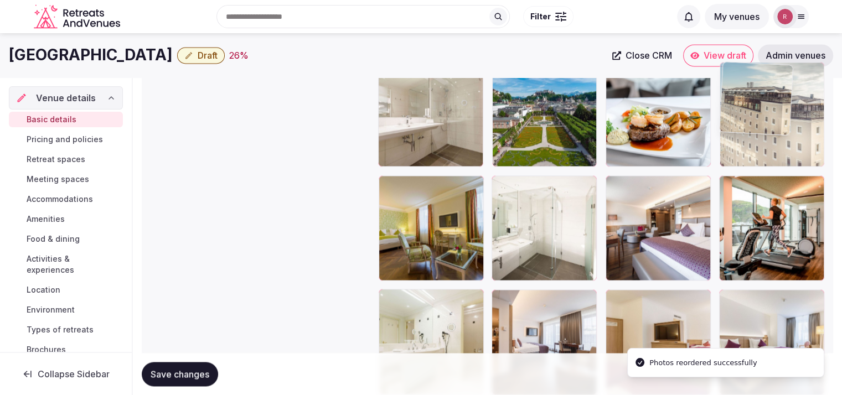
drag, startPoint x: 791, startPoint y: 314, endPoint x: 822, endPoint y: 126, distance: 190.7
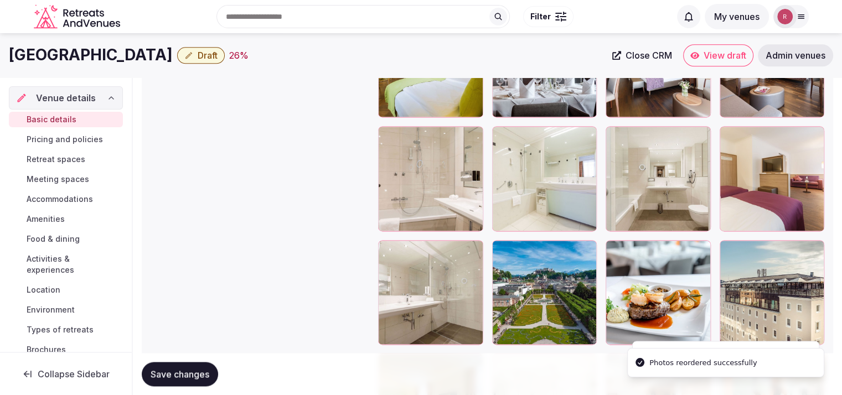
scroll to position [1484, 0]
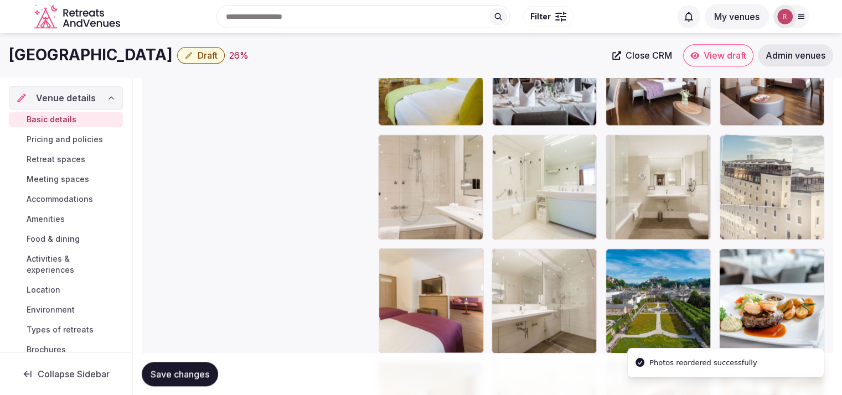
drag, startPoint x: 811, startPoint y: 302, endPoint x: 815, endPoint y: 227, distance: 74.9
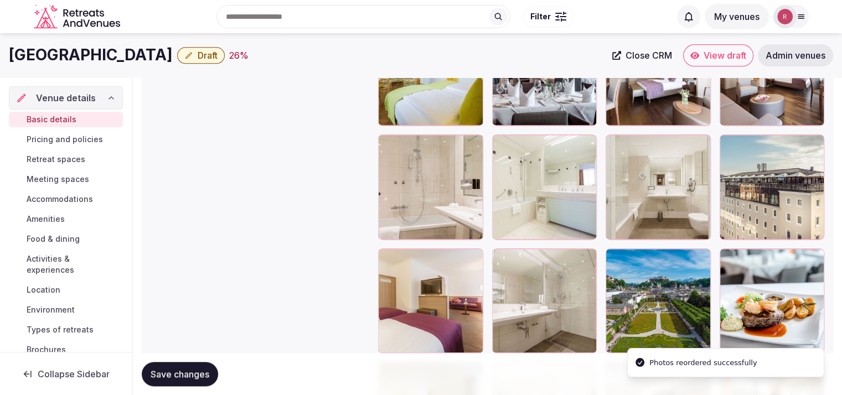
scroll to position [1376, 0]
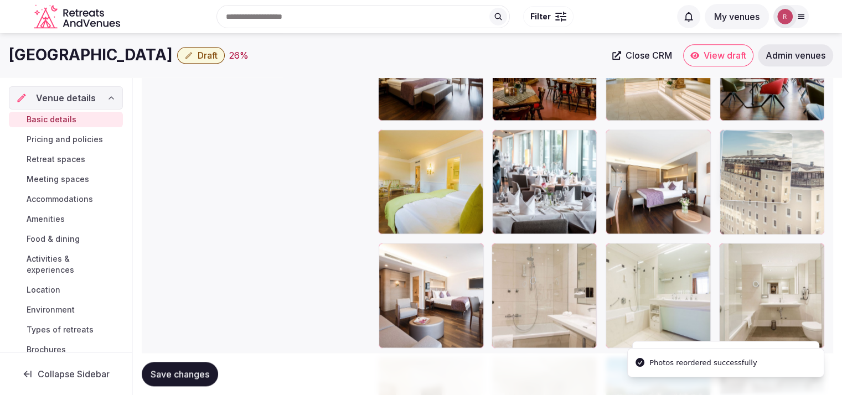
drag, startPoint x: 791, startPoint y: 293, endPoint x: 810, endPoint y: 196, distance: 98.7
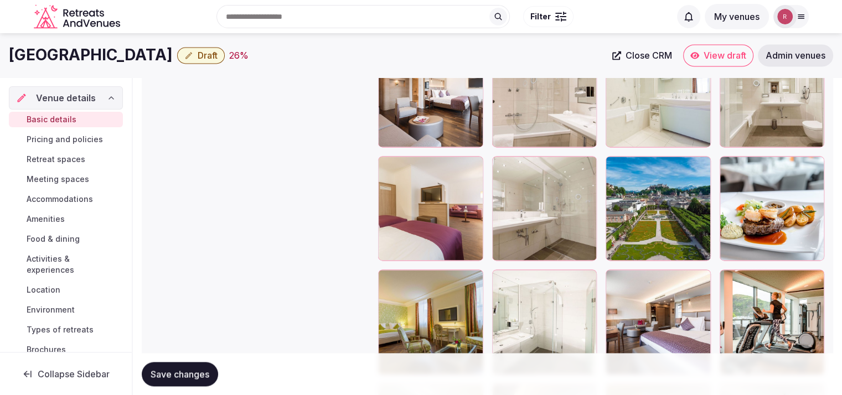
scroll to position [1558, 0]
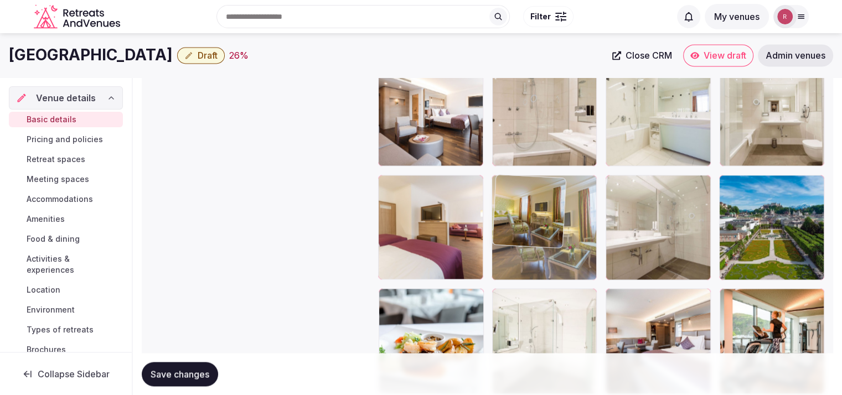
drag, startPoint x: 421, startPoint y: 331, endPoint x: 605, endPoint y: 200, distance: 225.6
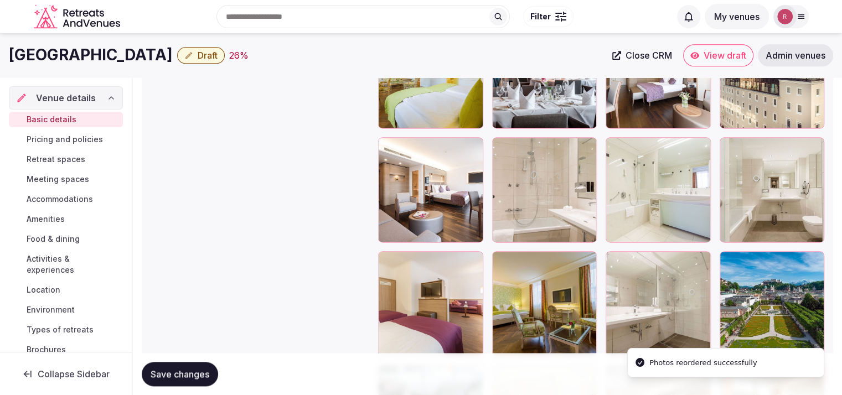
scroll to position [1438, 0]
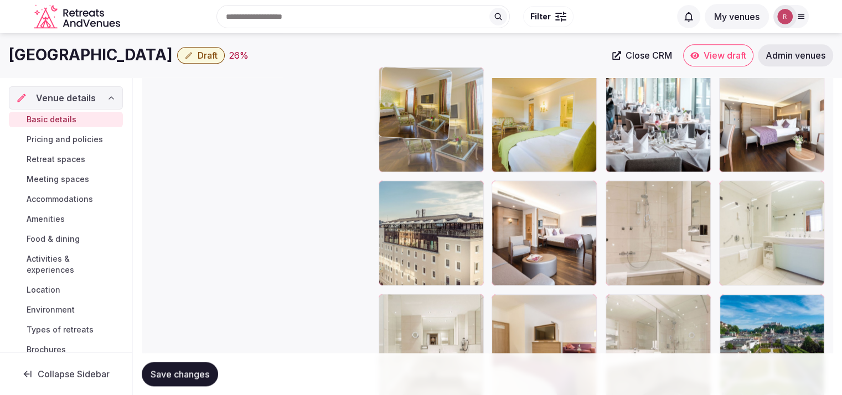
drag, startPoint x: 569, startPoint y: 333, endPoint x: 491, endPoint y: 144, distance: 204.6
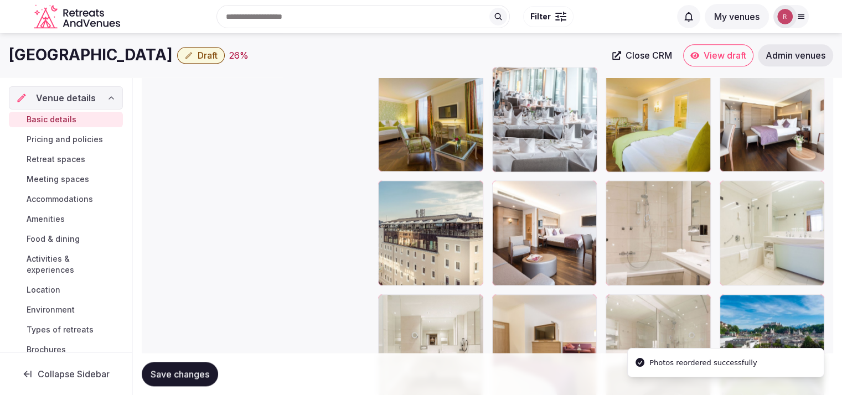
drag, startPoint x: 658, startPoint y: 142, endPoint x: 577, endPoint y: 148, distance: 81.6
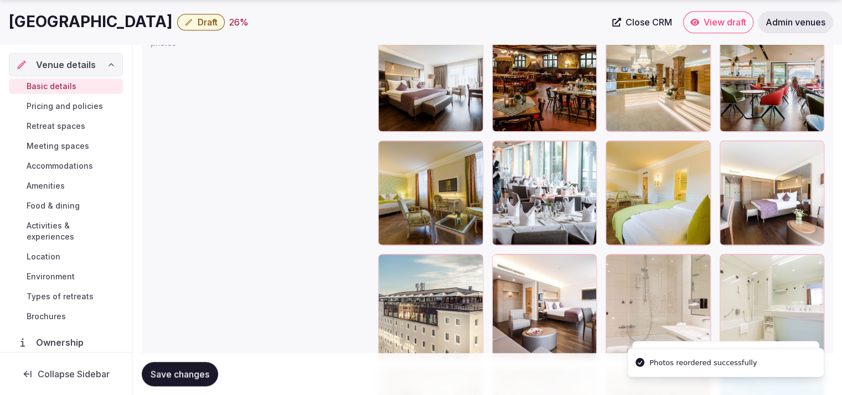
scroll to position [1407, 0]
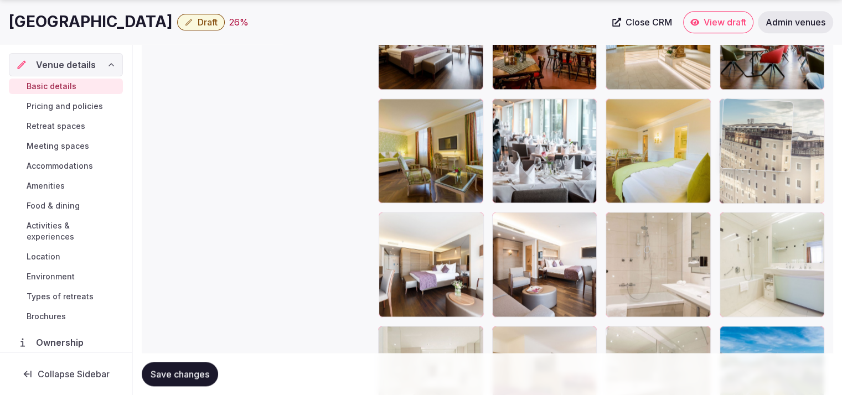
drag, startPoint x: 452, startPoint y: 295, endPoint x: 796, endPoint y: 201, distance: 356.6
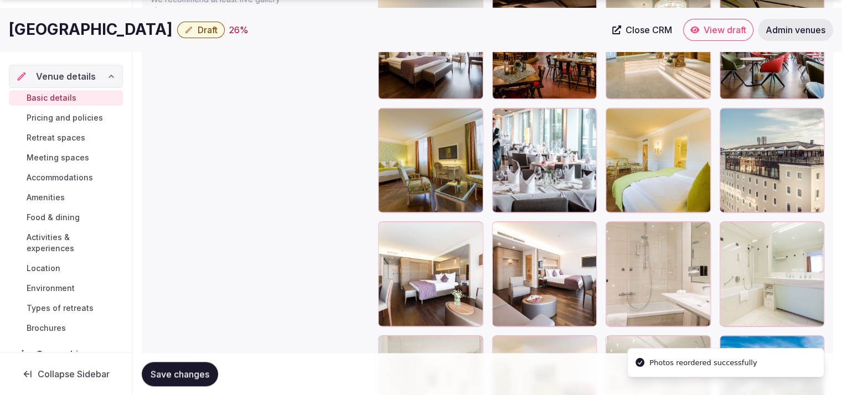
scroll to position [1400, 0]
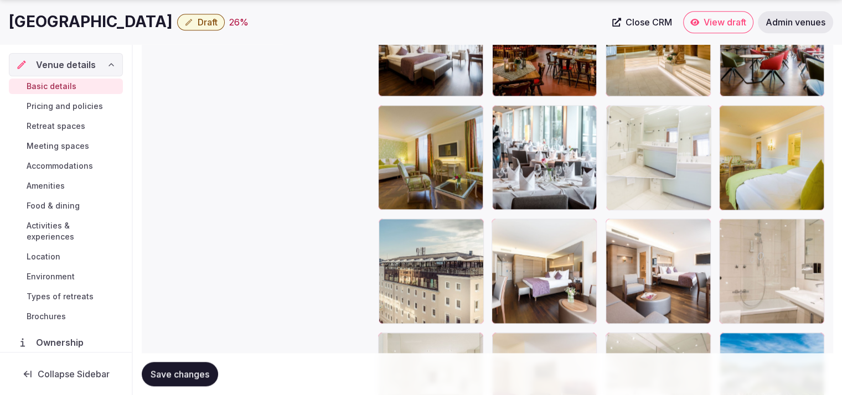
drag, startPoint x: 778, startPoint y: 283, endPoint x: 734, endPoint y: 222, distance: 74.7
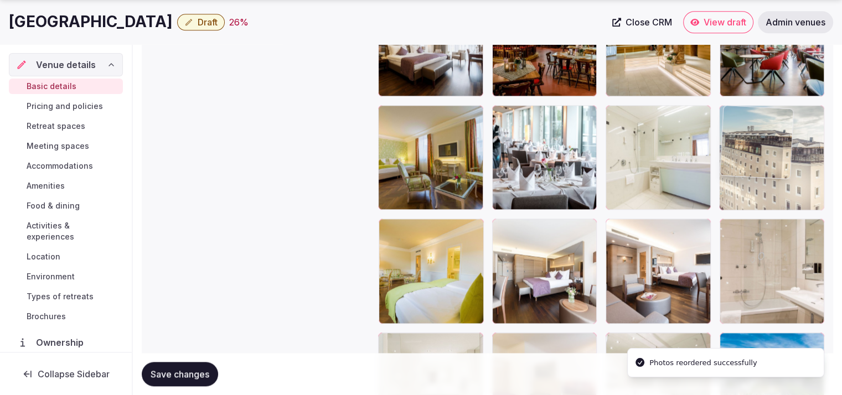
drag, startPoint x: 650, startPoint y: 282, endPoint x: 771, endPoint y: 223, distance: 135.5
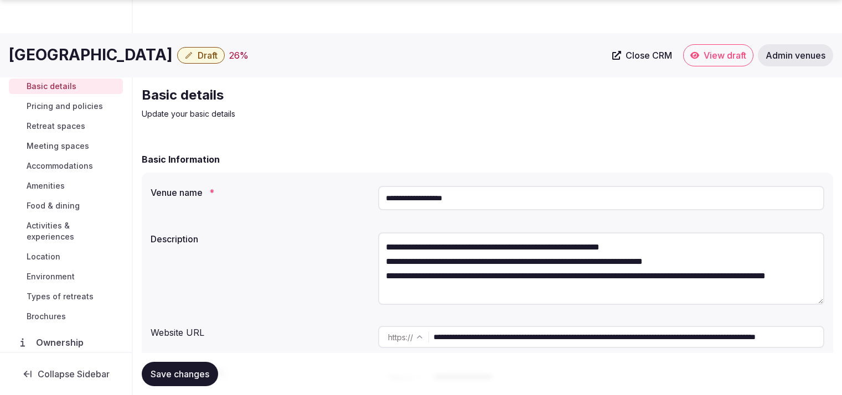
scroll to position [1400, 0]
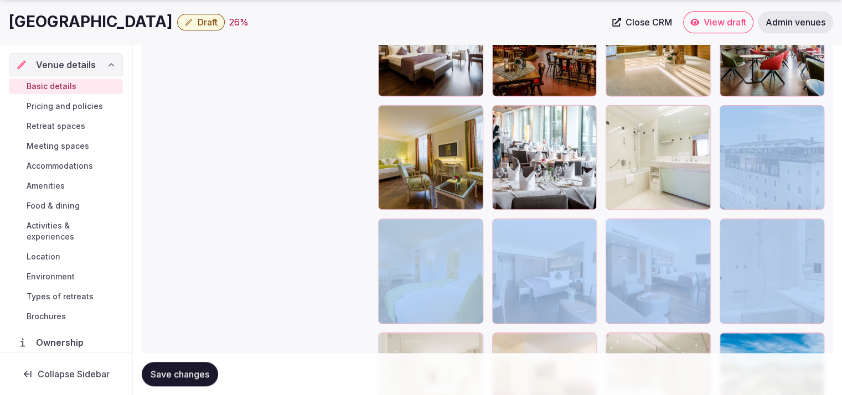
drag, startPoint x: 846, startPoint y: 241, endPoint x: 850, endPoint y: 193, distance: 48.9
drag, startPoint x: 148, startPoint y: 17, endPoint x: 8, endPoint y: 16, distance: 140.7
click at [8, 16] on div "Imlauer Hotel Pitter Draft 26 % Close CRM View draft Admin venues" at bounding box center [421, 22] width 842 height 22
copy h1 "[GEOGRAPHIC_DATA]"
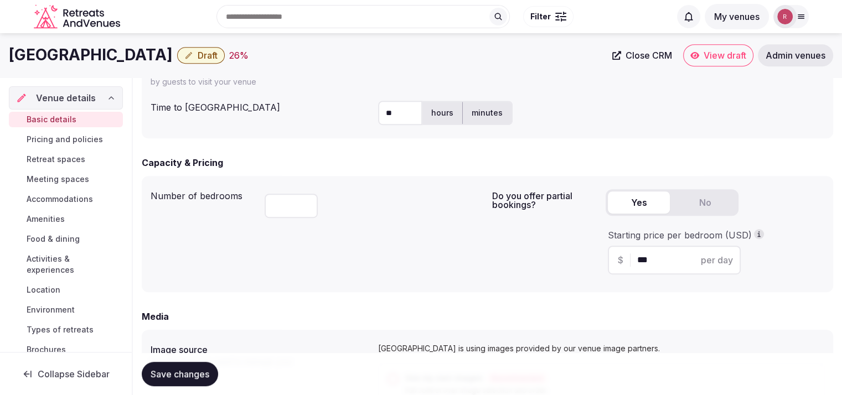
scroll to position [511, 0]
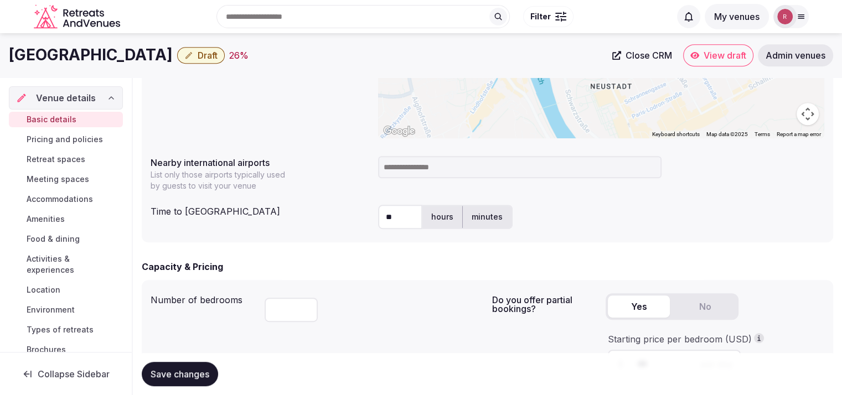
copy h1 "[GEOGRAPHIC_DATA]"
click at [425, 166] on input at bounding box center [520, 167] width 284 height 22
type input "***"
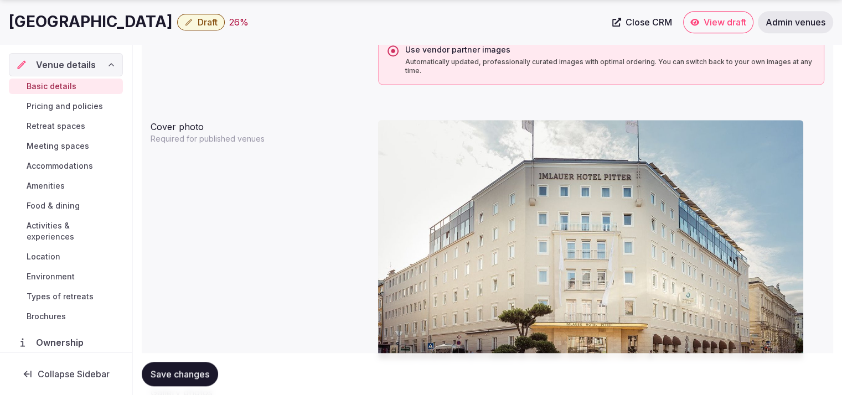
scroll to position [1181, 0]
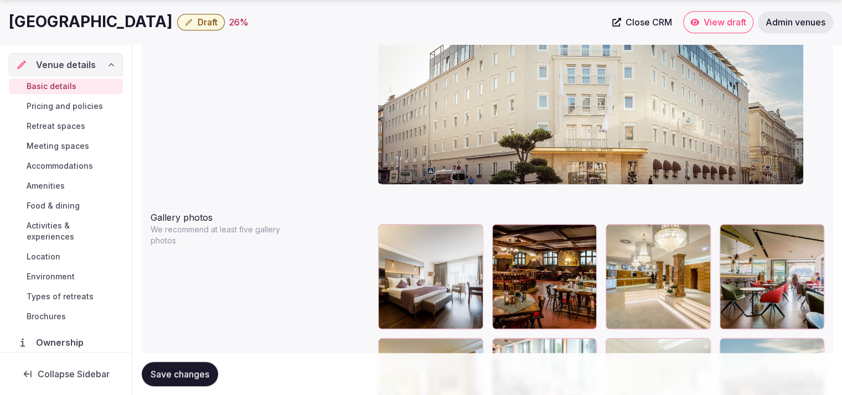
click at [173, 369] on span "Save changes" at bounding box center [180, 374] width 59 height 11
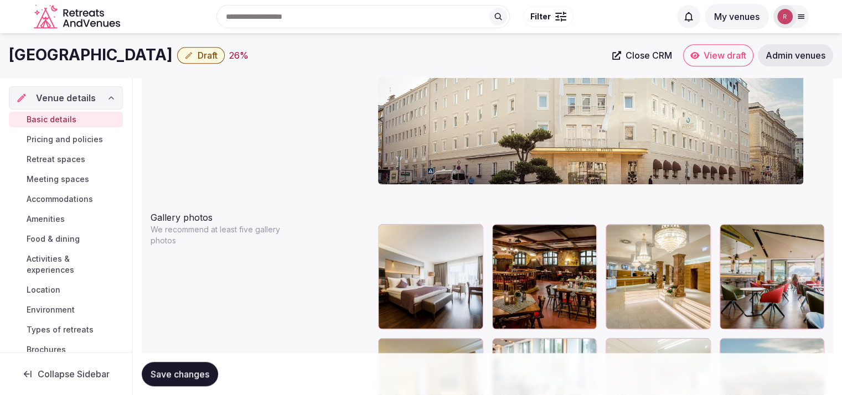
click at [203, 380] on button "Save changes" at bounding box center [180, 374] width 76 height 24
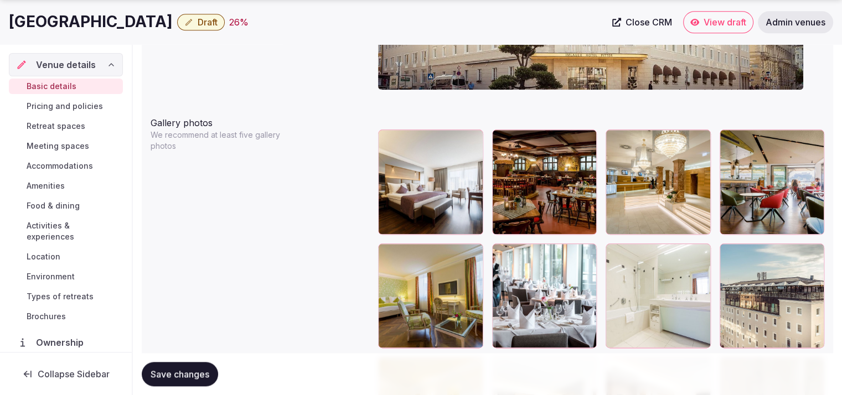
scroll to position [1303, 0]
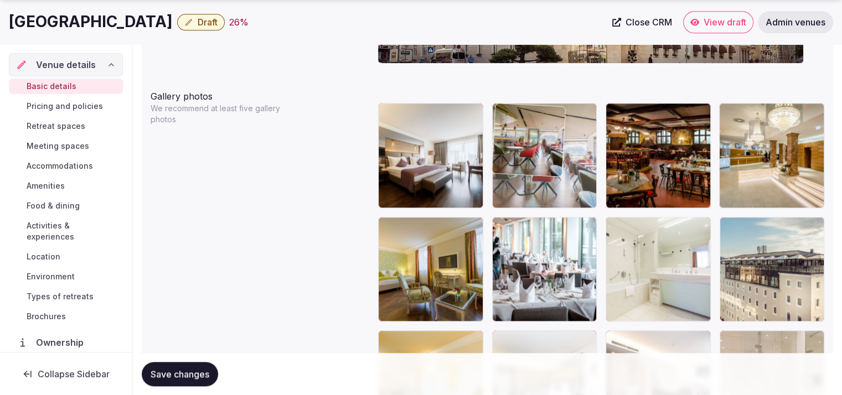
drag, startPoint x: 774, startPoint y: 177, endPoint x: 566, endPoint y: 169, distance: 208.4
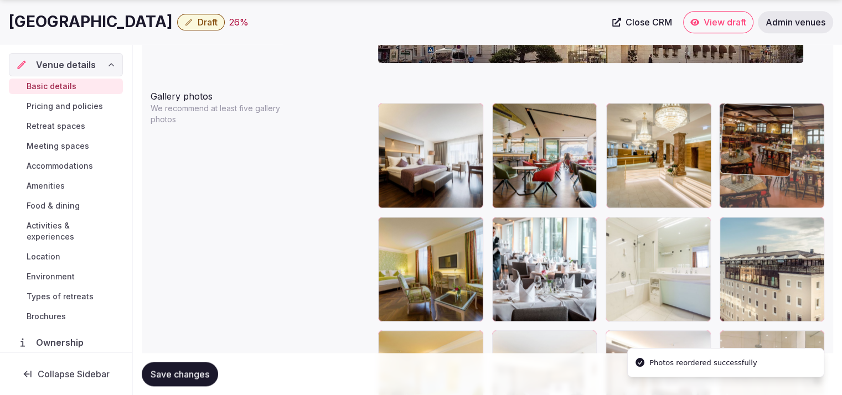
drag, startPoint x: 621, startPoint y: 165, endPoint x: 716, endPoint y: 172, distance: 95.5
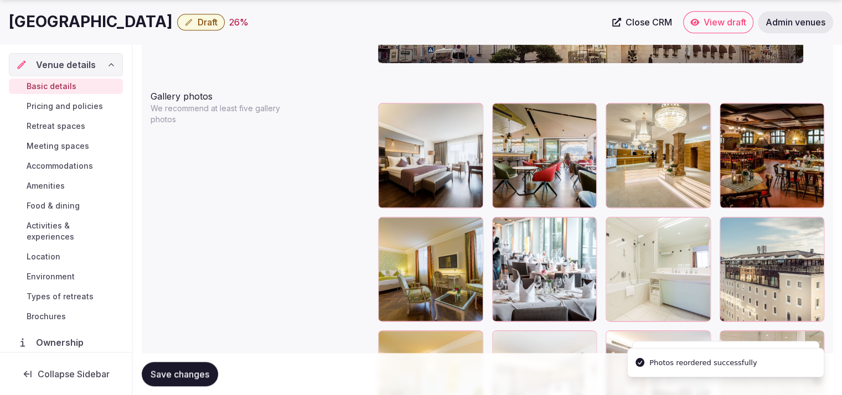
click at [179, 378] on span "Save changes" at bounding box center [180, 374] width 59 height 11
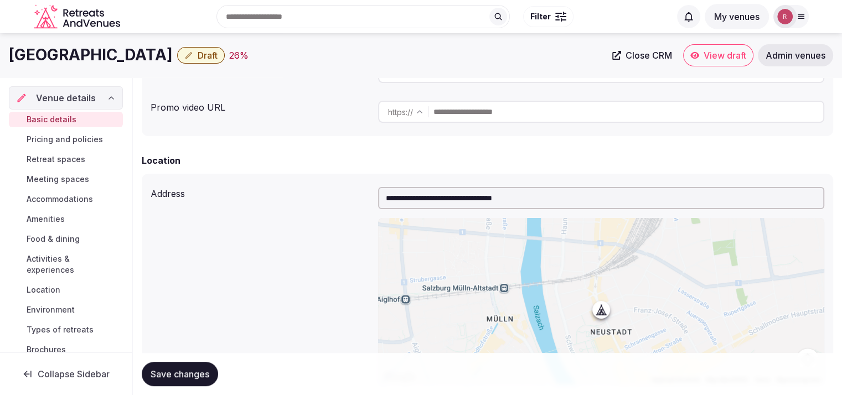
scroll to position [0, 0]
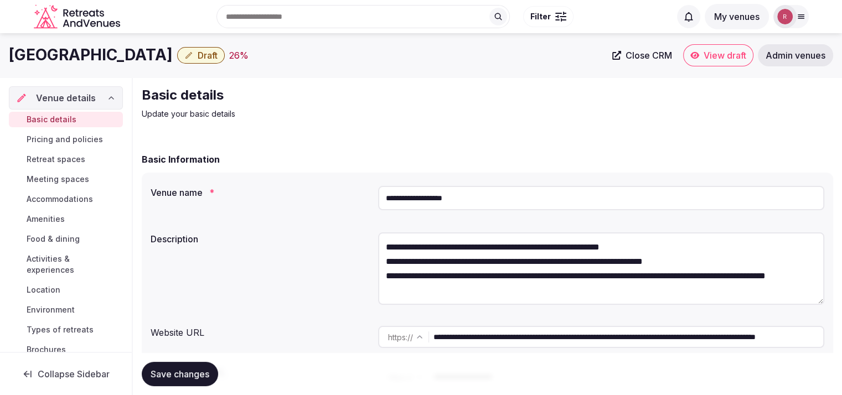
click at [733, 89] on div "Basic details Update your basic details" at bounding box center [488, 102] width 692 height 33
click at [198, 55] on span "Draft" at bounding box center [208, 55] width 20 height 11
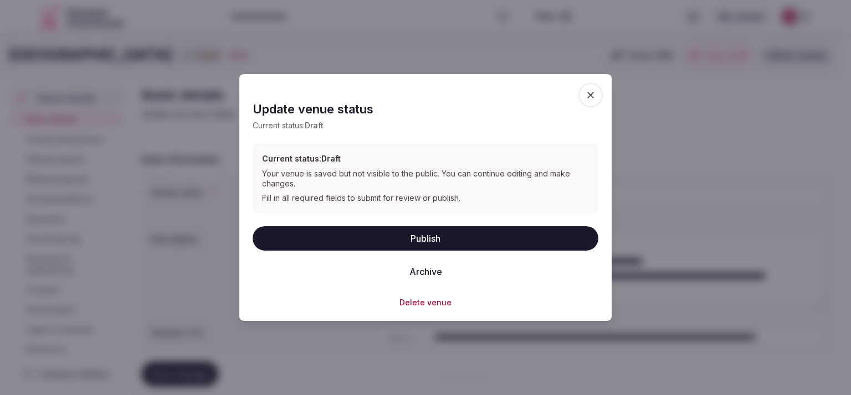
click at [399, 241] on button "Publish" at bounding box center [426, 238] width 346 height 24
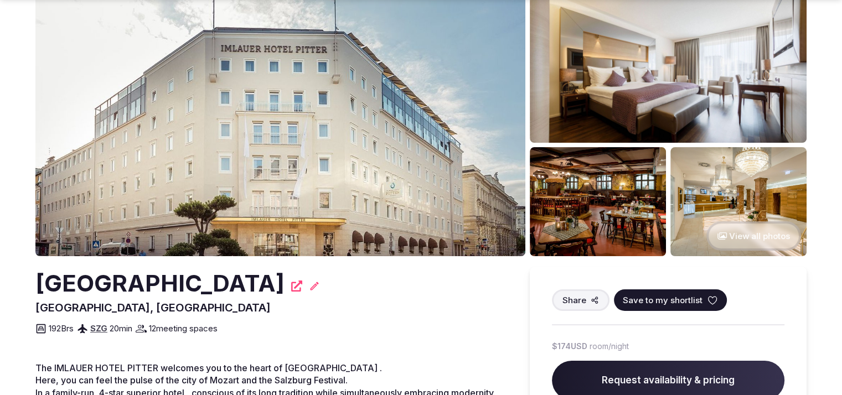
scroll to position [478, 0]
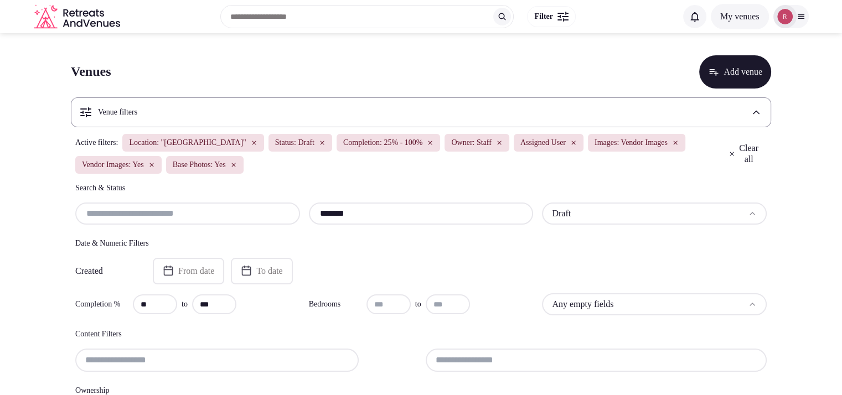
drag, startPoint x: 364, startPoint y: 217, endPoint x: 308, endPoint y: 221, distance: 56.1
click at [308, 221] on div "******* Draft" at bounding box center [421, 214] width 692 height 22
paste input "text"
paste input "***"
drag, startPoint x: 377, startPoint y: 212, endPoint x: 277, endPoint y: 213, distance: 99.7
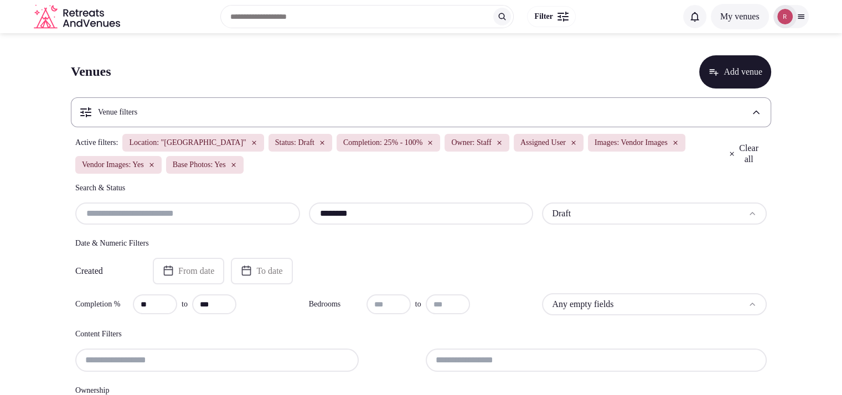
click at [277, 213] on div "******** Draft" at bounding box center [421, 214] width 692 height 22
paste input "text"
paste input "**"
drag, startPoint x: 364, startPoint y: 213, endPoint x: 303, endPoint y: 217, distance: 61.0
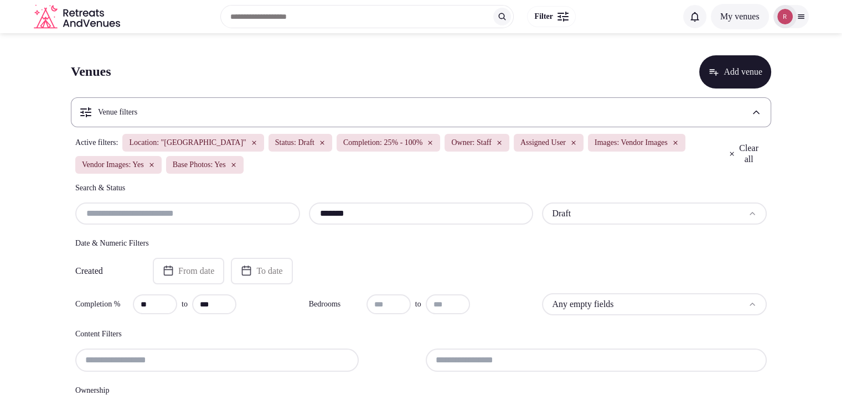
click at [303, 217] on div "******* Draft" at bounding box center [421, 214] width 692 height 22
paste input "text"
type input "******"
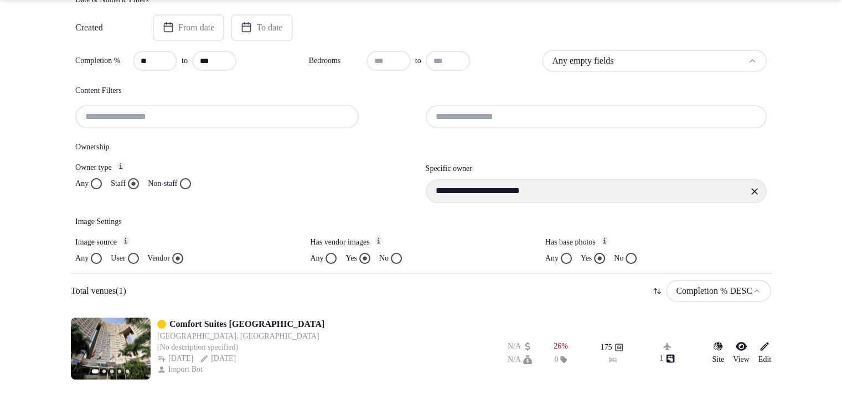
click at [295, 321] on div "Previous slide Next slide Comfort Suites Alphaville Barueri, Brazil (No descrip…" at bounding box center [269, 349] width 397 height 62
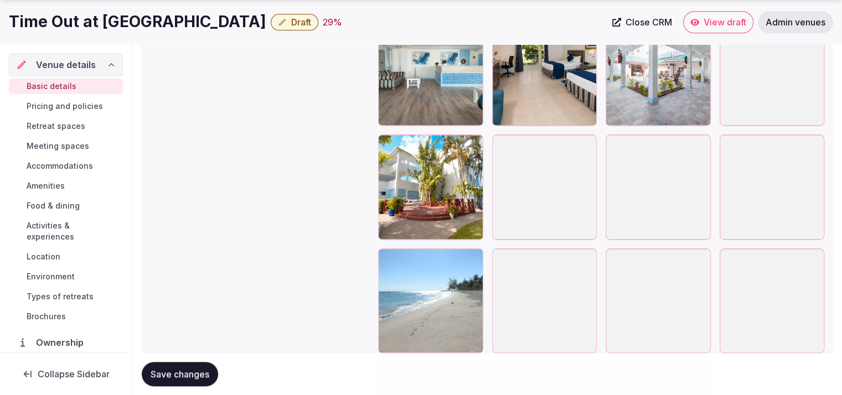
scroll to position [1494, 0]
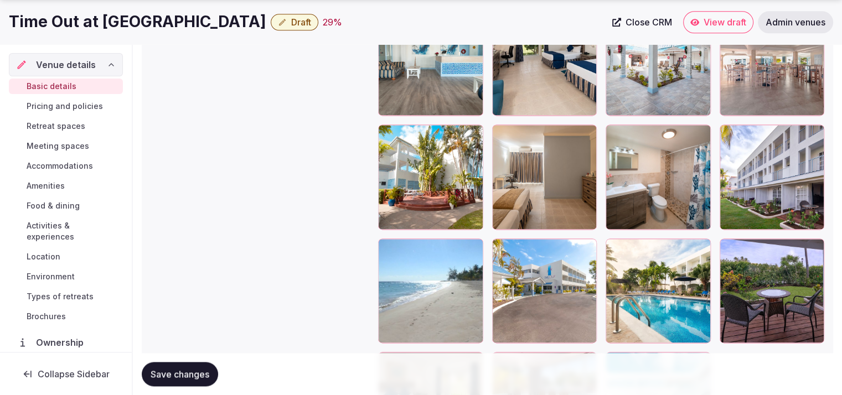
click at [589, 250] on icon "button" at bounding box center [586, 249] width 6 height 7
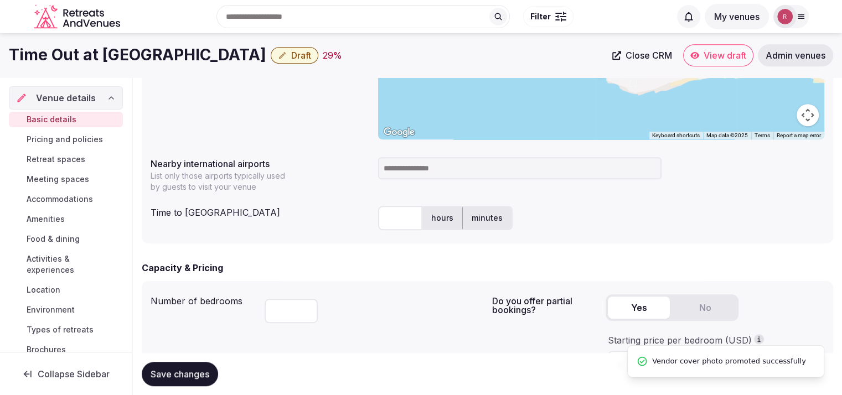
scroll to position [457, 0]
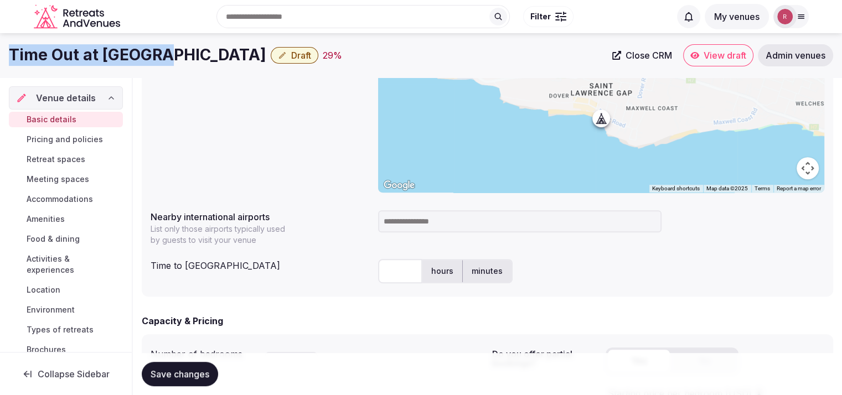
drag, startPoint x: 141, startPoint y: 57, endPoint x: 5, endPoint y: 50, distance: 136.4
click at [5, 50] on div "Time Out at The Gap Draft 29 % Close CRM View draft Admin venues" at bounding box center [421, 55] width 842 height 22
copy h1 "Time Out at [GEOGRAPHIC_DATA]"
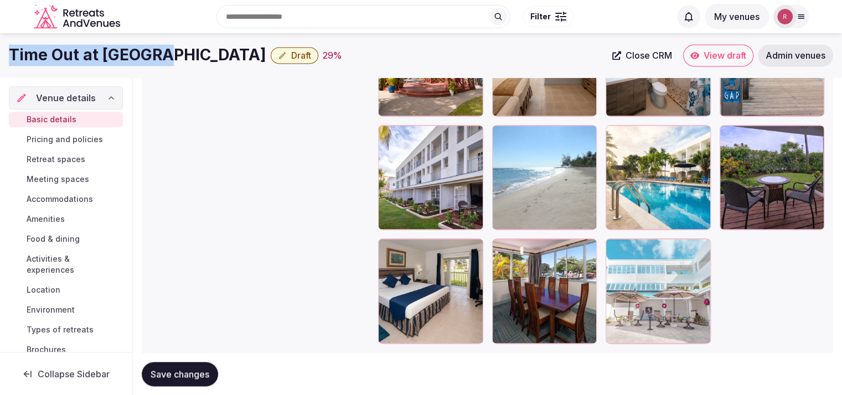
scroll to position [1593, 0]
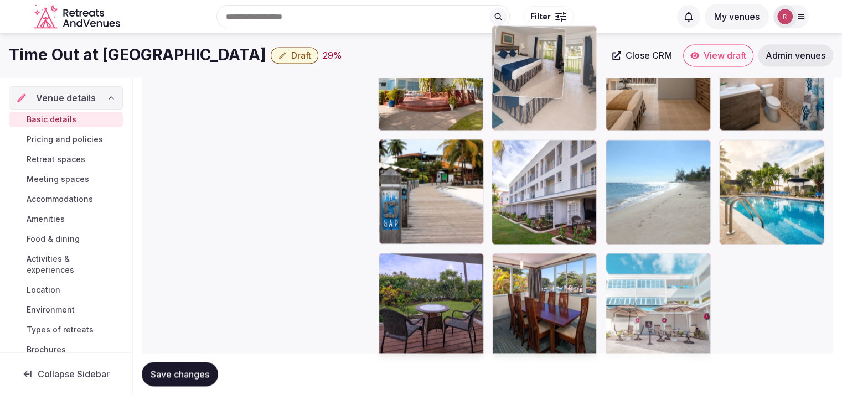
drag, startPoint x: 439, startPoint y: 307, endPoint x: 565, endPoint y: 132, distance: 215.8
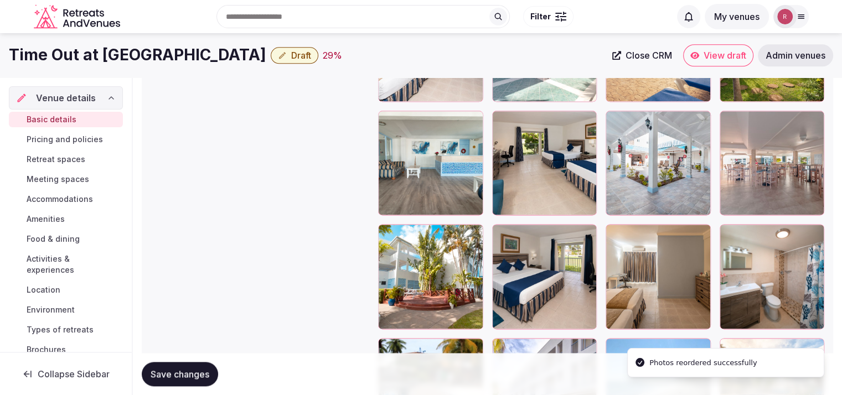
scroll to position [1356, 0]
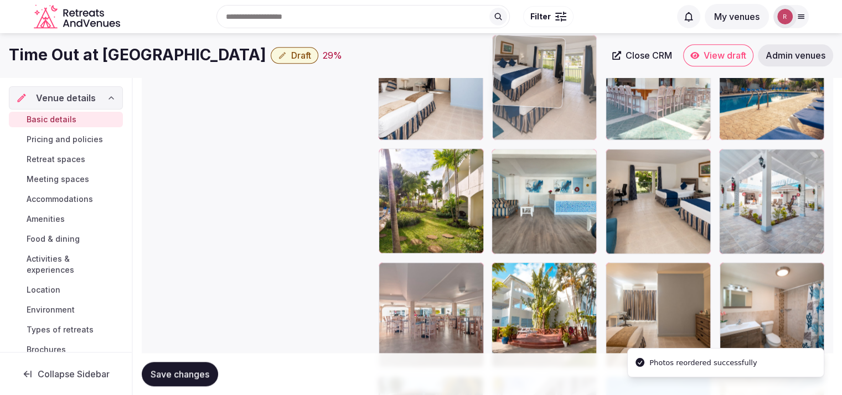
drag, startPoint x: 543, startPoint y: 315, endPoint x: 533, endPoint y: 129, distance: 185.8
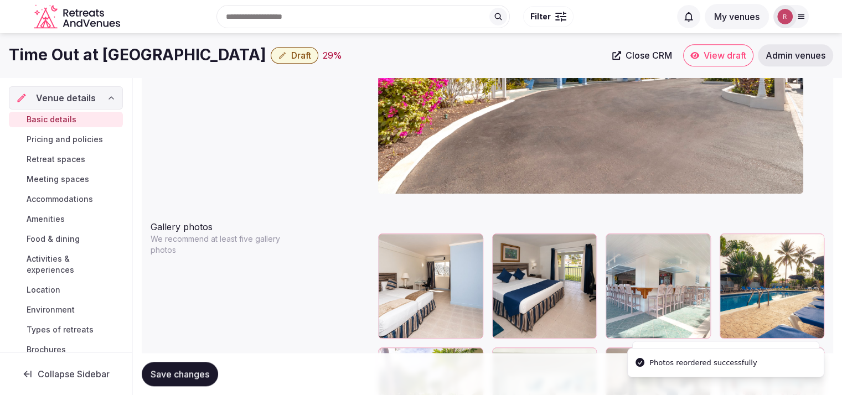
scroll to position [1150, 0]
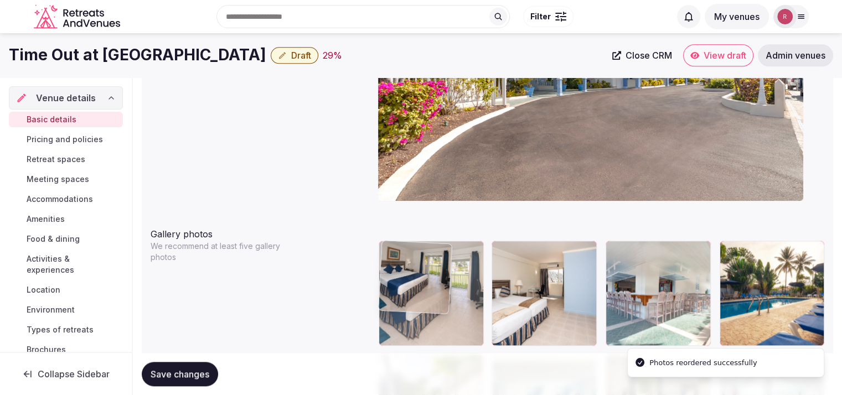
drag, startPoint x: 572, startPoint y: 323, endPoint x: 513, endPoint y: 322, distance: 58.2
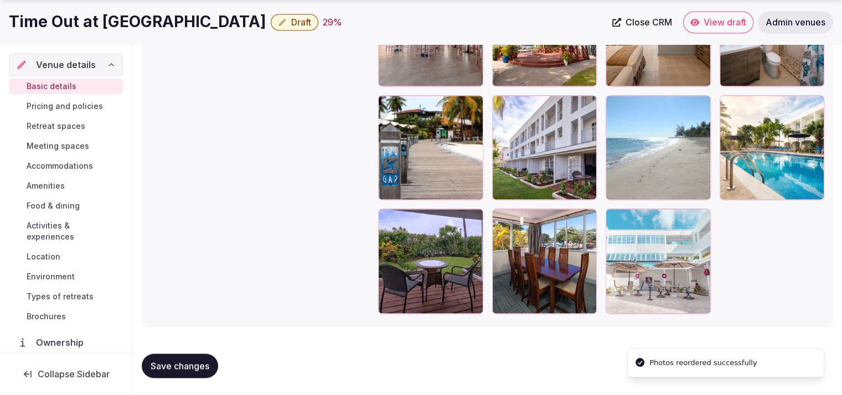
scroll to position [1600, 0]
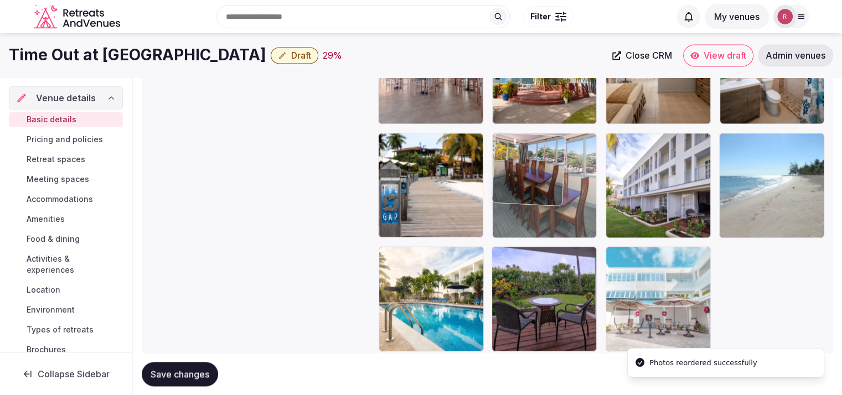
drag, startPoint x: 557, startPoint y: 330, endPoint x: 563, endPoint y: 182, distance: 148.0
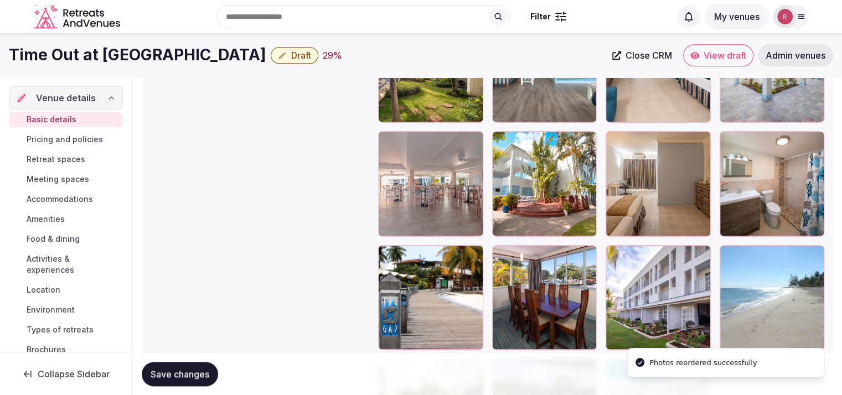
scroll to position [1469, 0]
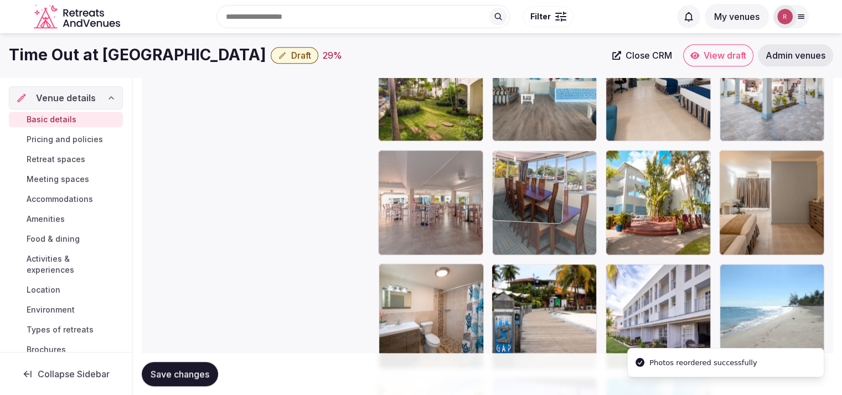
drag, startPoint x: 568, startPoint y: 337, endPoint x: 578, endPoint y: 210, distance: 127.2
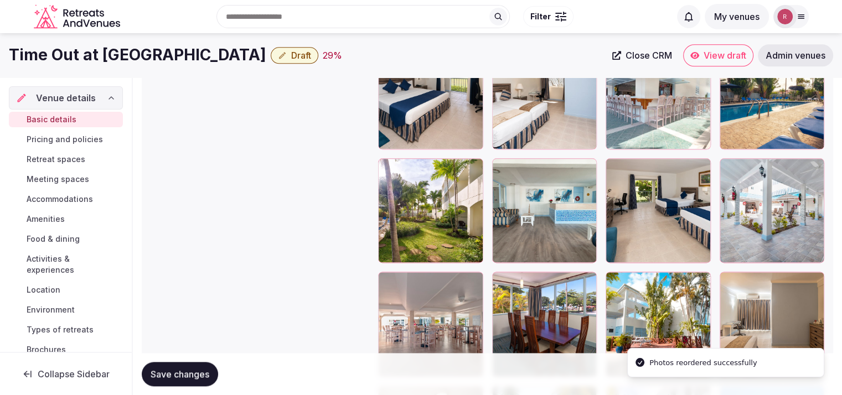
scroll to position [1330, 0]
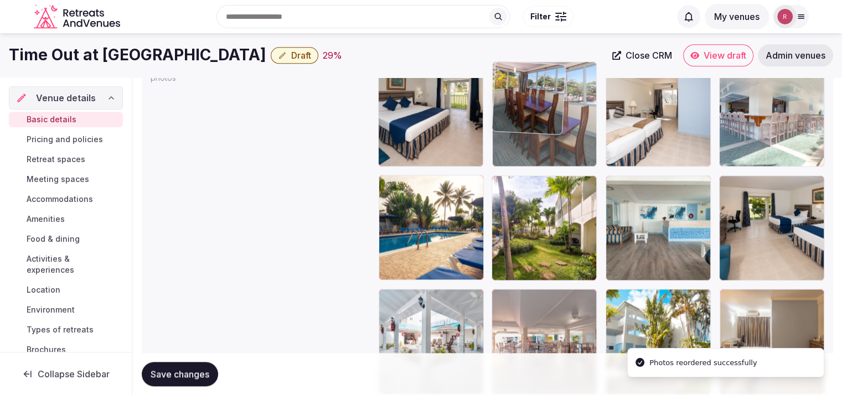
drag, startPoint x: 556, startPoint y: 326, endPoint x: 573, endPoint y: 130, distance: 196.8
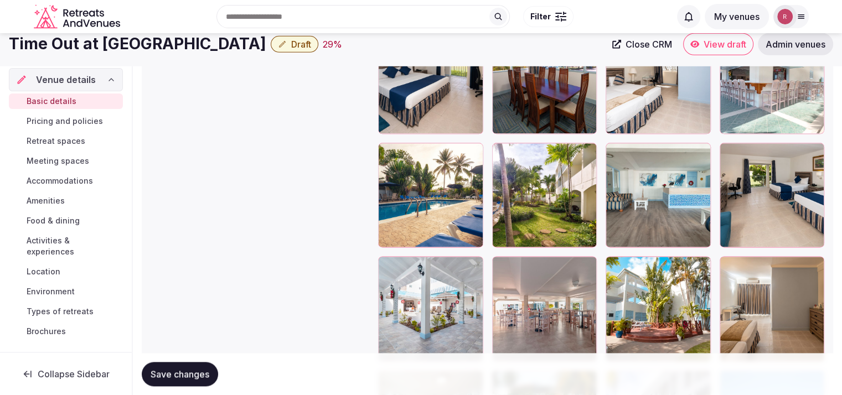
scroll to position [1348, 0]
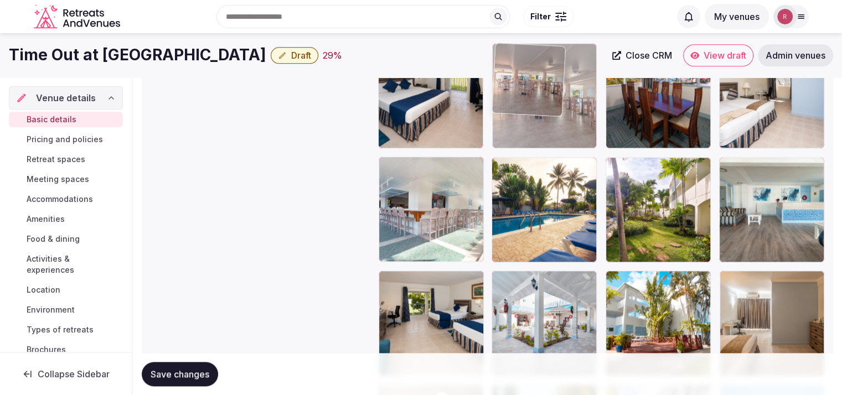
drag, startPoint x: 561, startPoint y: 292, endPoint x: 570, endPoint y: 94, distance: 198.5
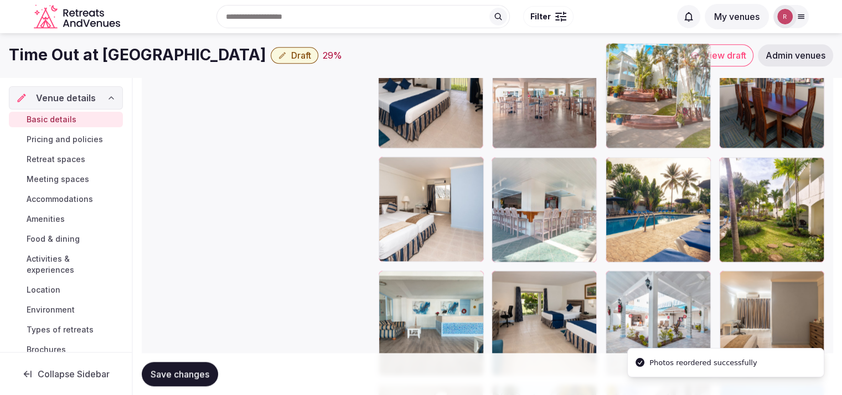
drag, startPoint x: 676, startPoint y: 305, endPoint x: 691, endPoint y: 99, distance: 206.0
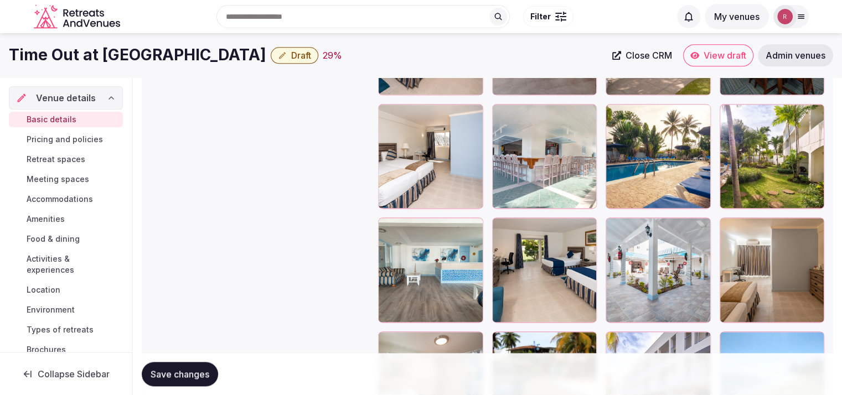
scroll to position [1385, 0]
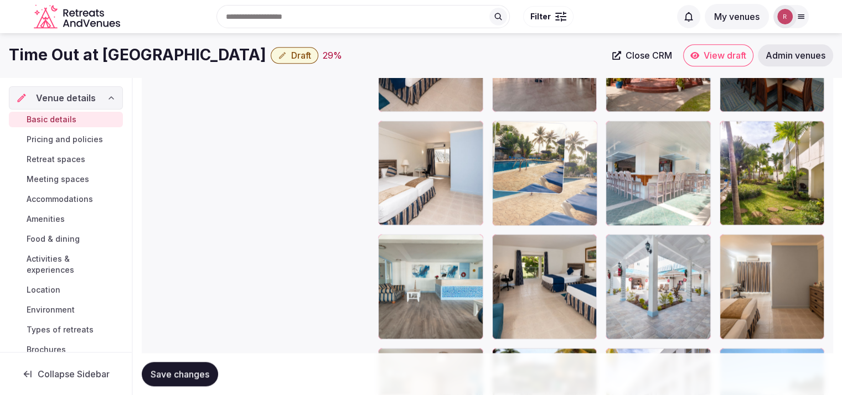
drag, startPoint x: 671, startPoint y: 200, endPoint x: 585, endPoint y: 200, distance: 85.8
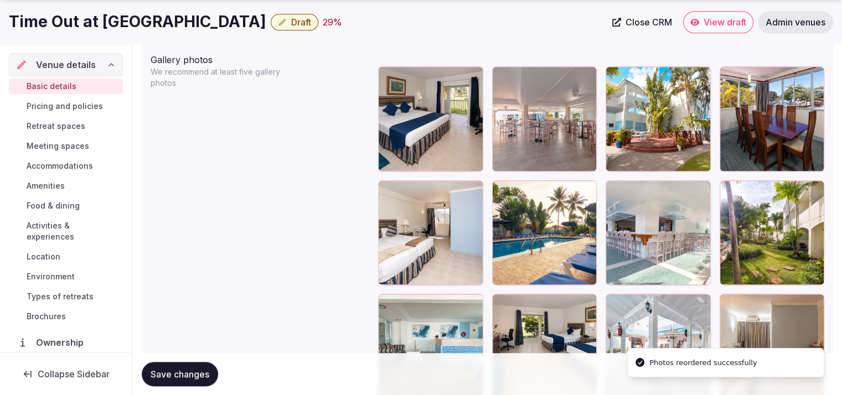
scroll to position [1366, 0]
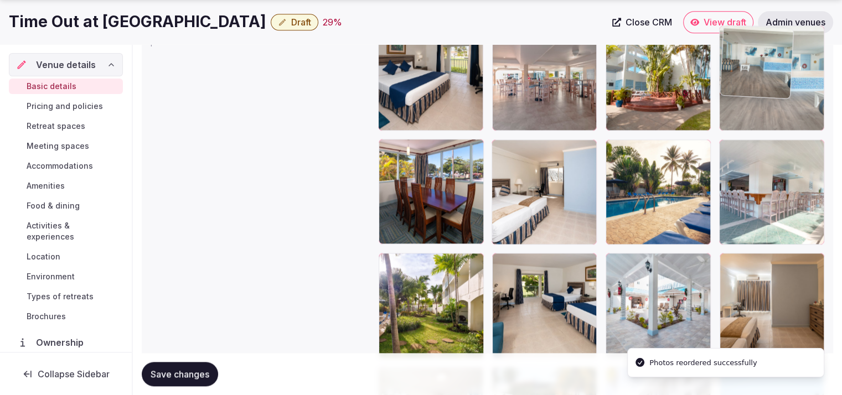
drag, startPoint x: 427, startPoint y: 283, endPoint x: 809, endPoint y: 101, distance: 422.6
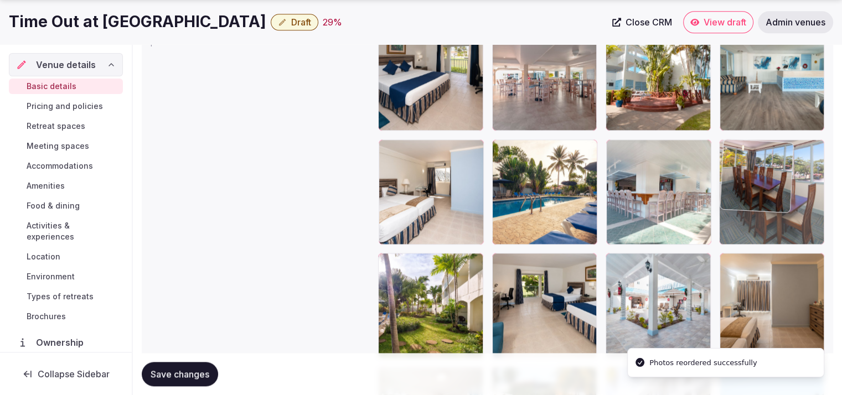
drag, startPoint x: 430, startPoint y: 199, endPoint x: 785, endPoint y: 231, distance: 357.0
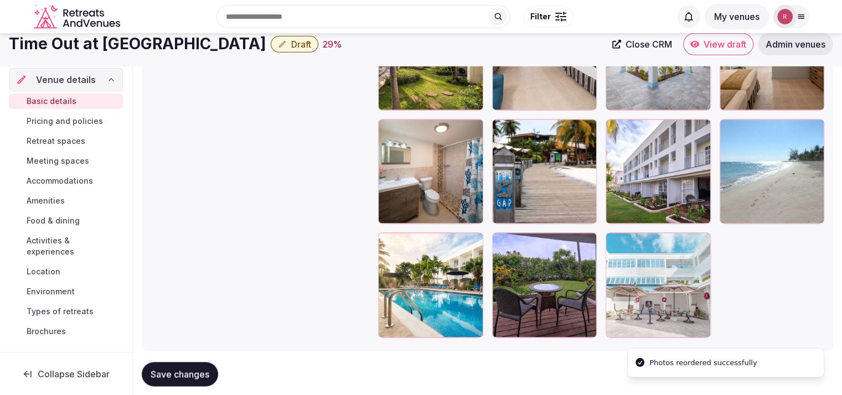
scroll to position [1546, 0]
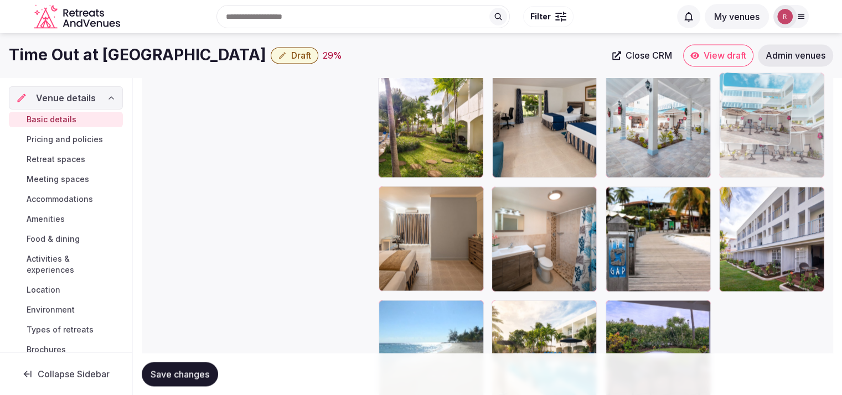
drag, startPoint x: 682, startPoint y: 334, endPoint x: 801, endPoint y: 158, distance: 212.6
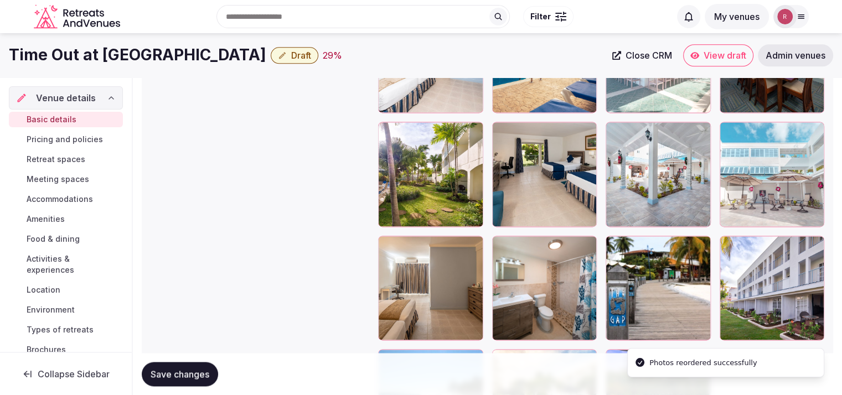
scroll to position [1455, 0]
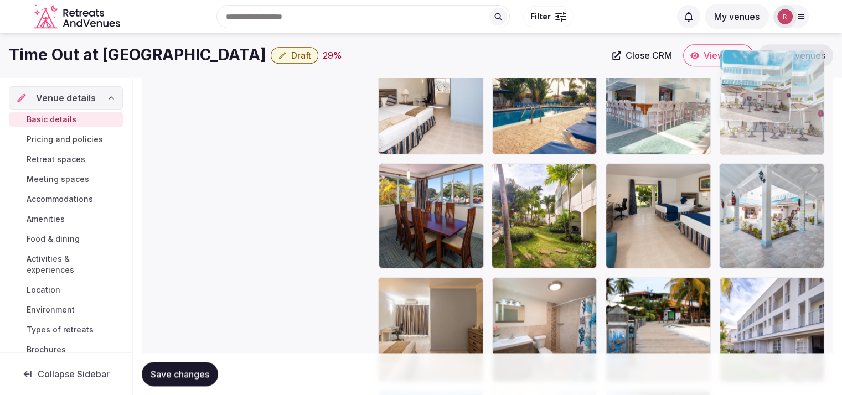
drag, startPoint x: 790, startPoint y: 223, endPoint x: 805, endPoint y: 160, distance: 64.9
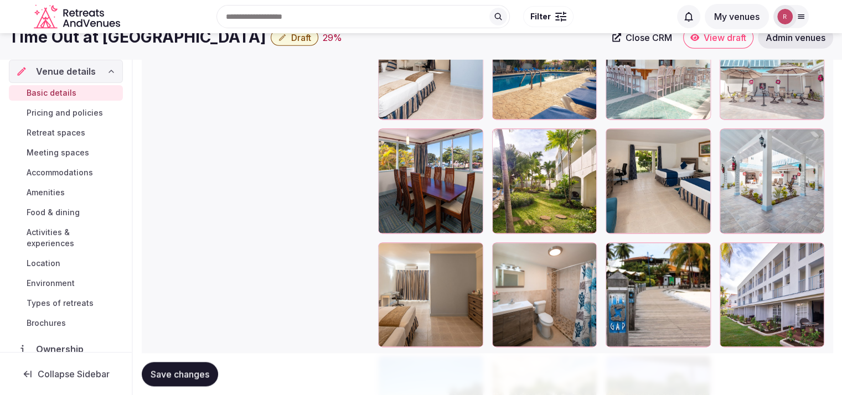
scroll to position [1440, 0]
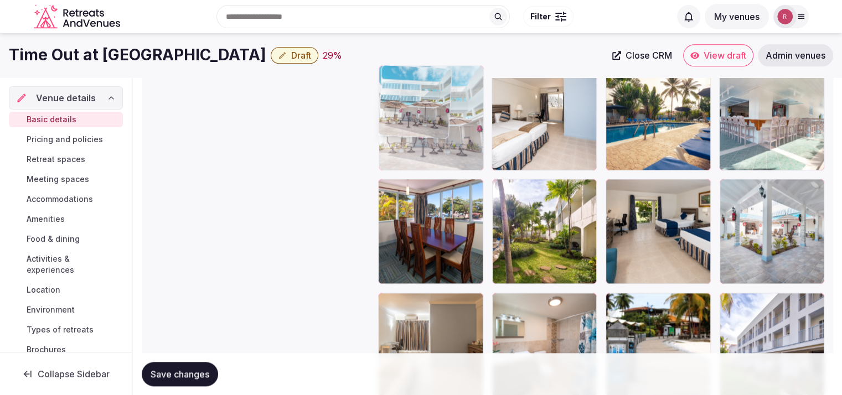
drag, startPoint x: 713, startPoint y: 156, endPoint x: 472, endPoint y: 163, distance: 241.6
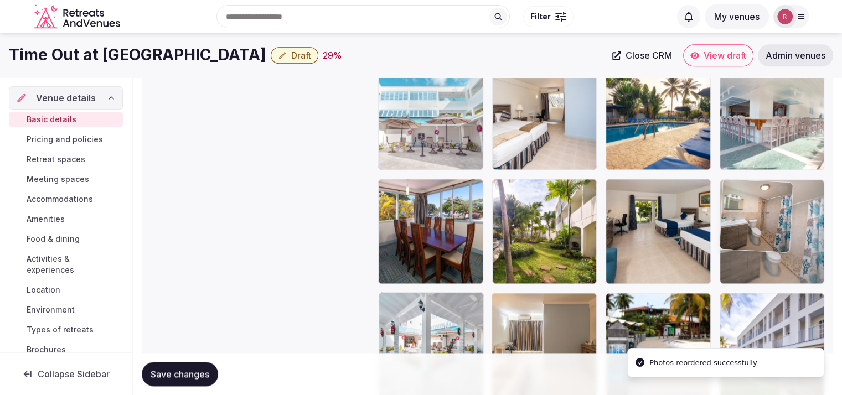
drag, startPoint x: 607, startPoint y: 310, endPoint x: 805, endPoint y: 250, distance: 207.3
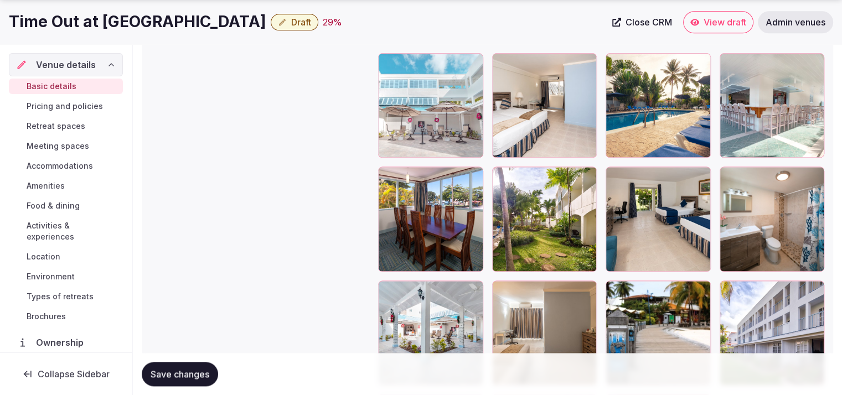
scroll to position [1455, 0]
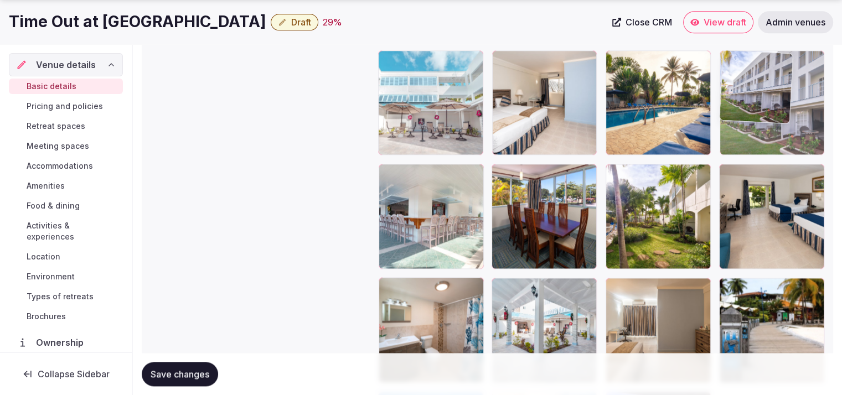
drag, startPoint x: 778, startPoint y: 314, endPoint x: 793, endPoint y: 131, distance: 183.9
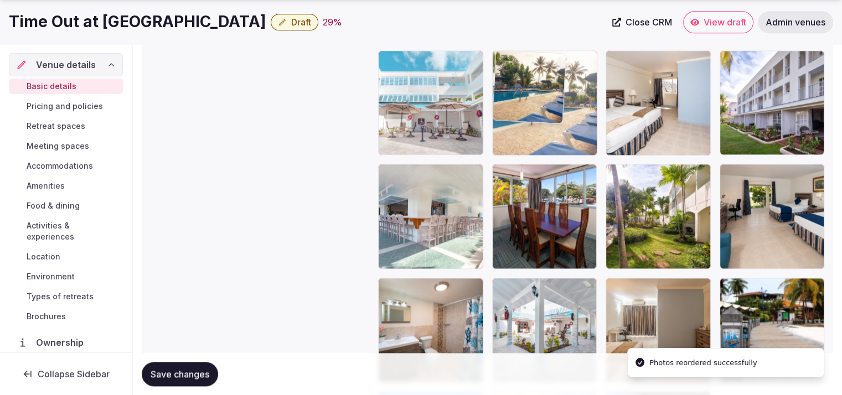
drag, startPoint x: 667, startPoint y: 117, endPoint x: 584, endPoint y: 132, distance: 84.5
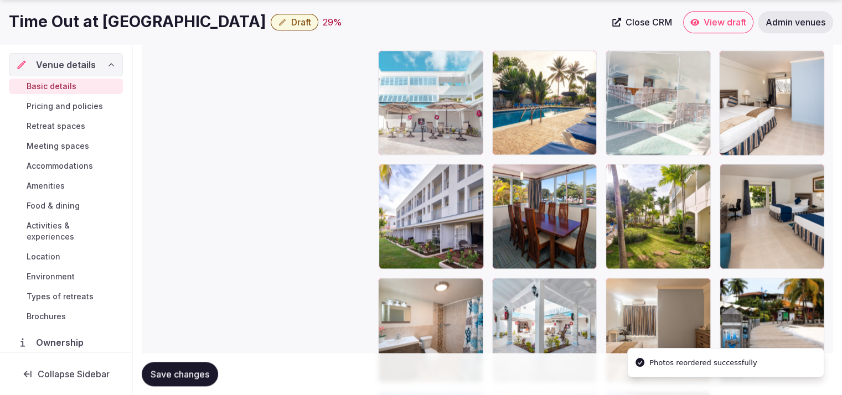
drag, startPoint x: 443, startPoint y: 208, endPoint x: 684, endPoint y: 128, distance: 253.9
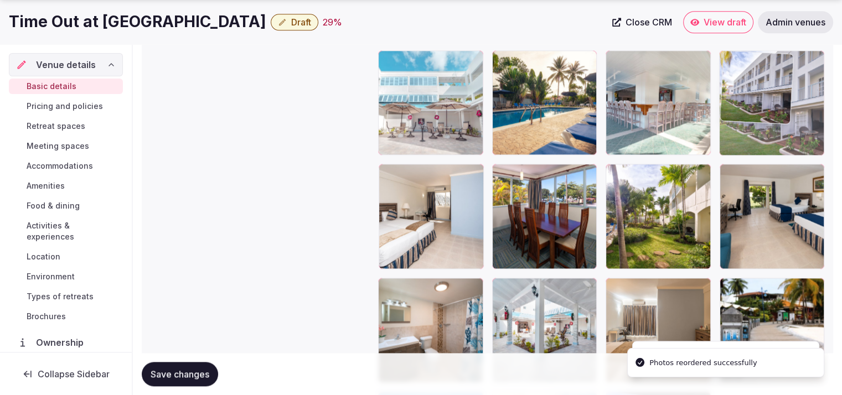
drag, startPoint x: 450, startPoint y: 230, endPoint x: 822, endPoint y: 159, distance: 378.2
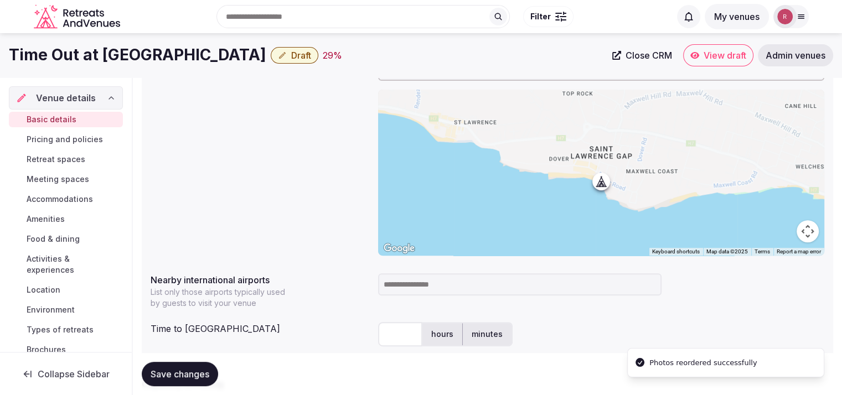
scroll to position [310, 0]
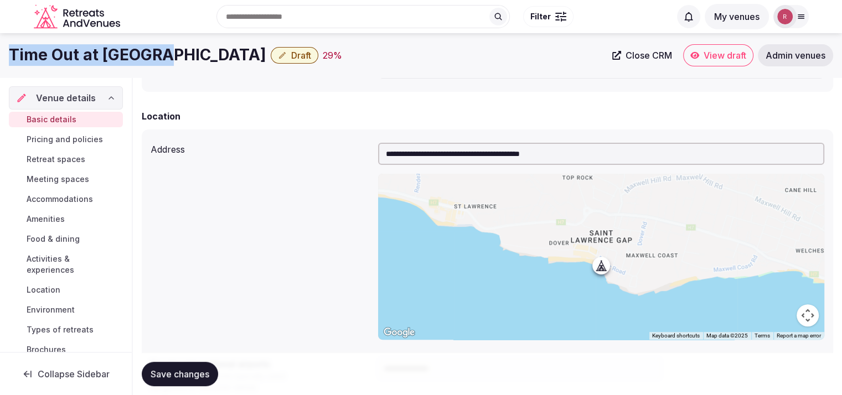
drag, startPoint x: 162, startPoint y: 52, endPoint x: 0, endPoint y: 49, distance: 161.7
click at [0, 49] on div "Time Out at The Gap Draft 29 % Close CRM View draft Admin venues" at bounding box center [421, 55] width 842 height 22
copy h1 "Time Out at [GEOGRAPHIC_DATA]"
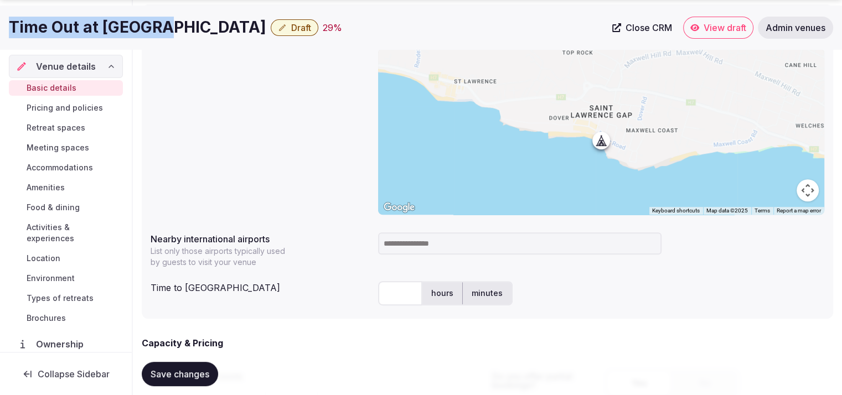
scroll to position [464, 0]
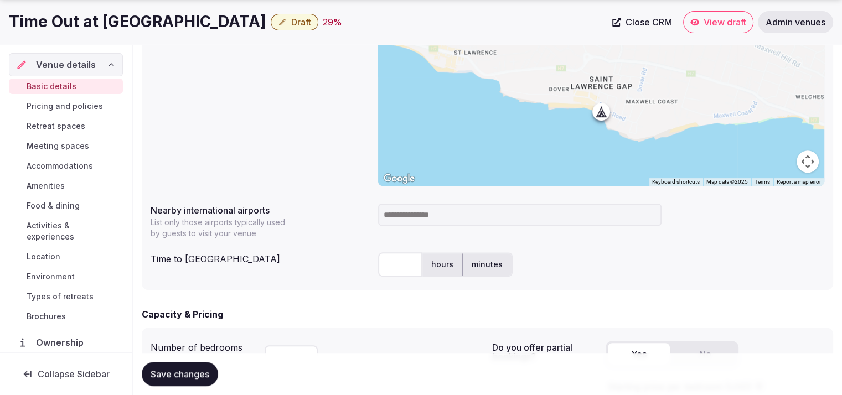
click at [399, 264] on input "text" at bounding box center [400, 265] width 44 height 24
type input "**"
click at [400, 221] on input at bounding box center [520, 215] width 284 height 22
type input "***"
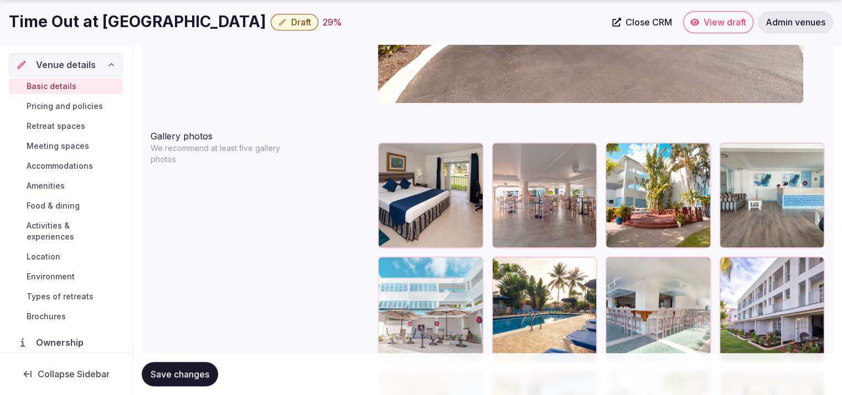
scroll to position [1275, 0]
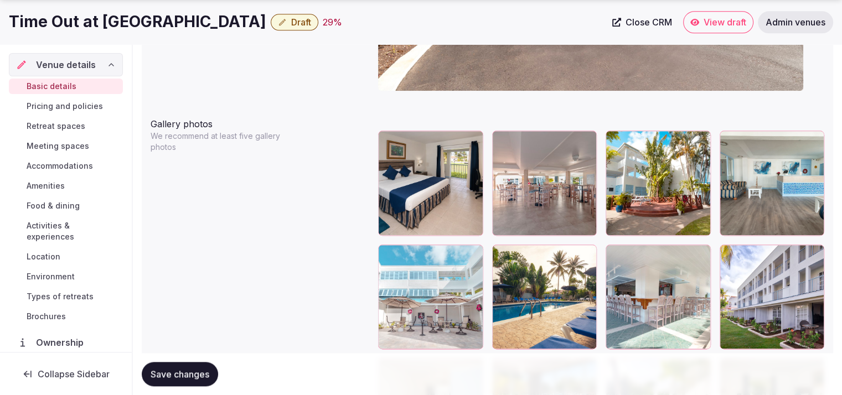
click at [182, 374] on span "Save changes" at bounding box center [180, 374] width 59 height 11
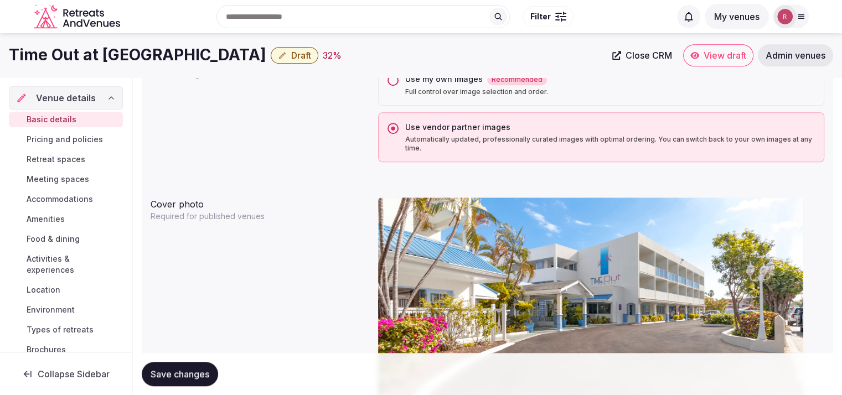
scroll to position [583, 0]
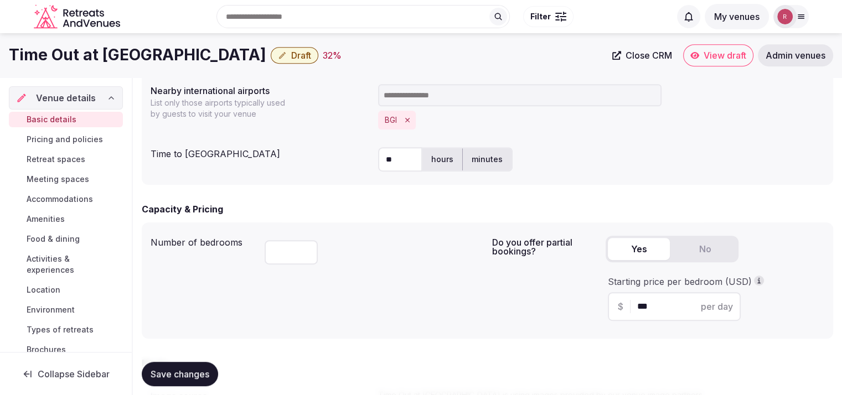
click at [773, 157] on div "** hours minutes" at bounding box center [601, 159] width 446 height 24
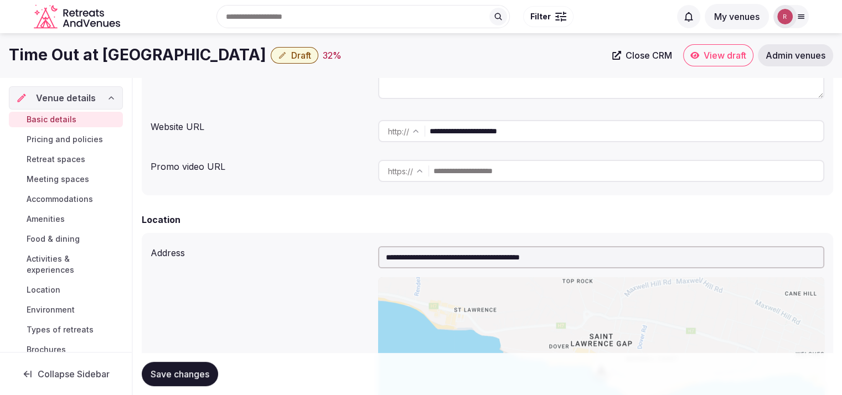
scroll to position [204, 0]
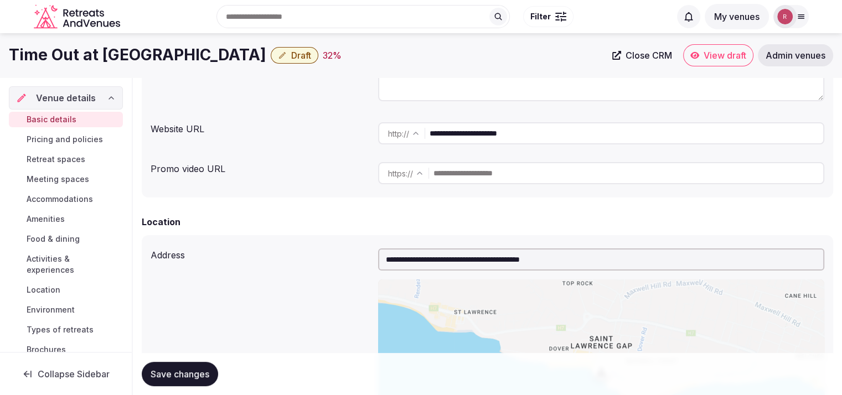
drag, startPoint x: 542, startPoint y: 128, endPoint x: 434, endPoint y: 132, distance: 107.5
click at [434, 132] on input "**********" at bounding box center [627, 133] width 394 height 22
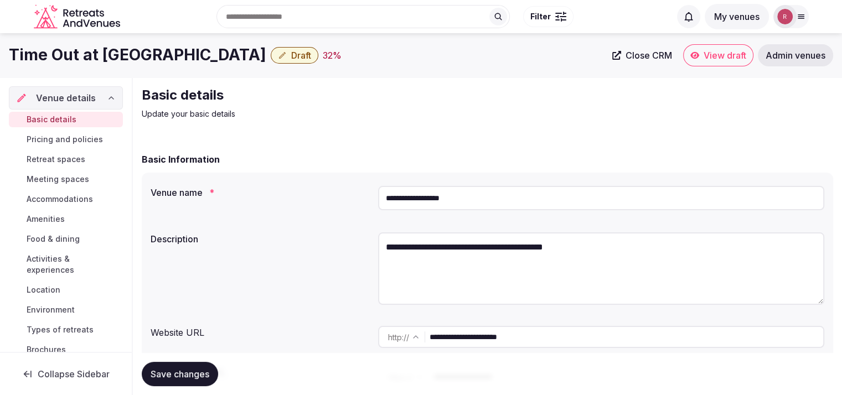
click at [475, 263] on textarea "**********" at bounding box center [601, 269] width 446 height 73
paste textarea "**********"
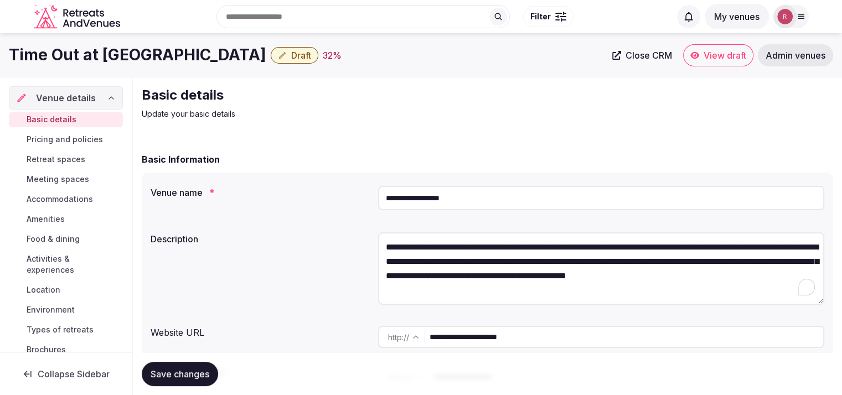
scroll to position [346, 0]
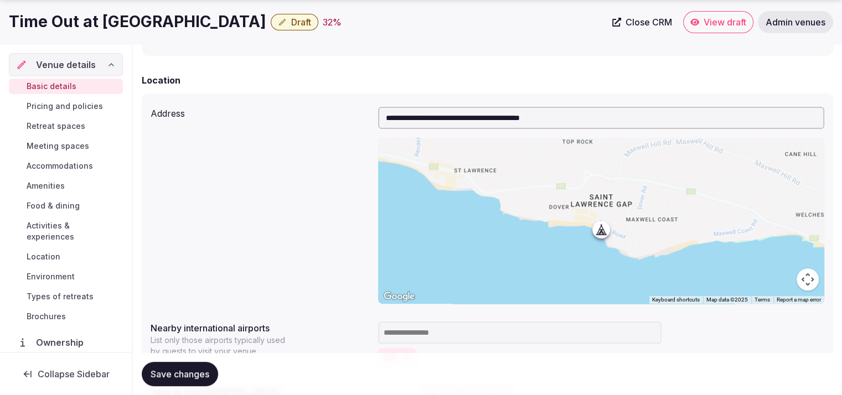
type textarea "**********"
click at [199, 372] on span "Save changes" at bounding box center [180, 374] width 59 height 11
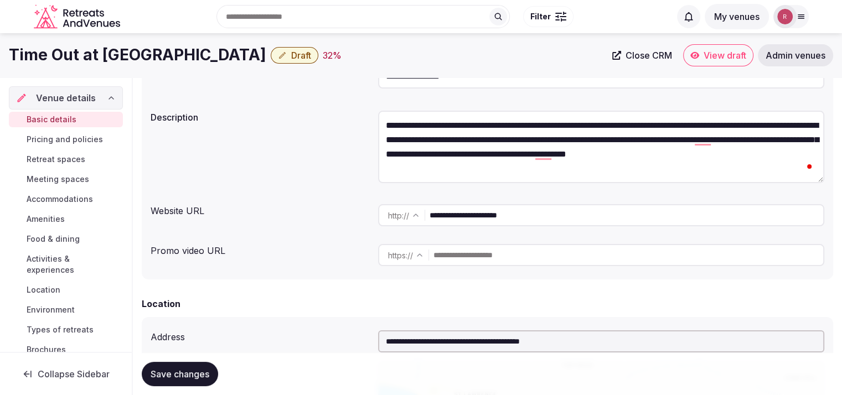
scroll to position [0, 0]
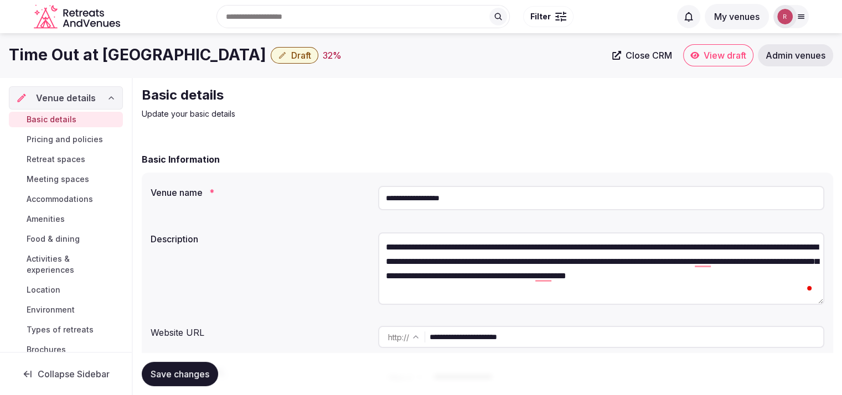
click at [291, 59] on span "Draft" at bounding box center [301, 55] width 20 height 11
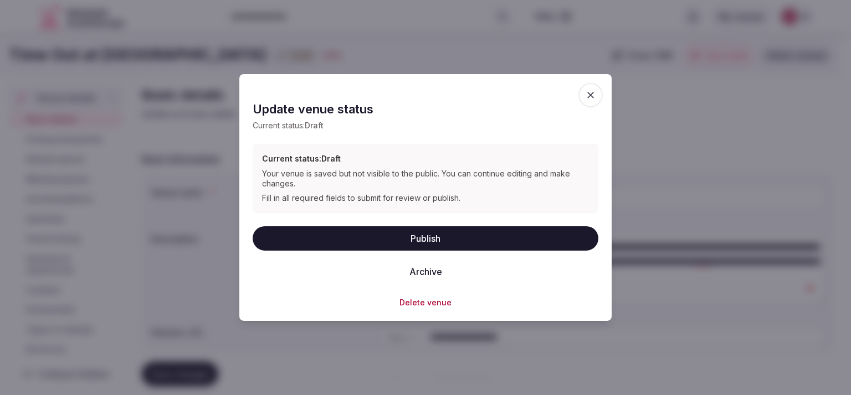
click at [439, 232] on button "Publish" at bounding box center [426, 238] width 346 height 24
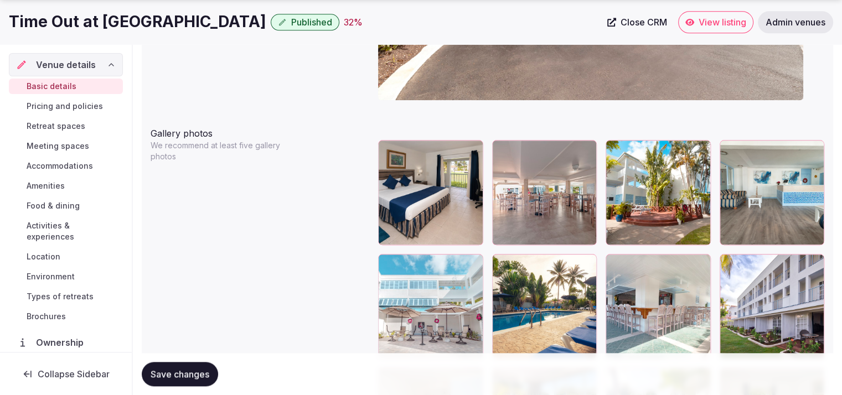
scroll to position [1289, 0]
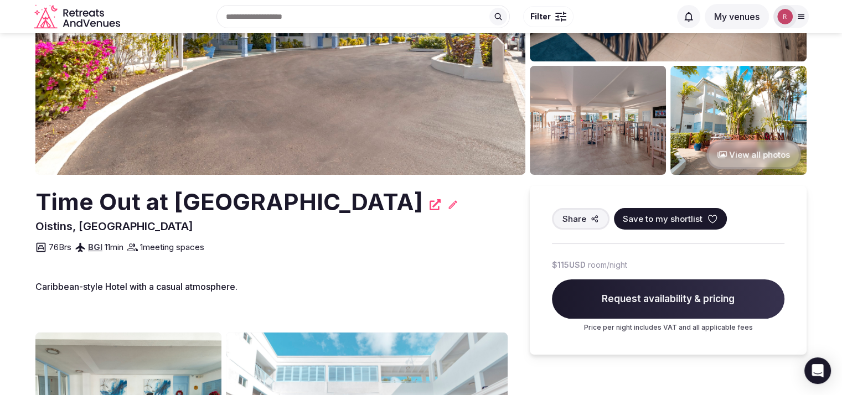
scroll to position [60, 0]
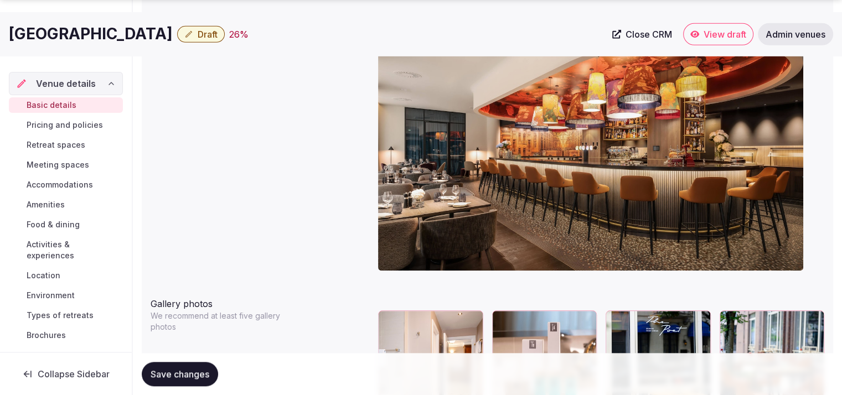
scroll to position [1291, 0]
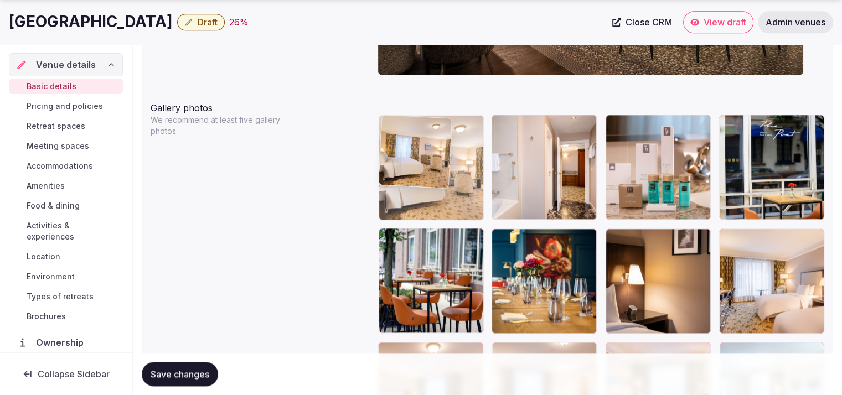
drag, startPoint x: 778, startPoint y: 268, endPoint x: 492, endPoint y: 202, distance: 293.9
click at [492, 202] on body "**********" at bounding box center [421, 188] width 842 height 2958
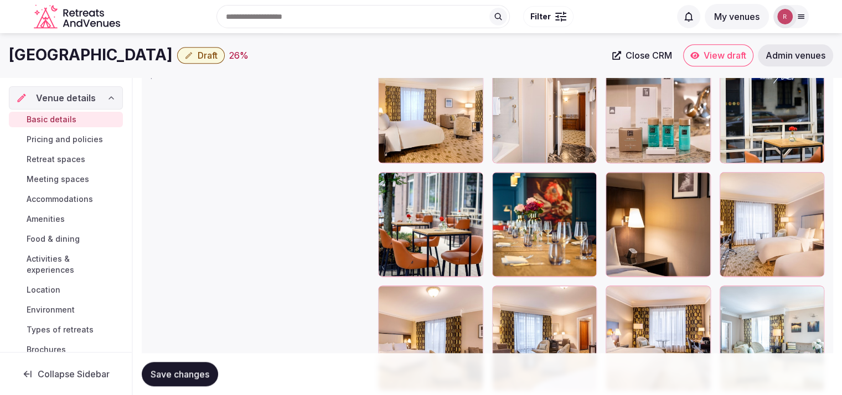
scroll to position [1327, 0]
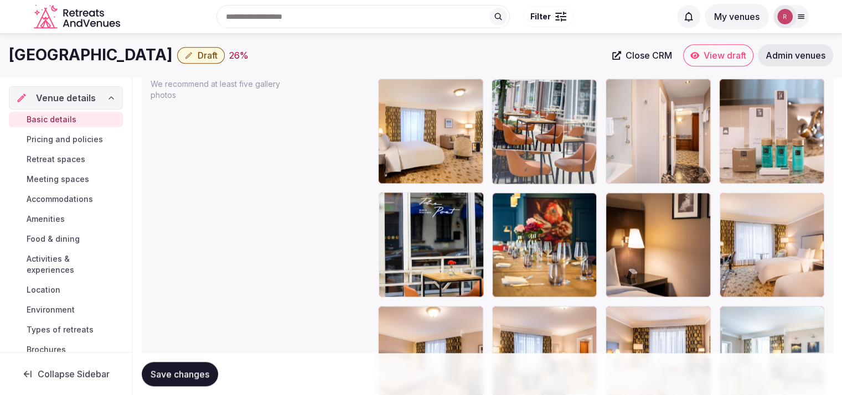
drag, startPoint x: 529, startPoint y: 187, endPoint x: 547, endPoint y: 169, distance: 24.7
click at [547, 169] on body "**********" at bounding box center [421, 152] width 842 height 2958
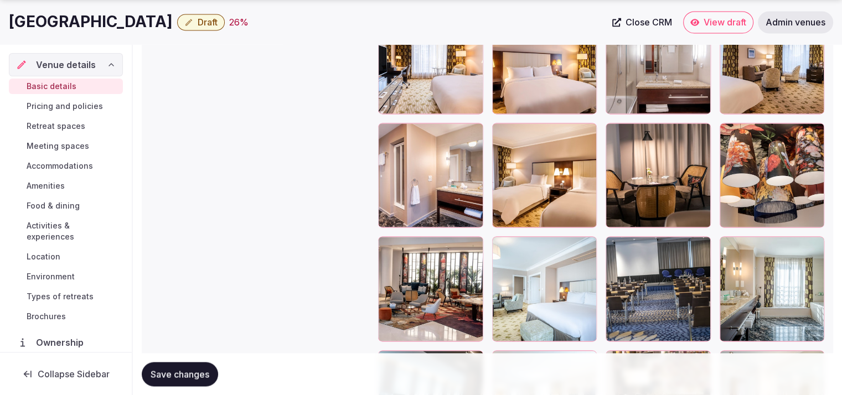
scroll to position [1859, 0]
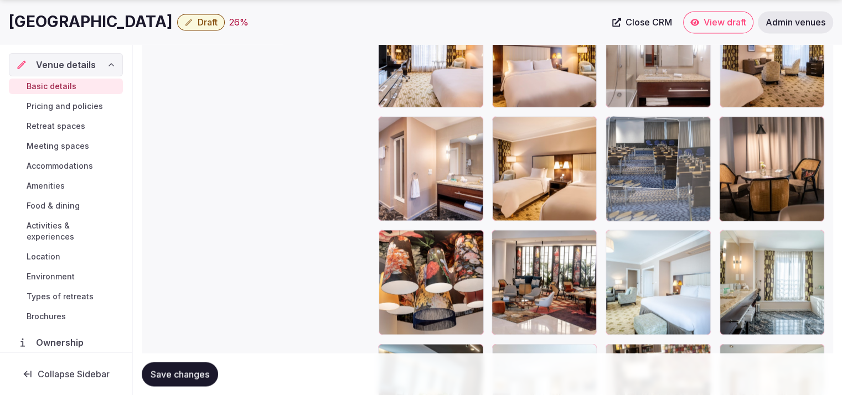
drag, startPoint x: 683, startPoint y: 286, endPoint x: 649, endPoint y: 170, distance: 121.1
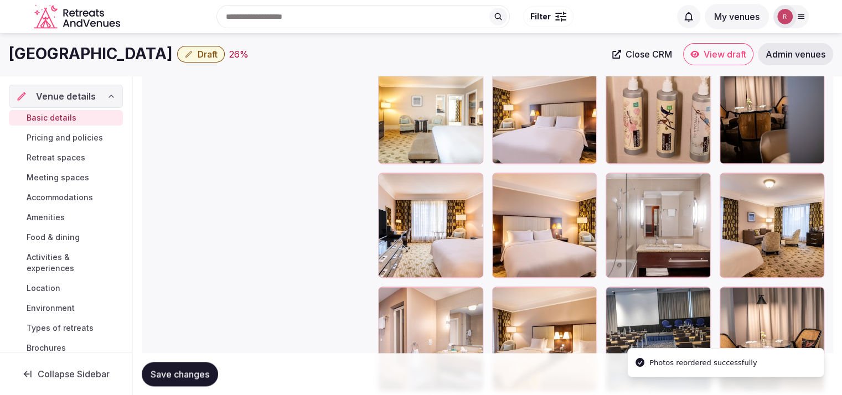
scroll to position [1643, 0]
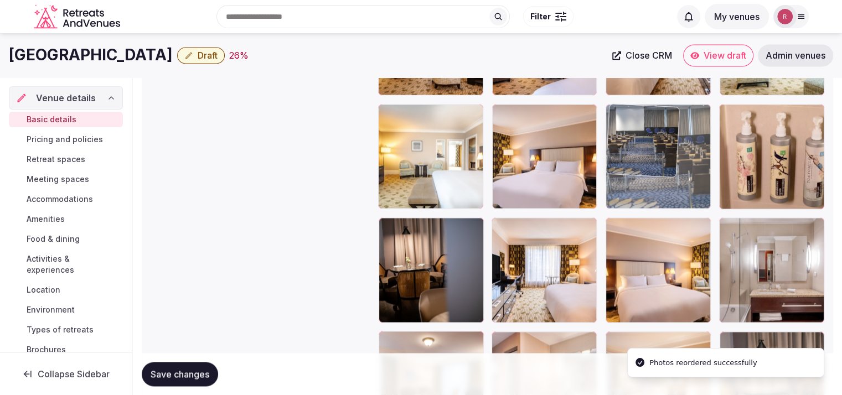
drag, startPoint x: 688, startPoint y: 338, endPoint x: 699, endPoint y: 132, distance: 206.3
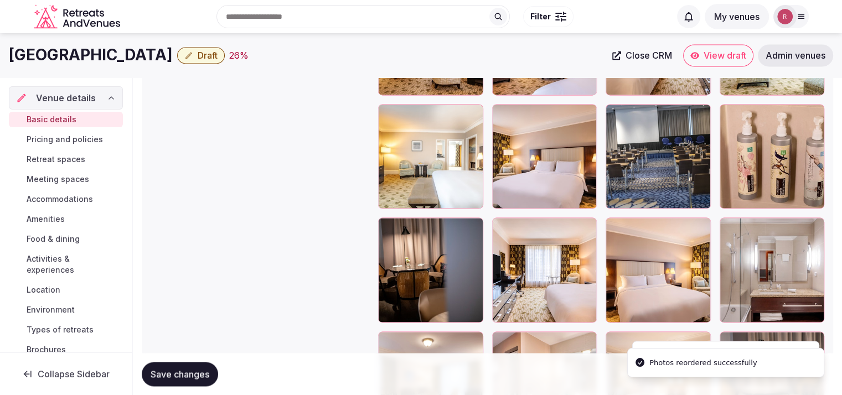
scroll to position [1438, 0]
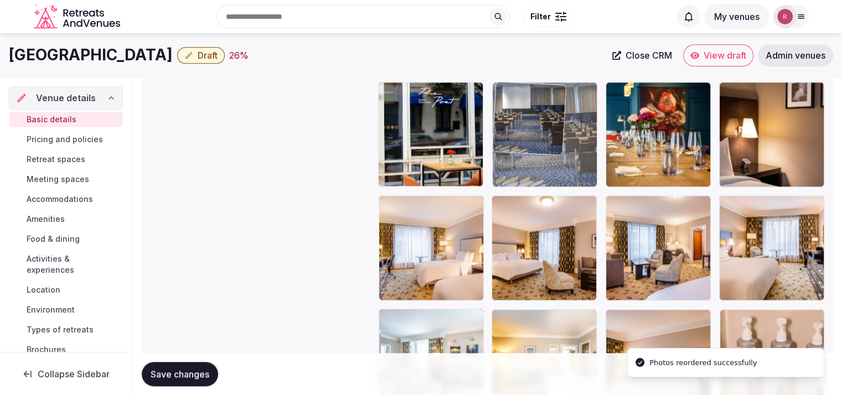
drag, startPoint x: 679, startPoint y: 188, endPoint x: 611, endPoint y: 130, distance: 89.1
click at [611, 130] on body "**********" at bounding box center [421, 41] width 842 height 2958
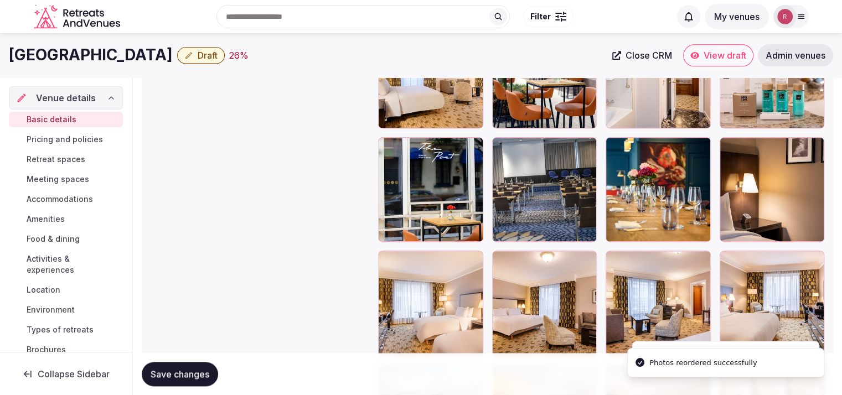
scroll to position [1291, 0]
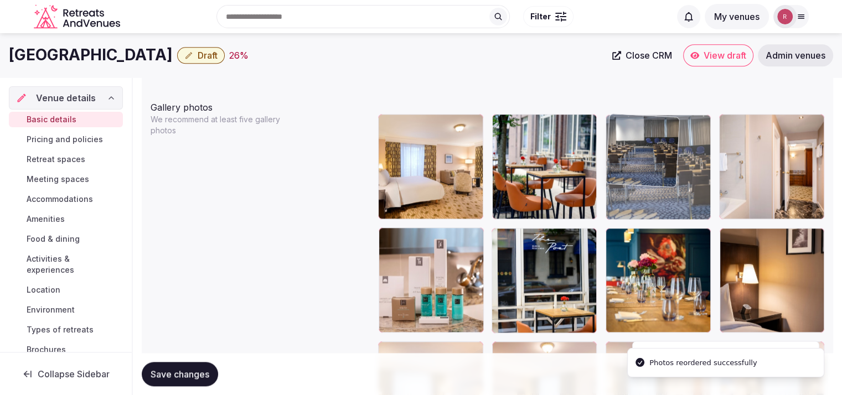
drag, startPoint x: 559, startPoint y: 276, endPoint x: 671, endPoint y: 186, distance: 143.0
click at [671, 186] on body "**********" at bounding box center [421, 188] width 842 height 2958
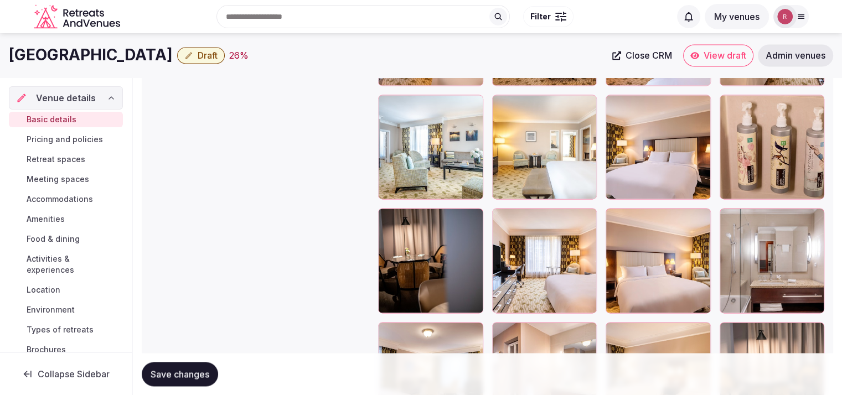
scroll to position [1523, 0]
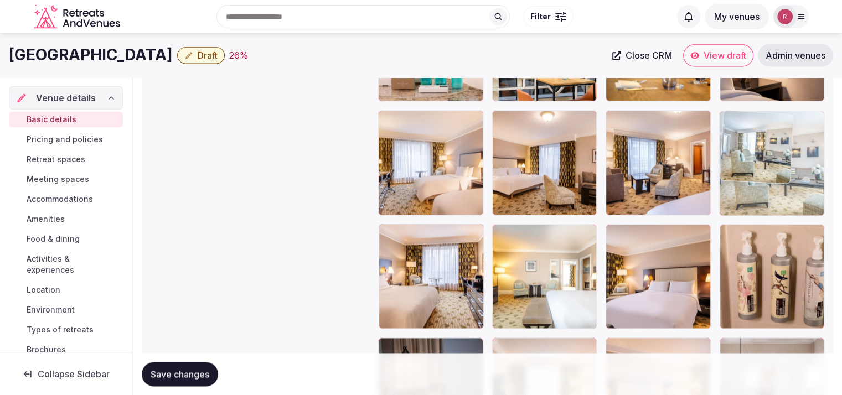
drag, startPoint x: 425, startPoint y: 254, endPoint x: 832, endPoint y: 155, distance: 418.4
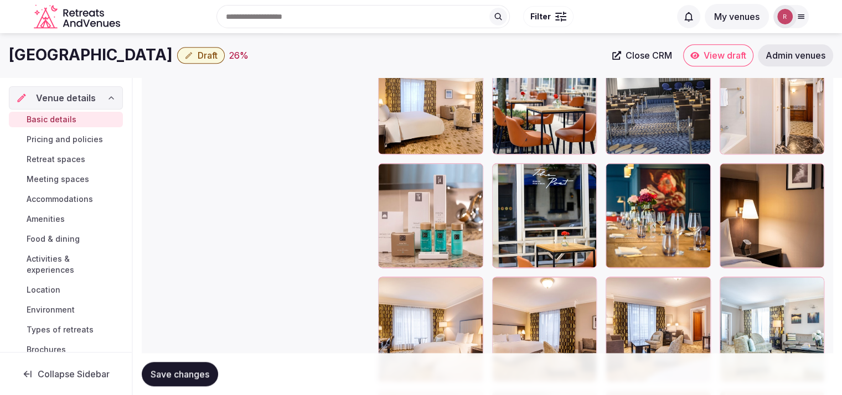
scroll to position [1335, 0]
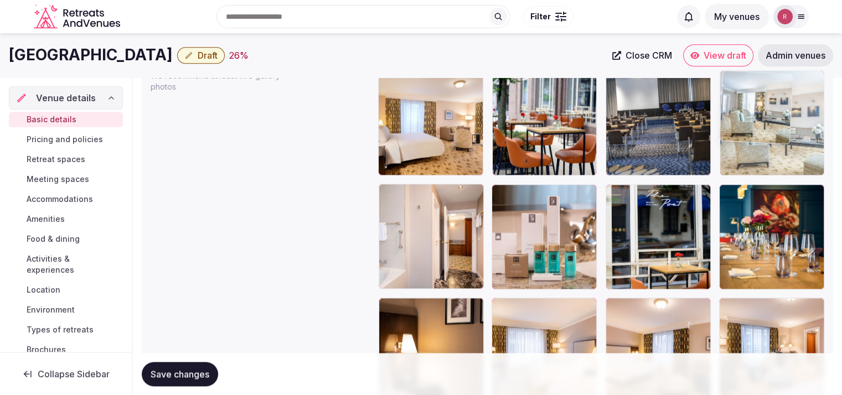
drag, startPoint x: 790, startPoint y: 326, endPoint x: 811, endPoint y: 139, distance: 188.4
click at [811, 139] on body "**********" at bounding box center [421, 144] width 842 height 2958
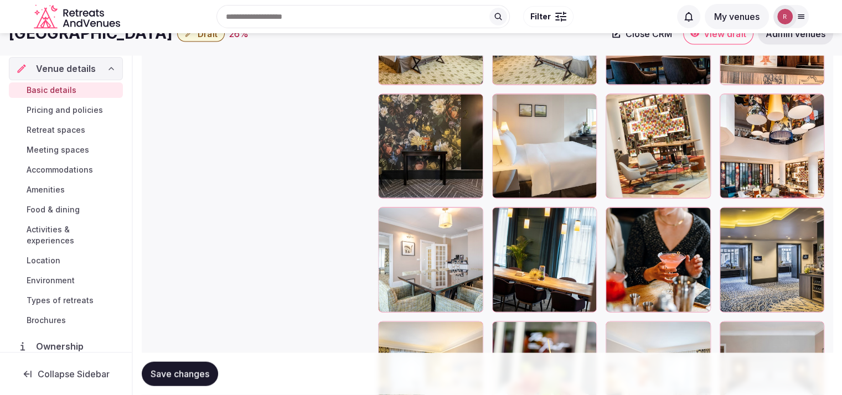
scroll to position [2179, 0]
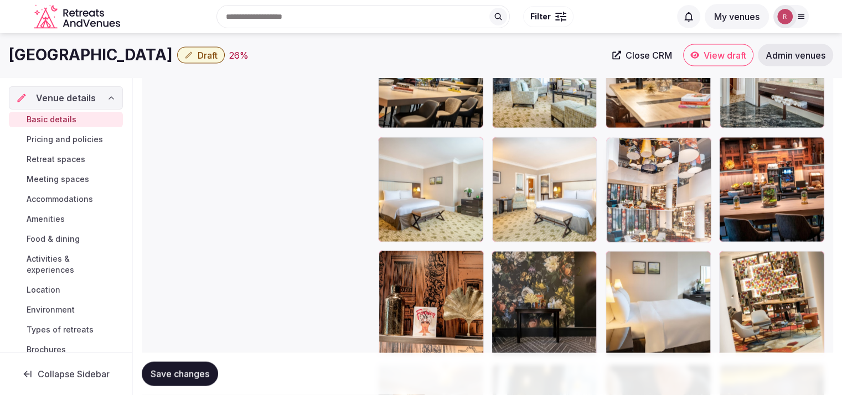
drag, startPoint x: 764, startPoint y: 272, endPoint x: 663, endPoint y: 132, distance: 172.6
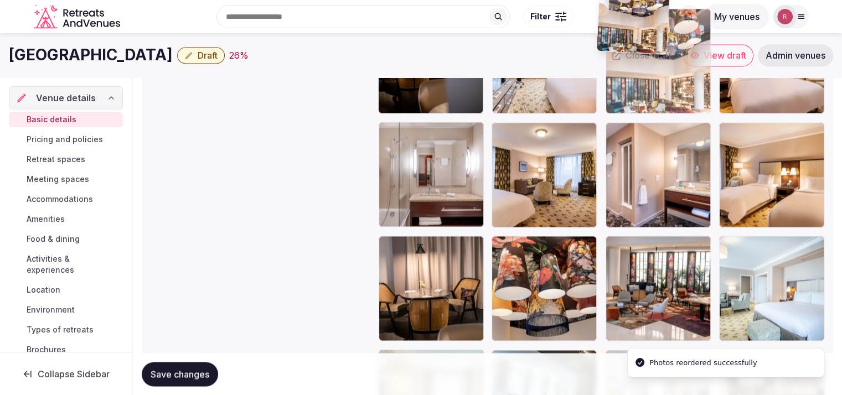
scroll to position [1834, 0]
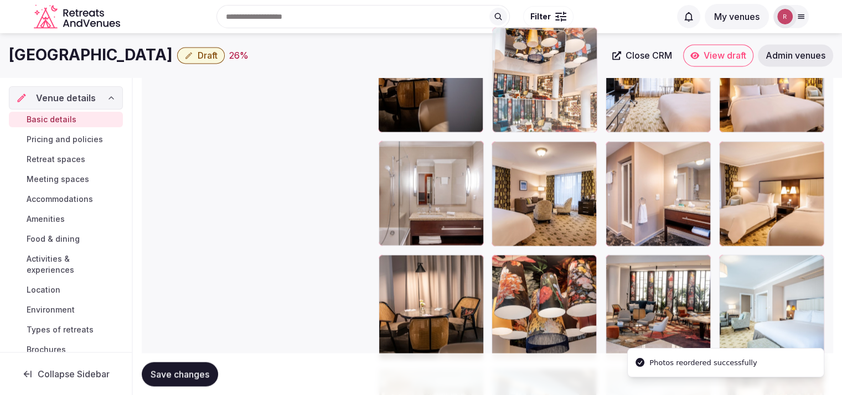
drag, startPoint x: 651, startPoint y: 133, endPoint x: 585, endPoint y: 155, distance: 69.0
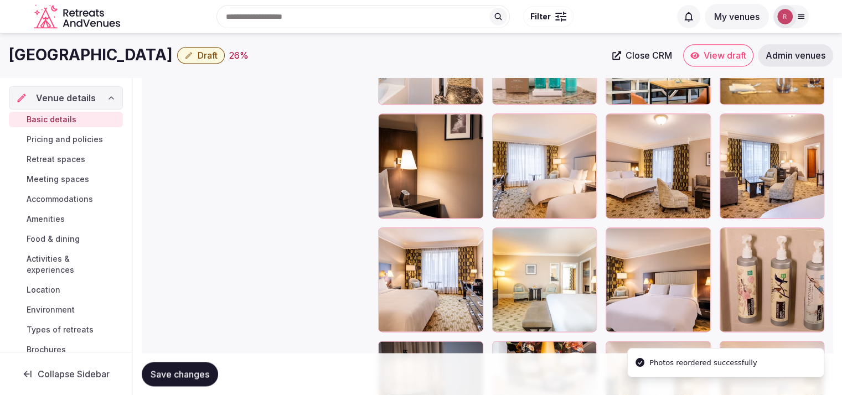
scroll to position [1639, 0]
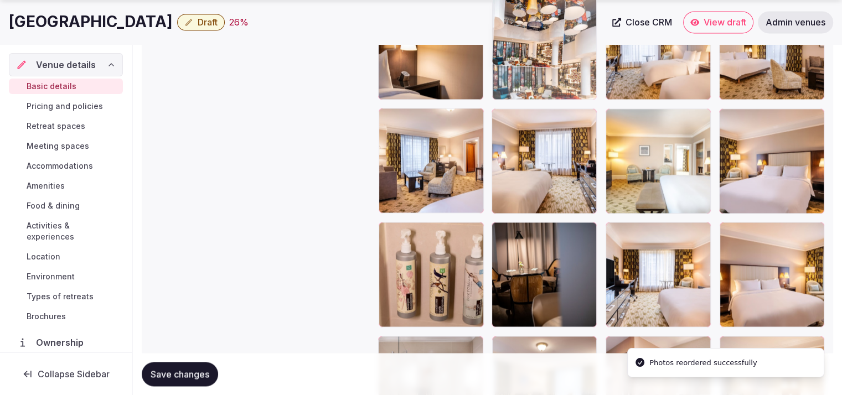
drag, startPoint x: 557, startPoint y: 155, endPoint x: 559, endPoint y: 94, distance: 60.4
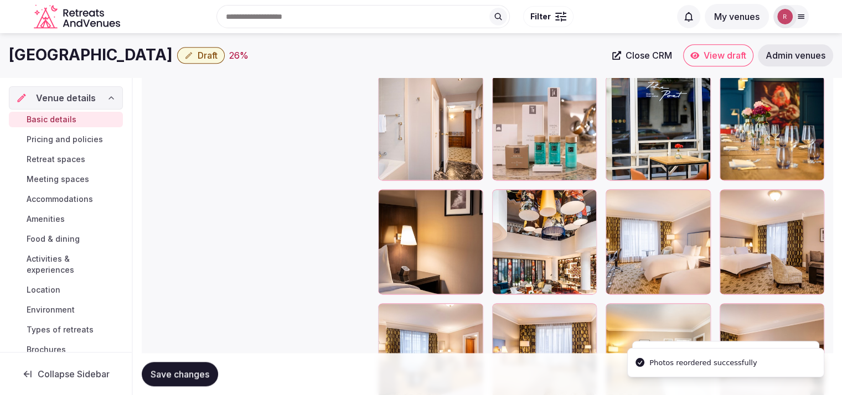
scroll to position [1427, 0]
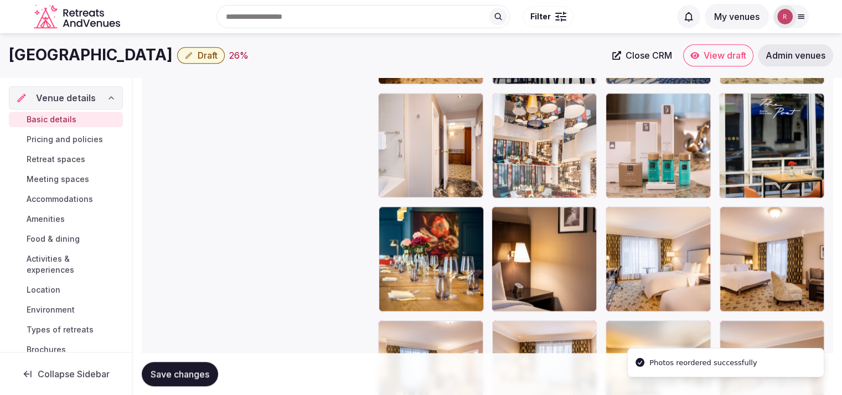
drag, startPoint x: 522, startPoint y: 179, endPoint x: 529, endPoint y: 155, distance: 25.4
click at [529, 155] on body "**********" at bounding box center [421, 52] width 842 height 2958
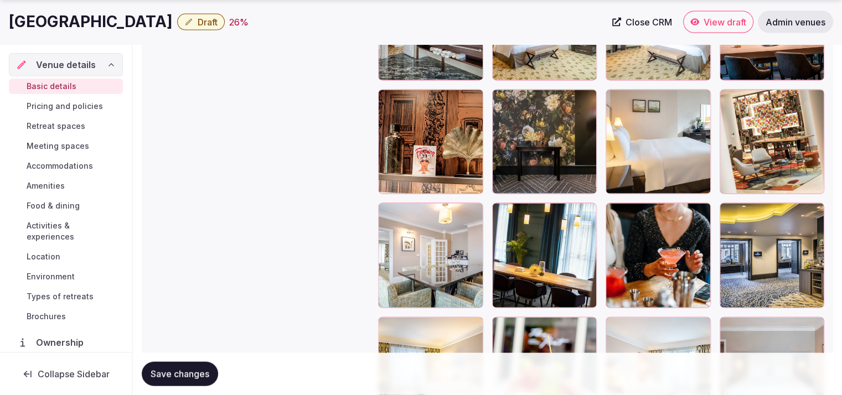
scroll to position [2344, 0]
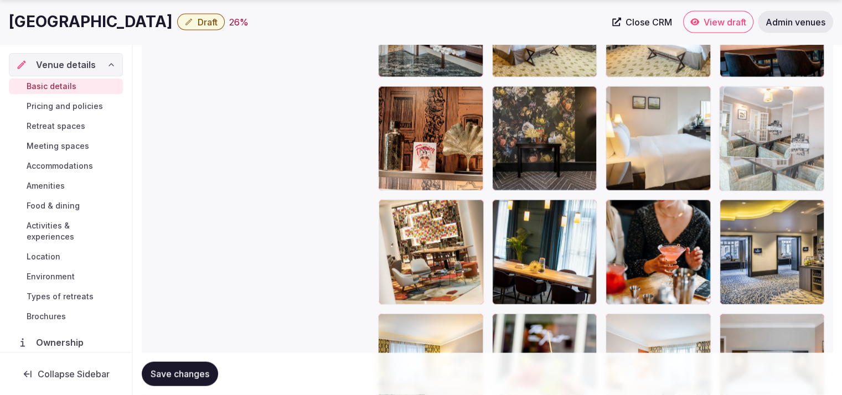
drag, startPoint x: 665, startPoint y: 159, endPoint x: 754, endPoint y: 137, distance: 92.5
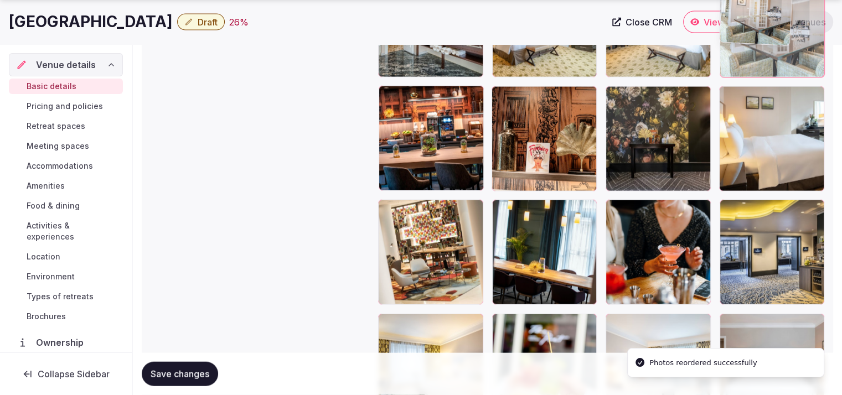
drag, startPoint x: 806, startPoint y: 155, endPoint x: 802, endPoint y: 85, distance: 69.4
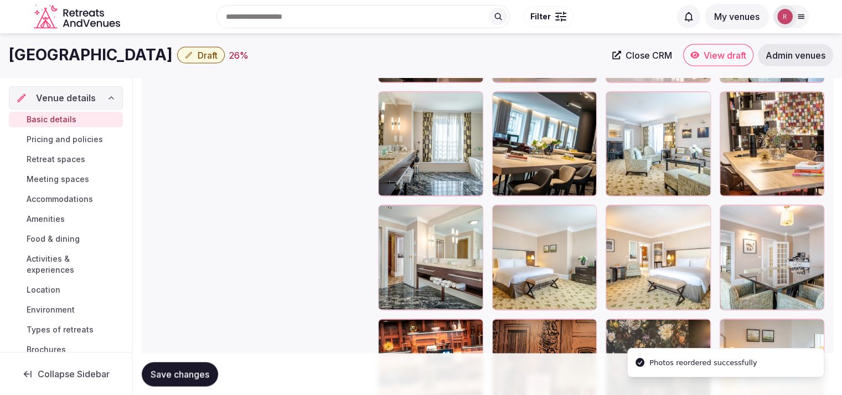
scroll to position [2047, 0]
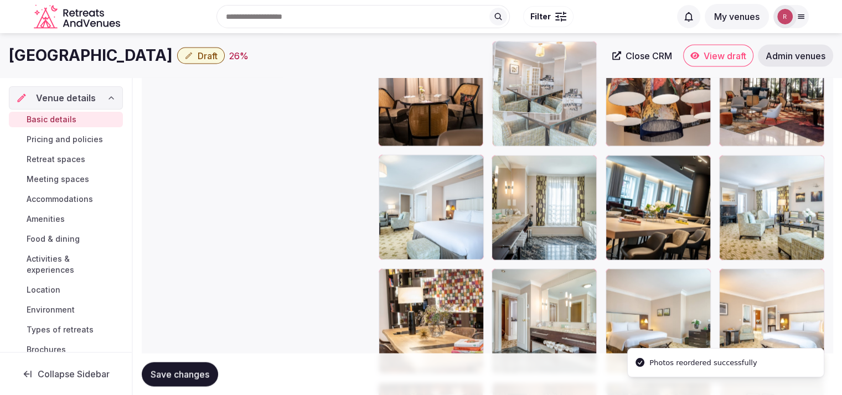
drag, startPoint x: 722, startPoint y: 217, endPoint x: 597, endPoint y: 131, distance: 151.3
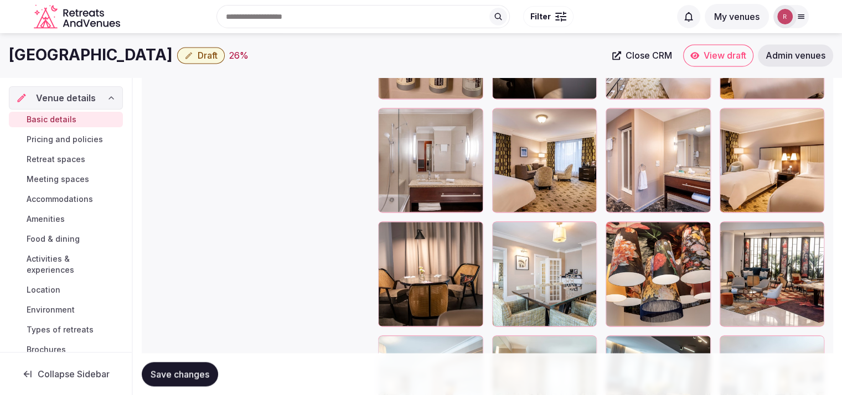
scroll to position [1849, 0]
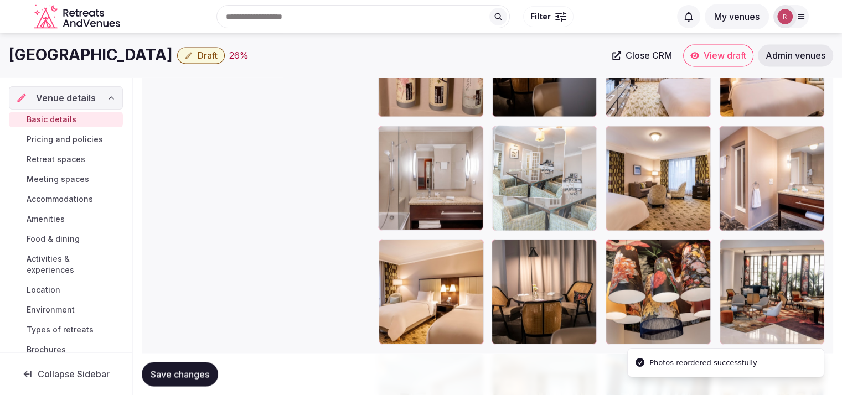
drag, startPoint x: 579, startPoint y: 286, endPoint x: 580, endPoint y: 200, distance: 85.8
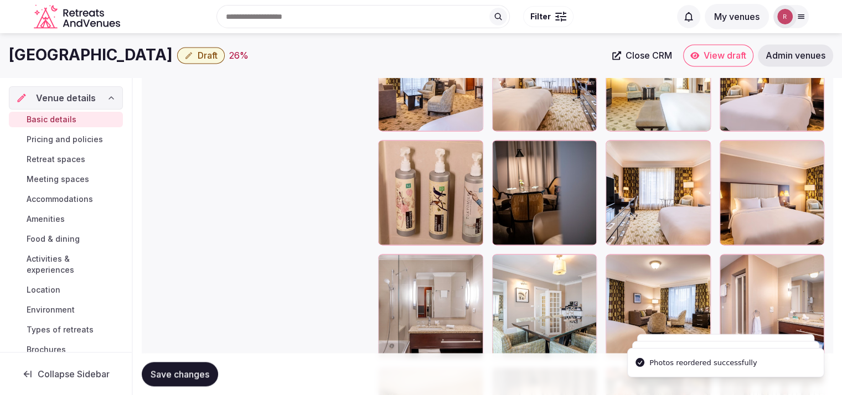
scroll to position [1717, 0]
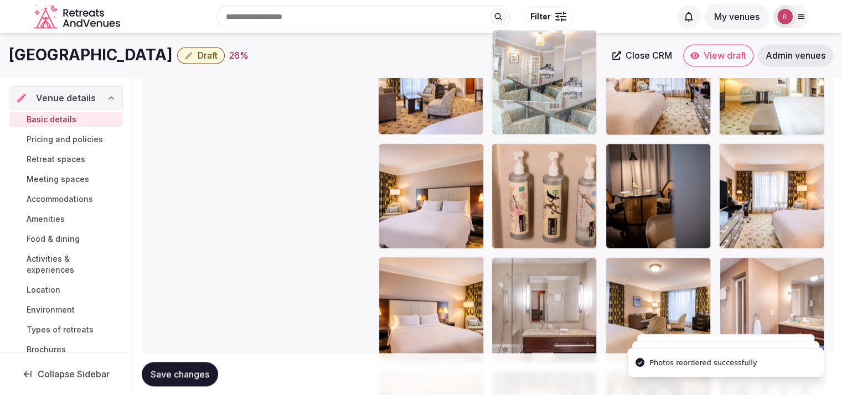
drag, startPoint x: 567, startPoint y: 276, endPoint x: 585, endPoint y: 109, distance: 168.2
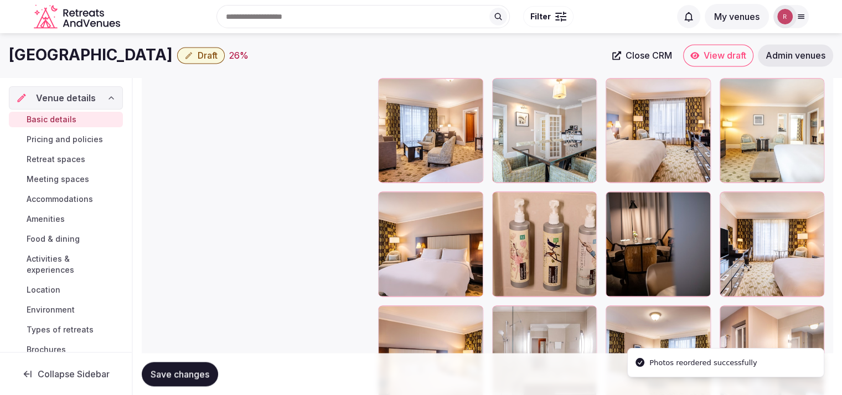
scroll to position [1501, 0]
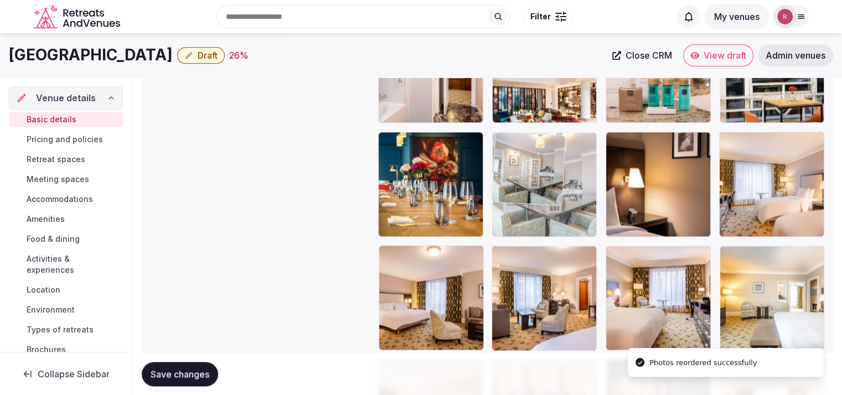
drag, startPoint x: 528, startPoint y: 285, endPoint x: 562, endPoint y: 211, distance: 81.8
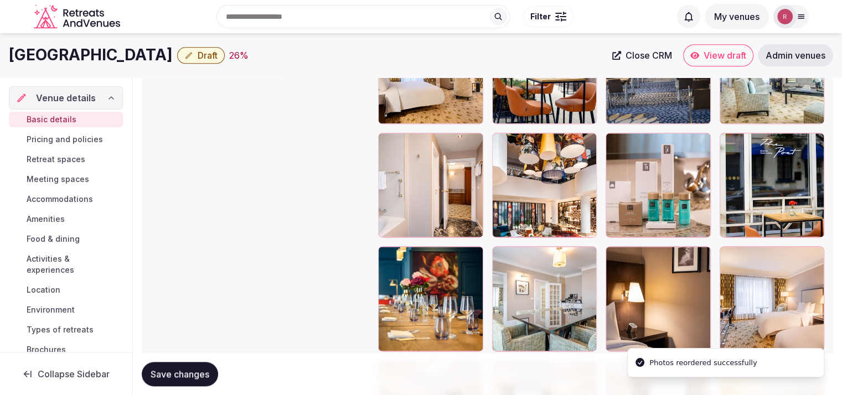
scroll to position [1373, 0]
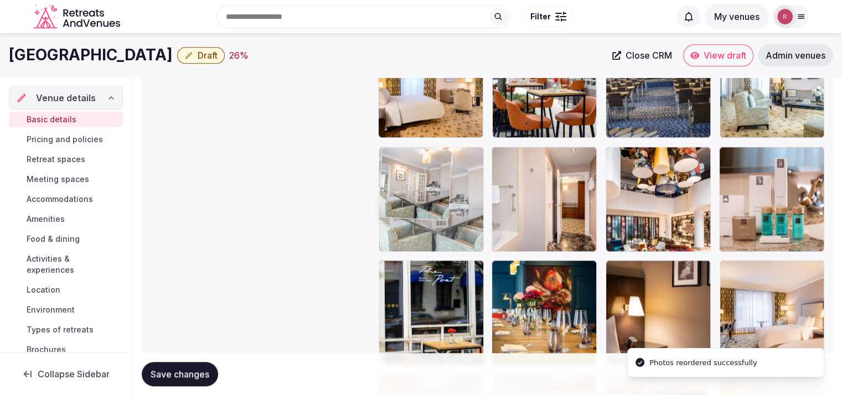
drag, startPoint x: 569, startPoint y: 259, endPoint x: 476, endPoint y: 210, distance: 105.0
click at [476, 210] on body "**********" at bounding box center [421, 106] width 842 height 2958
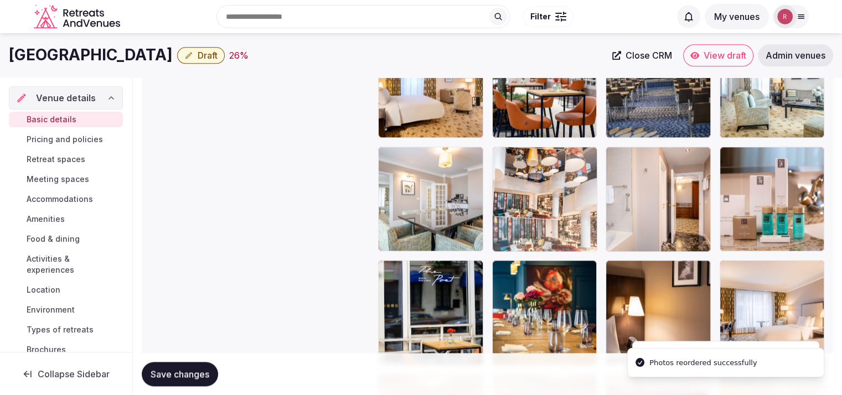
drag, startPoint x: 645, startPoint y: 209, endPoint x: 576, endPoint y: 208, distance: 68.7
click at [570, 208] on body "**********" at bounding box center [421, 106] width 842 height 2958
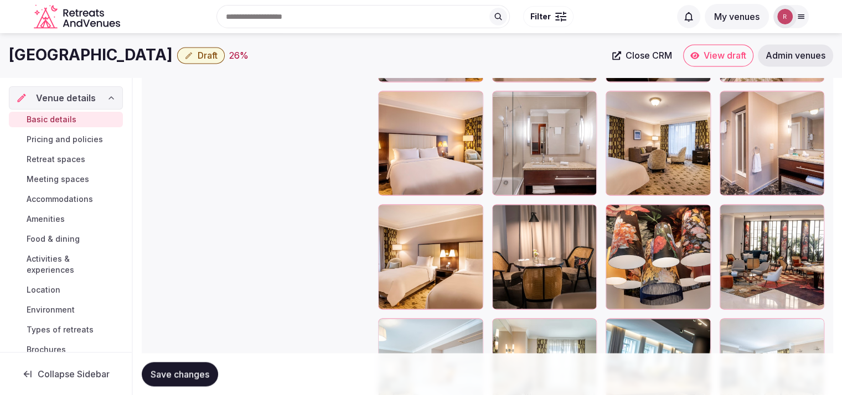
scroll to position [1846, 0]
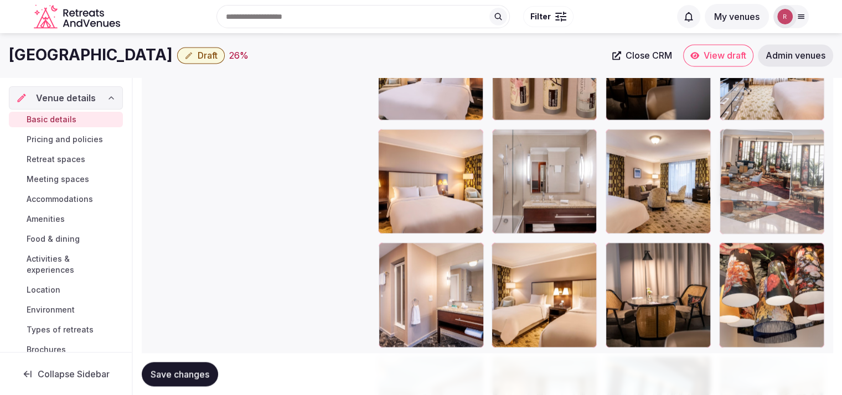
drag, startPoint x: 802, startPoint y: 295, endPoint x: 823, endPoint y: 212, distance: 85.6
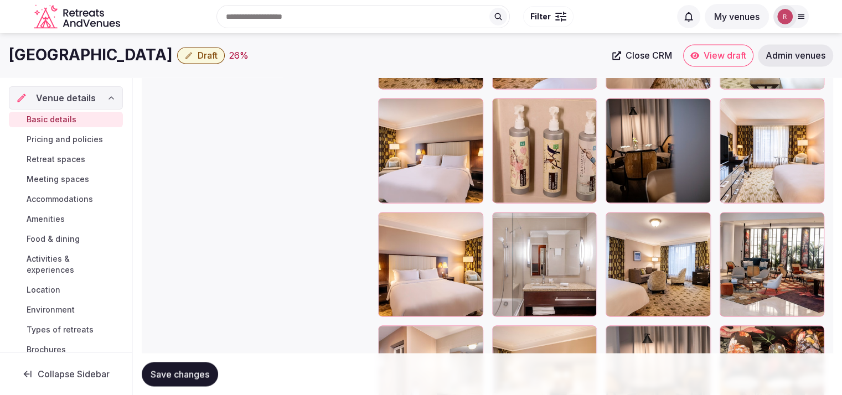
scroll to position [1731, 0]
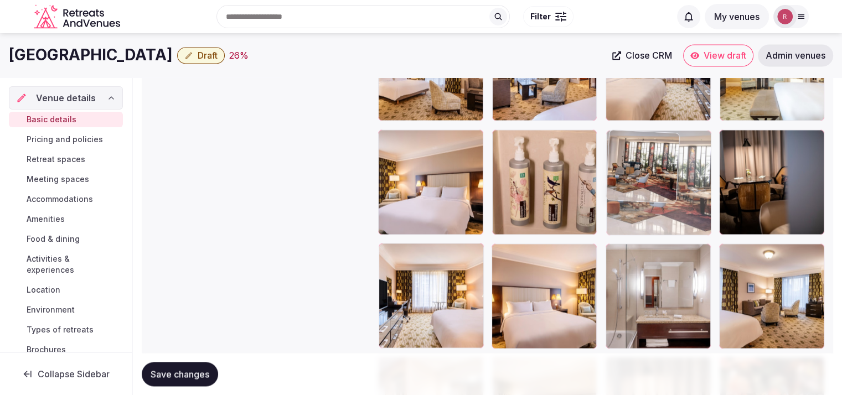
drag, startPoint x: 777, startPoint y: 287, endPoint x: 735, endPoint y: 222, distance: 77.0
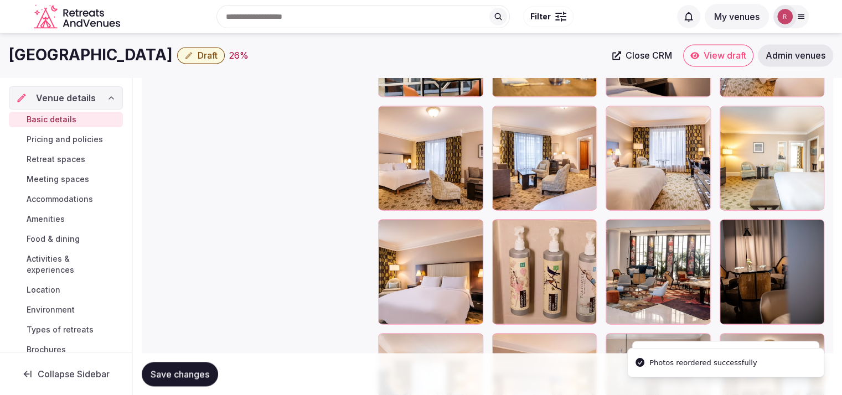
scroll to position [1620, 0]
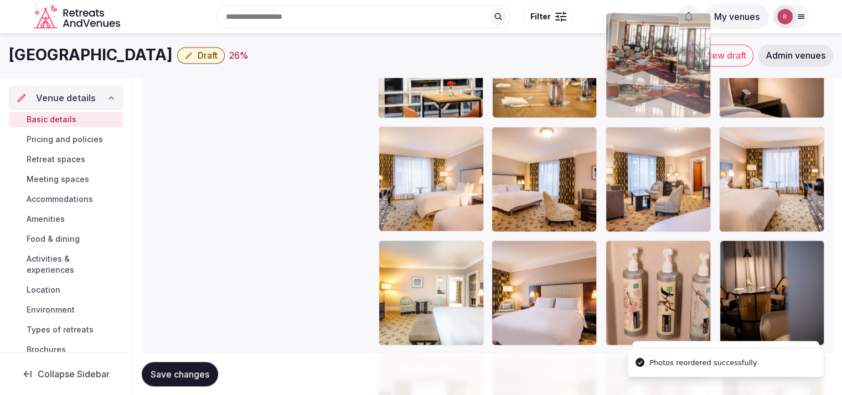
drag, startPoint x: 680, startPoint y: 303, endPoint x: 683, endPoint y: 128, distance: 175.0
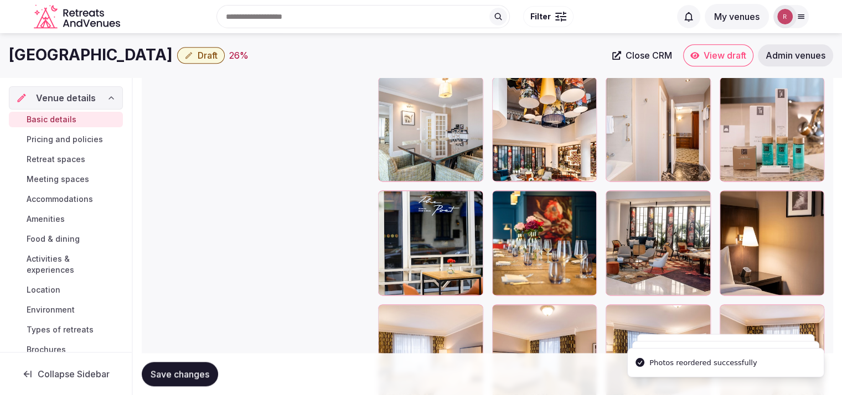
scroll to position [1387, 0]
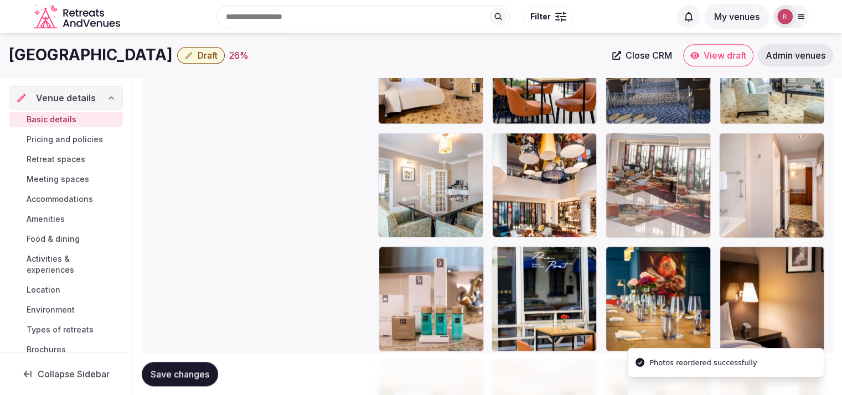
drag, startPoint x: 630, startPoint y: 281, endPoint x: 665, endPoint y: 214, distance: 75.8
click at [665, 214] on body "**********" at bounding box center [421, 92] width 842 height 2958
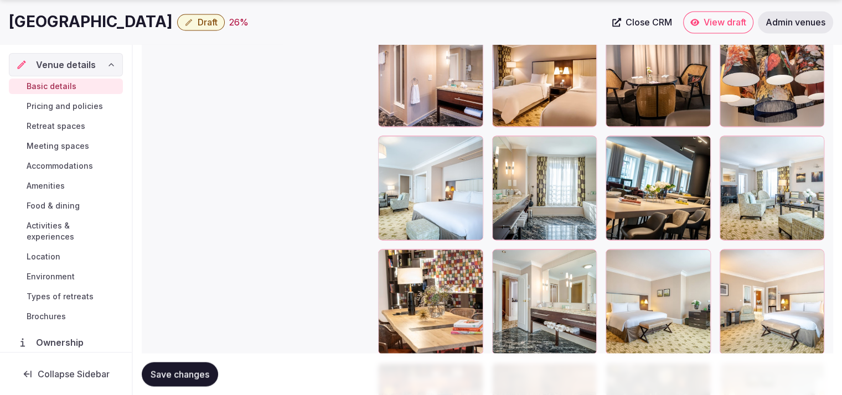
scroll to position [2073, 0]
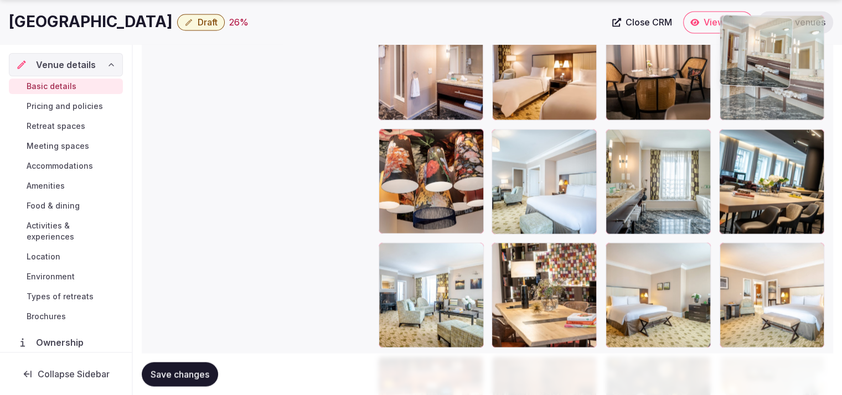
drag, startPoint x: 545, startPoint y: 305, endPoint x: 810, endPoint y: 97, distance: 336.8
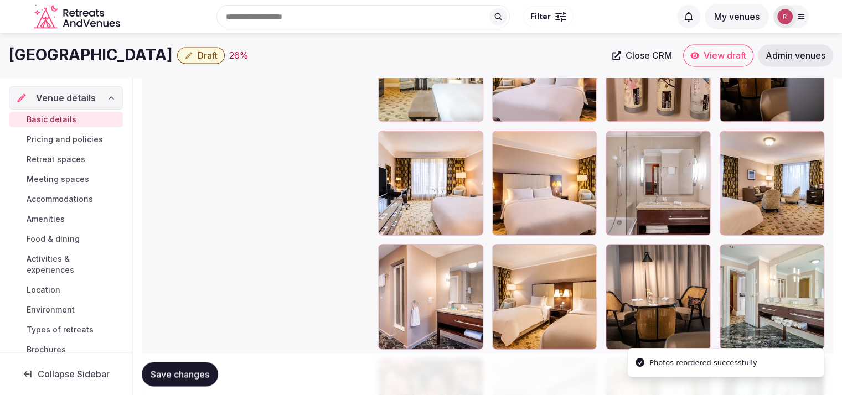
scroll to position [1813, 0]
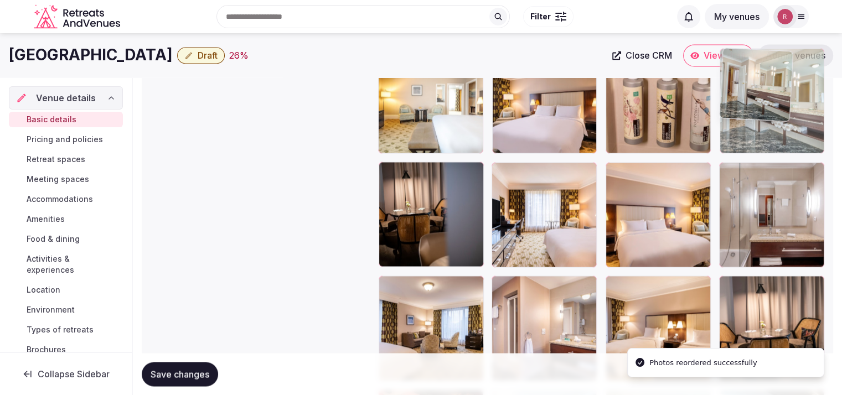
drag, startPoint x: 794, startPoint y: 303, endPoint x: 800, endPoint y: 126, distance: 177.3
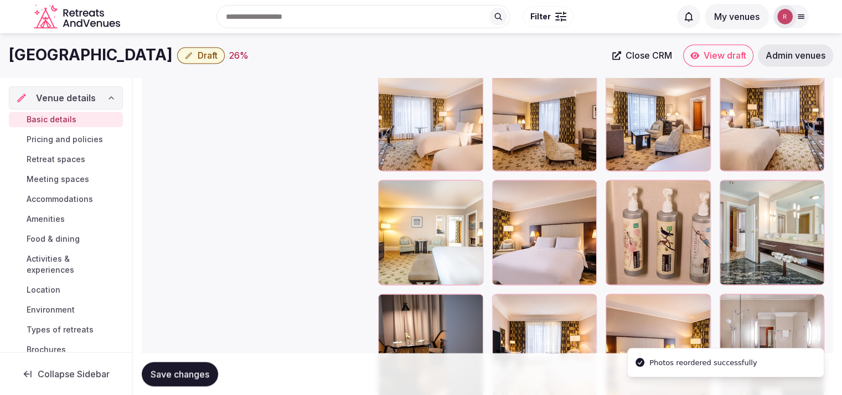
scroll to position [1558, 0]
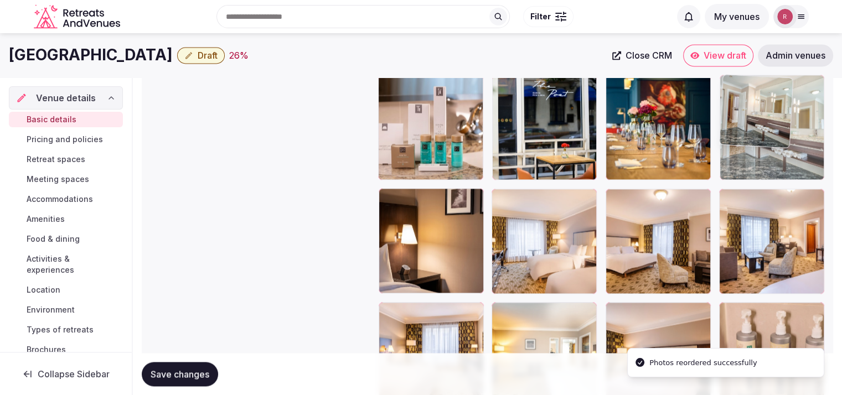
drag, startPoint x: 774, startPoint y: 325, endPoint x: 782, endPoint y: 142, distance: 182.9
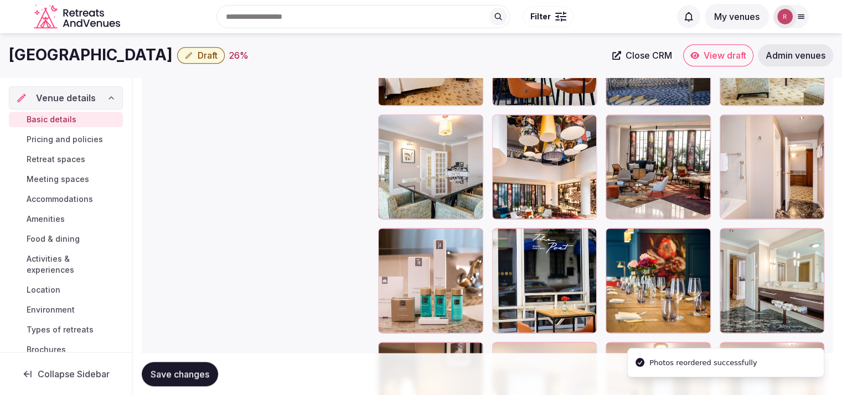
scroll to position [1370, 0]
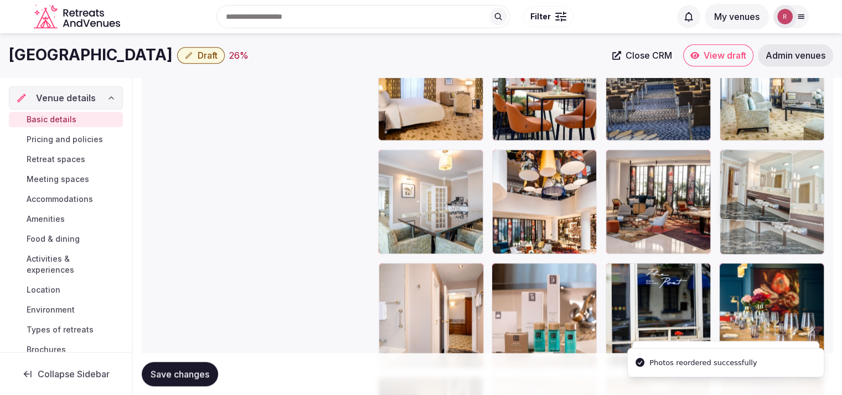
drag, startPoint x: 780, startPoint y: 291, endPoint x: 798, endPoint y: 198, distance: 95.4
click at [798, 198] on body "**********" at bounding box center [421, 109] width 842 height 2958
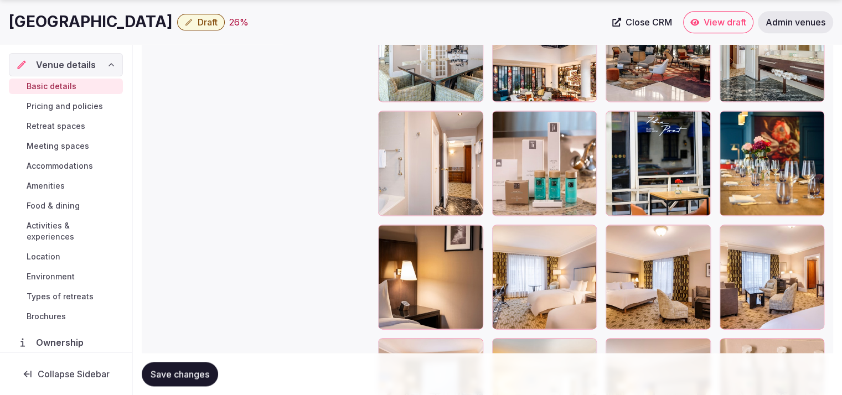
scroll to position [1526, 0]
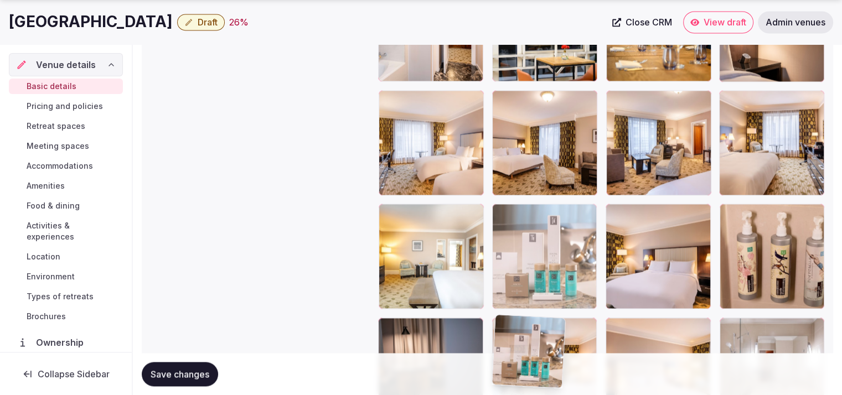
drag, startPoint x: 553, startPoint y: 190, endPoint x: 588, endPoint y: 271, distance: 88.4
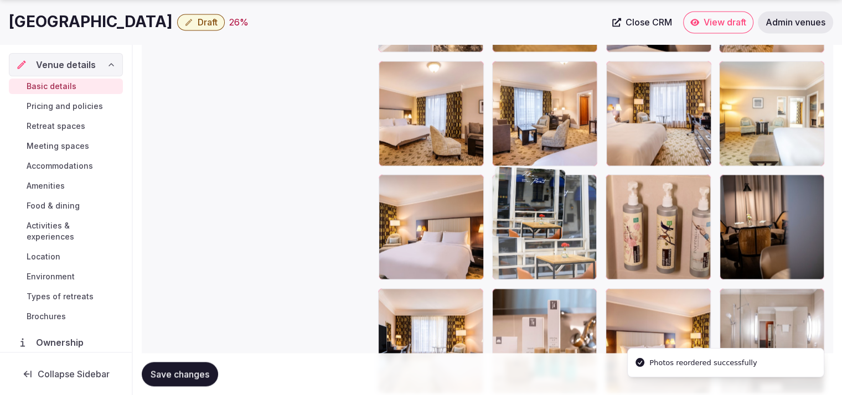
drag, startPoint x: 581, startPoint y: 66, endPoint x: 595, endPoint y: 331, distance: 264.5
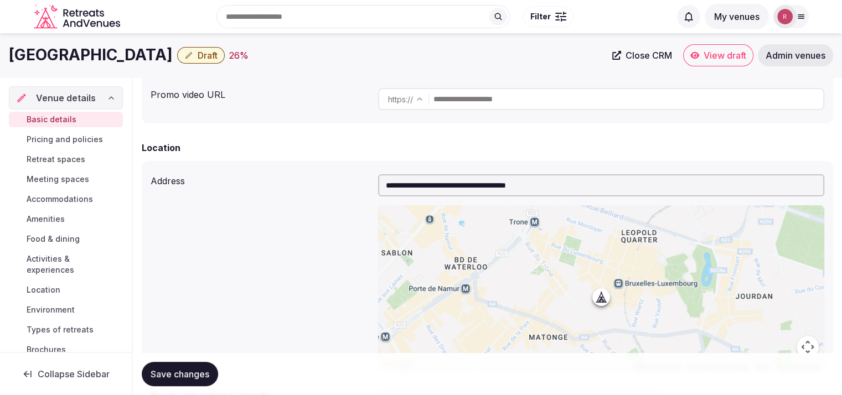
scroll to position [269, 0]
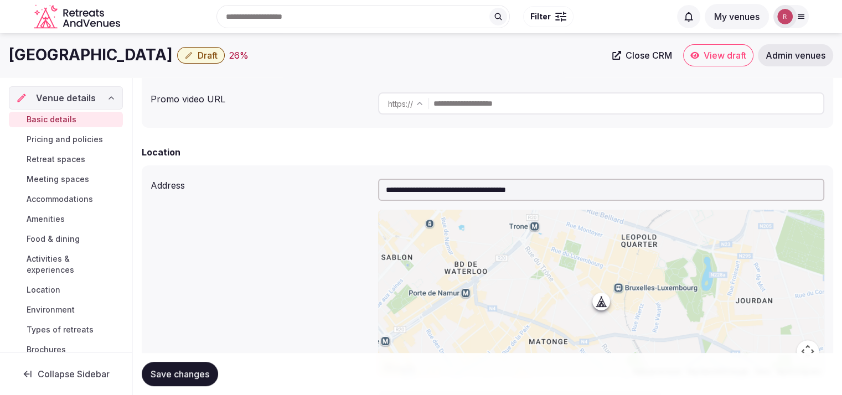
click at [532, 189] on input "**********" at bounding box center [601, 190] width 446 height 22
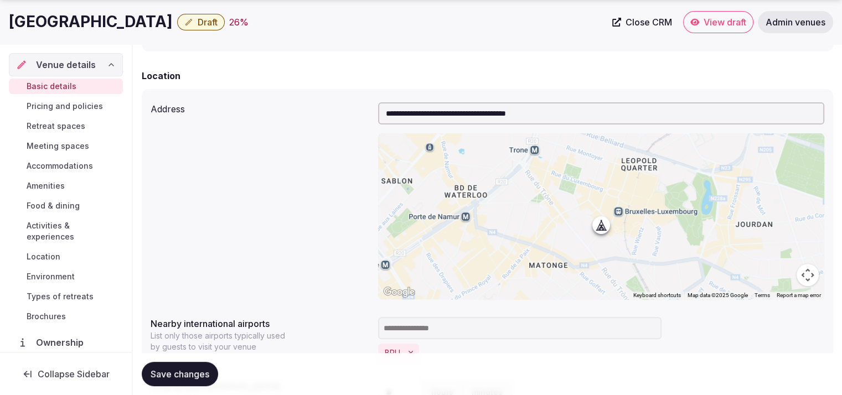
scroll to position [0, 0]
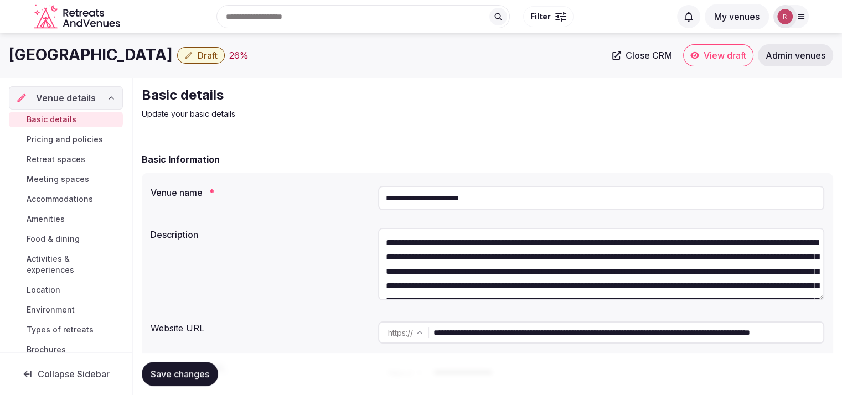
click at [518, 332] on input "**********" at bounding box center [629, 333] width 390 height 22
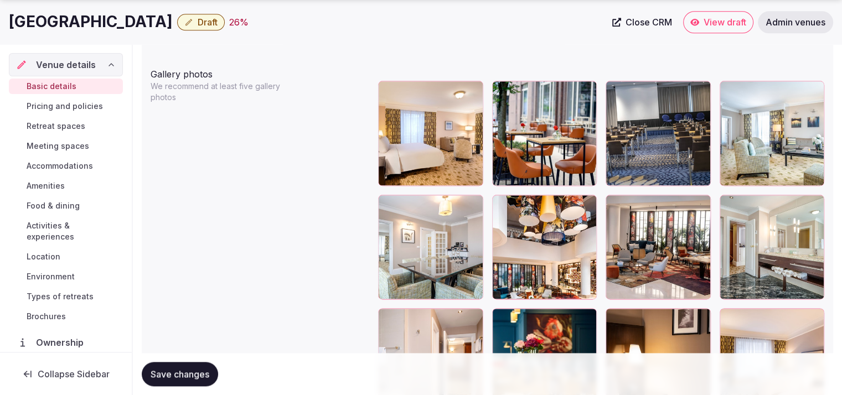
scroll to position [1327, 0]
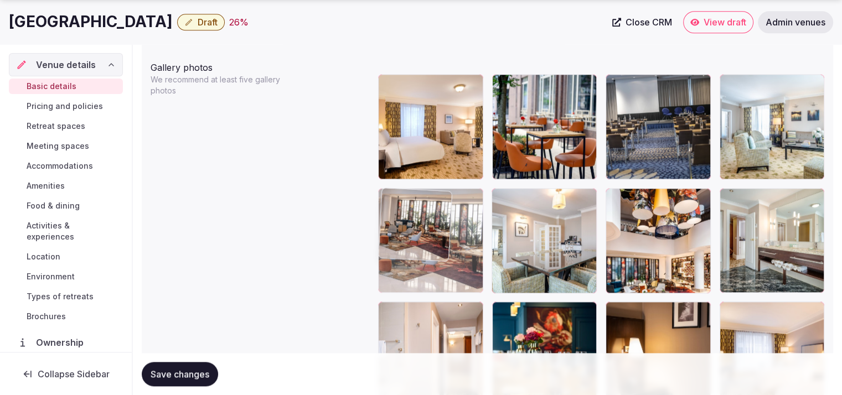
drag, startPoint x: 647, startPoint y: 245, endPoint x: 441, endPoint y: 250, distance: 206.1
click at [441, 250] on body "**********" at bounding box center [421, 150] width 842 height 2954
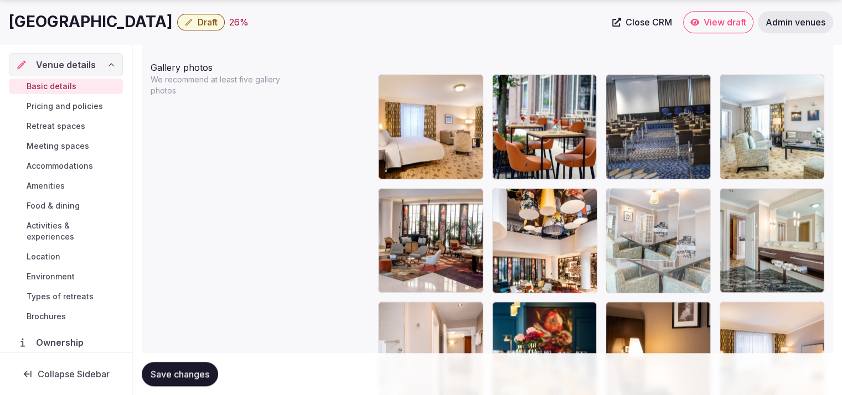
drag, startPoint x: 517, startPoint y: 250, endPoint x: 647, endPoint y: 230, distance: 131.7
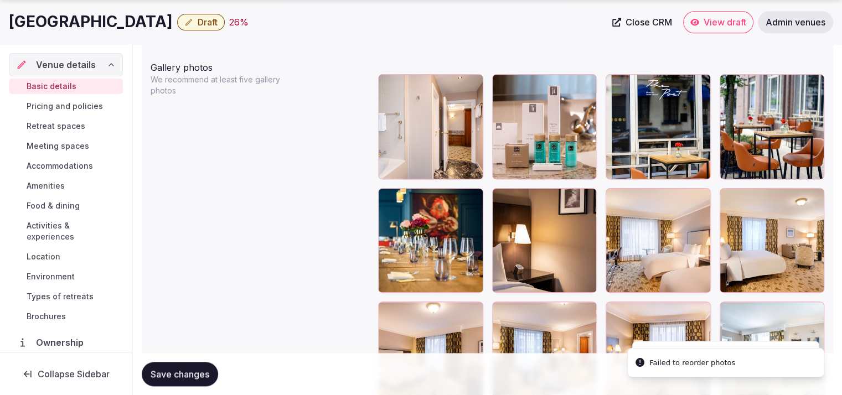
click at [190, 369] on span "Save changes" at bounding box center [180, 374] width 59 height 11
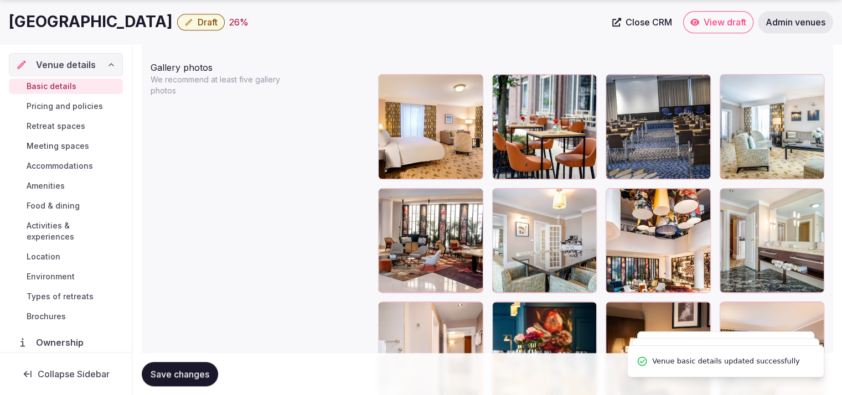
drag, startPoint x: 219, startPoint y: 23, endPoint x: 0, endPoint y: 19, distance: 218.8
click at [0, 19] on div "Renaissance Brussels Hotel Draft 26 % Close CRM View draft Admin venues" at bounding box center [421, 22] width 842 height 22
copy h1 "Renaissance Brussels Hotel"
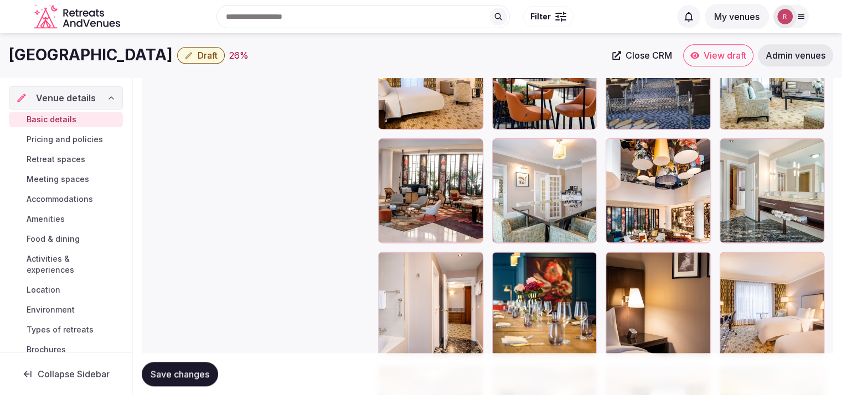
scroll to position [1338, 0]
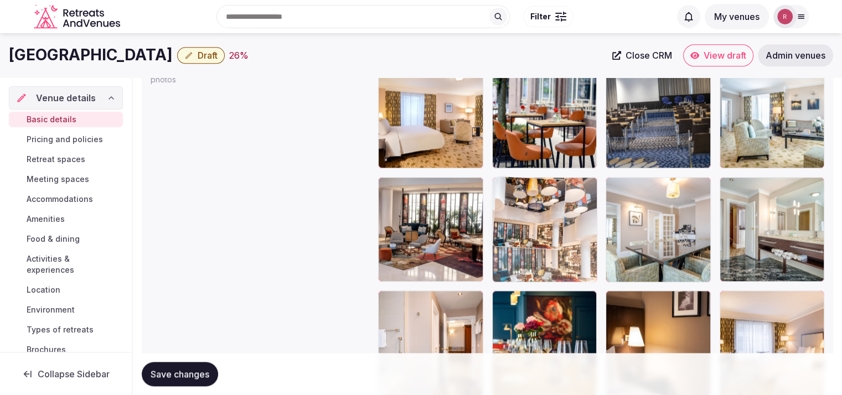
drag, startPoint x: 651, startPoint y: 231, endPoint x: 569, endPoint y: 243, distance: 83.3
click at [560, 243] on body "**********" at bounding box center [421, 139] width 842 height 2954
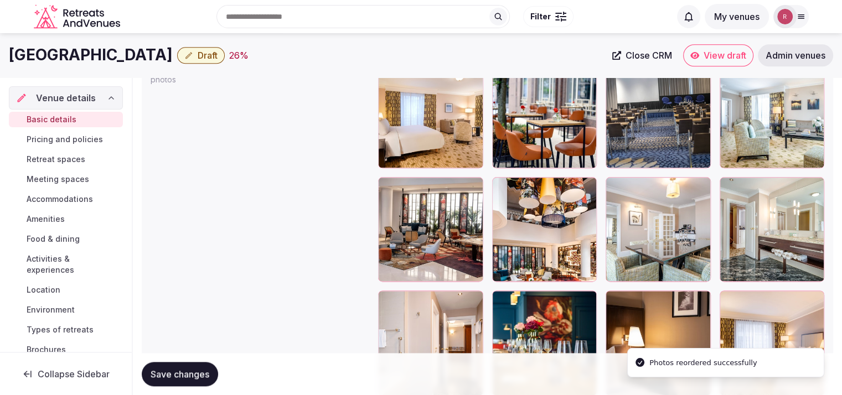
click at [201, 363] on button "Save changes" at bounding box center [180, 374] width 76 height 24
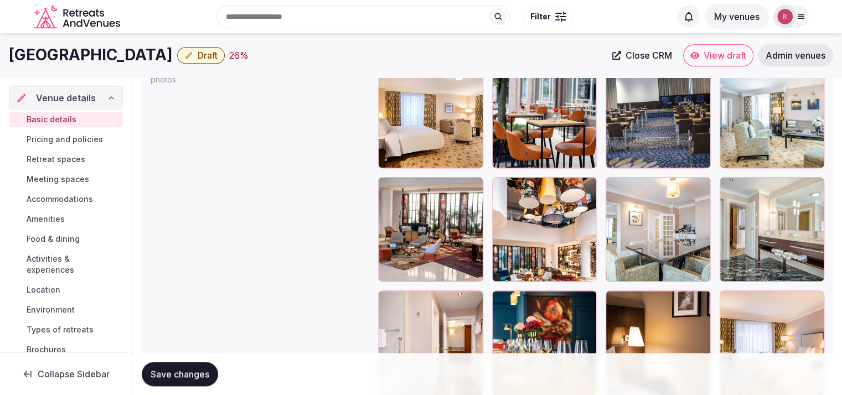
click at [218, 59] on span "Draft" at bounding box center [208, 55] width 20 height 11
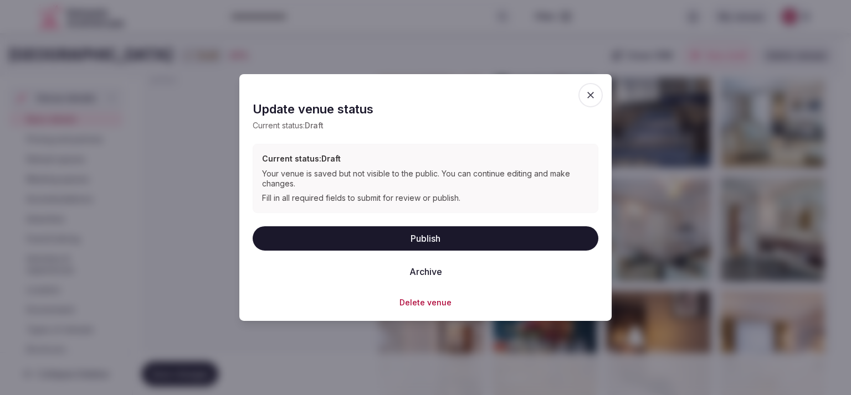
click at [383, 241] on button "Publish" at bounding box center [426, 238] width 346 height 24
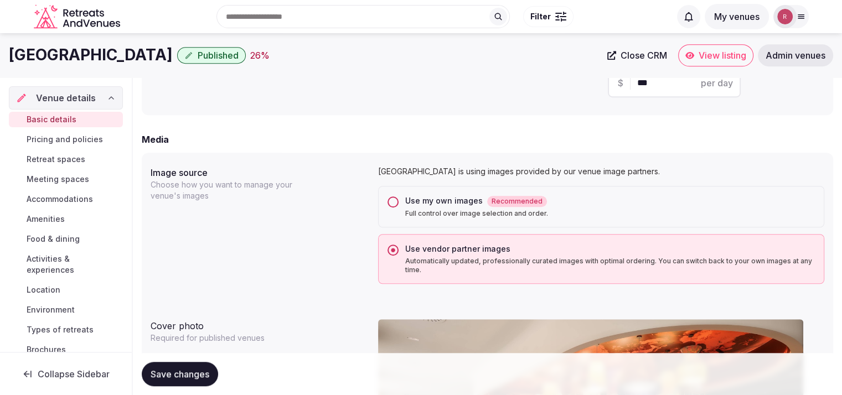
scroll to position [647, 0]
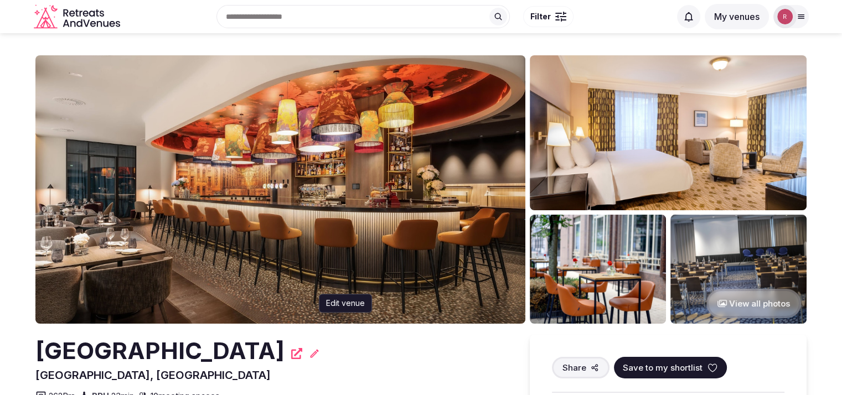
click at [319, 351] on icon at bounding box center [315, 353] width 8 height 8
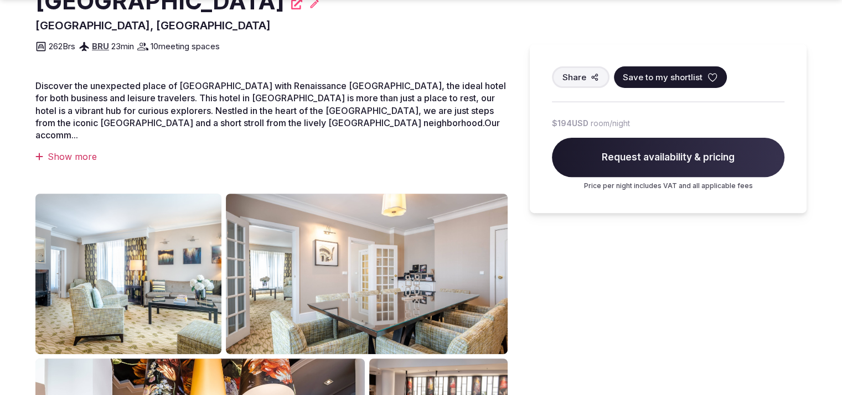
scroll to position [400, 0]
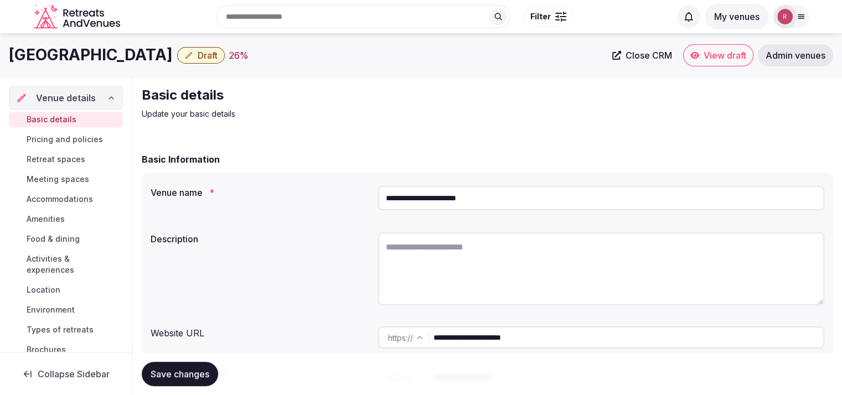
click at [696, 53] on icon at bounding box center [695, 55] width 9 height 7
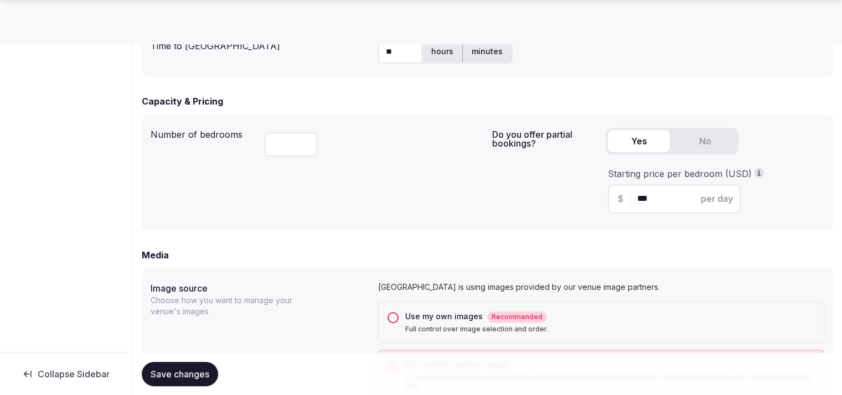
scroll to position [1037, 0]
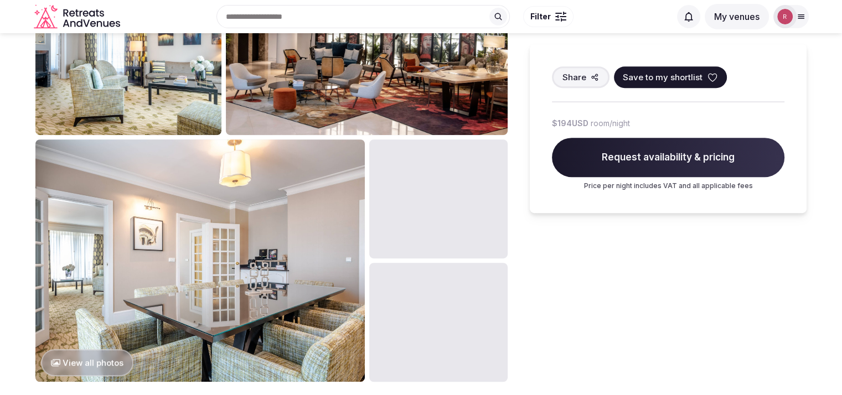
scroll to position [536, 0]
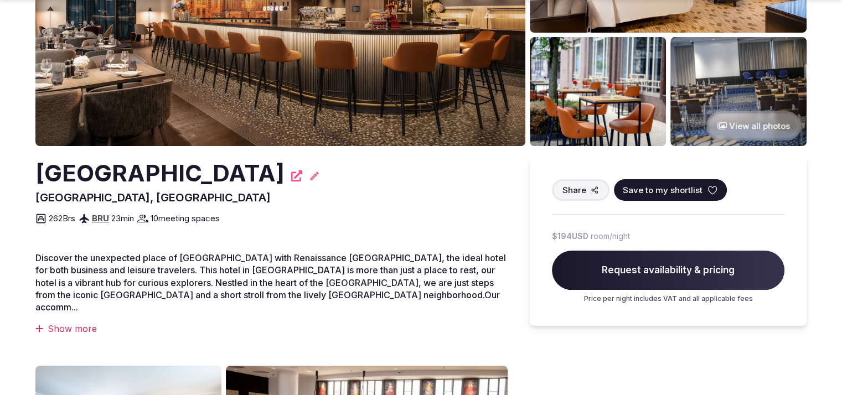
scroll to position [403, 0]
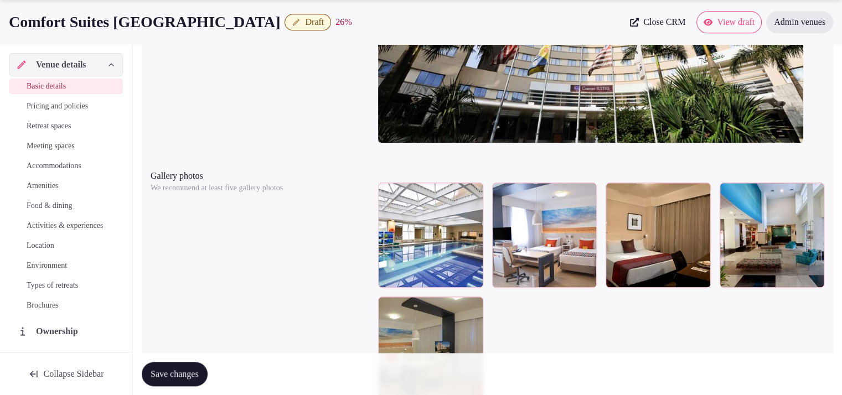
scroll to position [1242, 0]
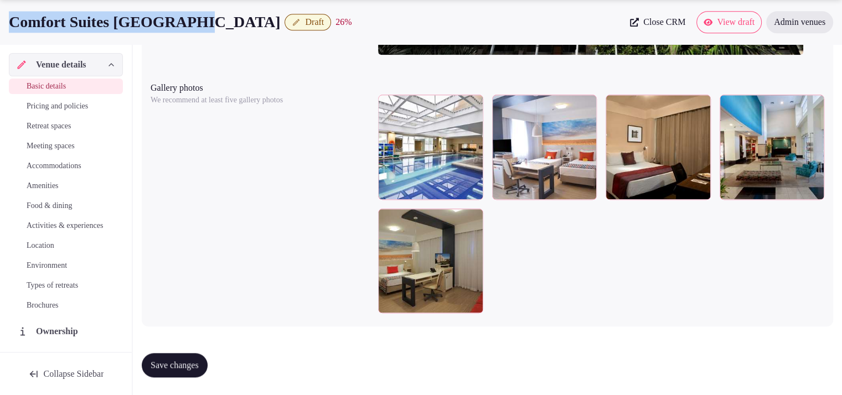
drag, startPoint x: 204, startPoint y: 24, endPoint x: 9, endPoint y: 16, distance: 195.1
click at [9, 16] on div "Comfort Suites Alphaville Draft 26 %" at bounding box center [316, 22] width 615 height 22
copy h1 "Comfort Suites [GEOGRAPHIC_DATA]"
